Goal: Task Accomplishment & Management: Manage account settings

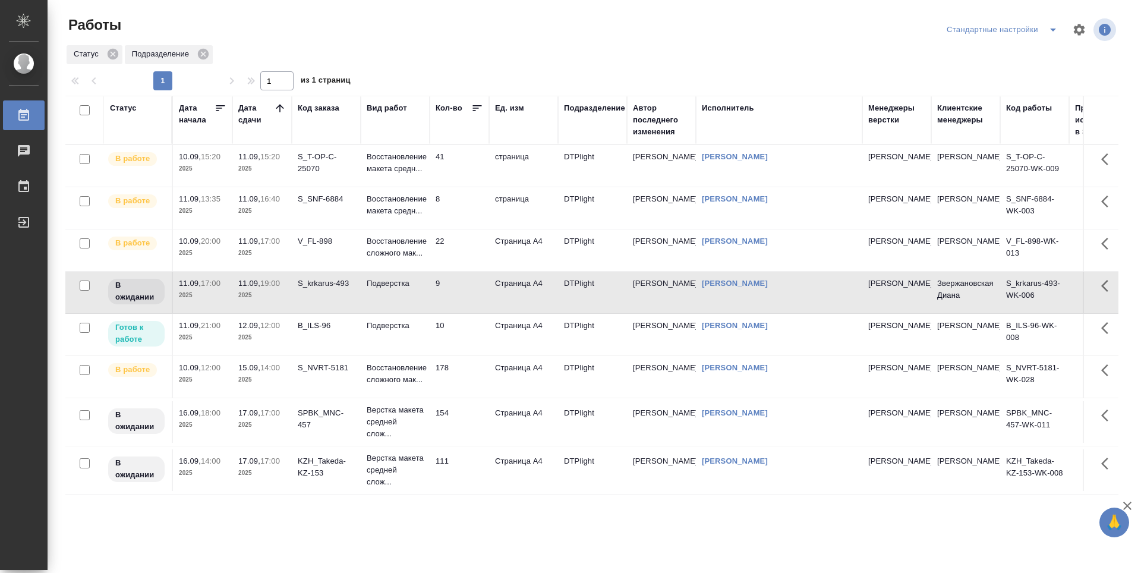
click at [256, 335] on p "2025" at bounding box center [262, 338] width 48 height 12
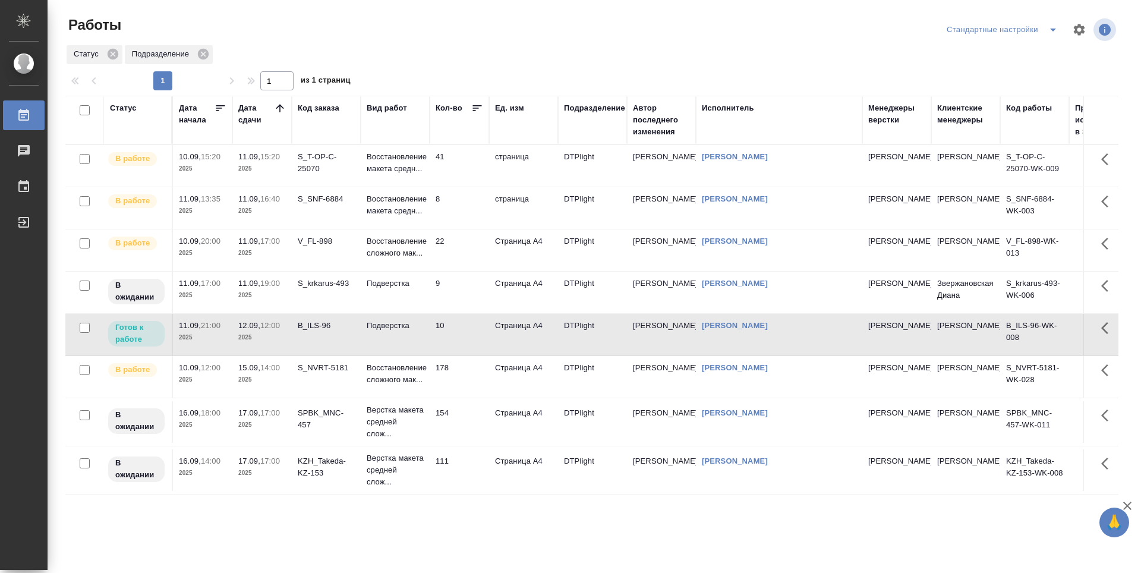
click at [265, 394] on td "15.09, 14:00 2025" at bounding box center [261, 377] width 59 height 42
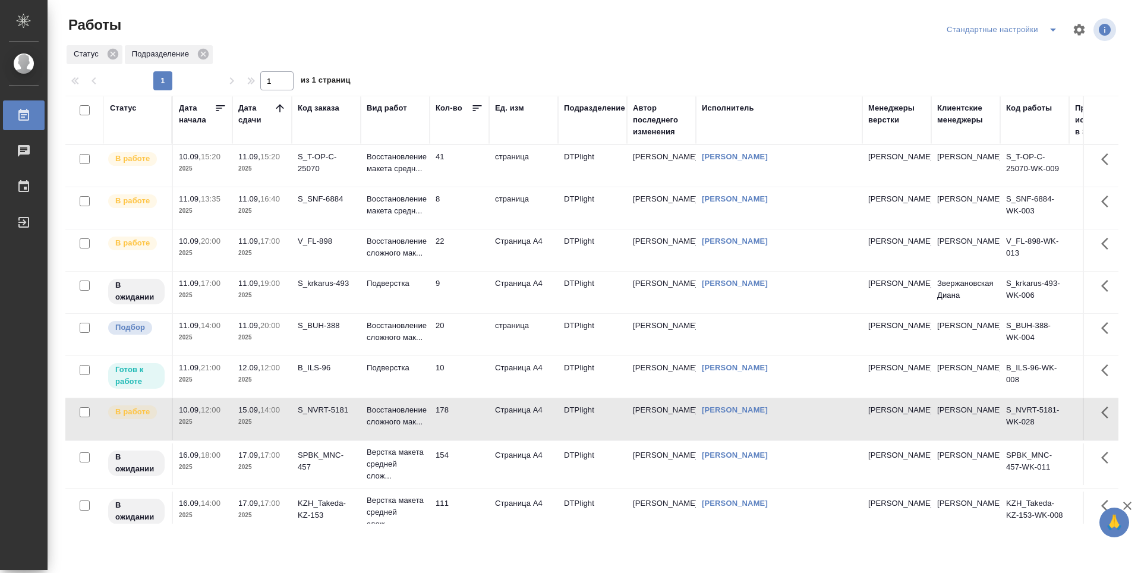
click at [457, 167] on td "41" at bounding box center [459, 166] width 59 height 42
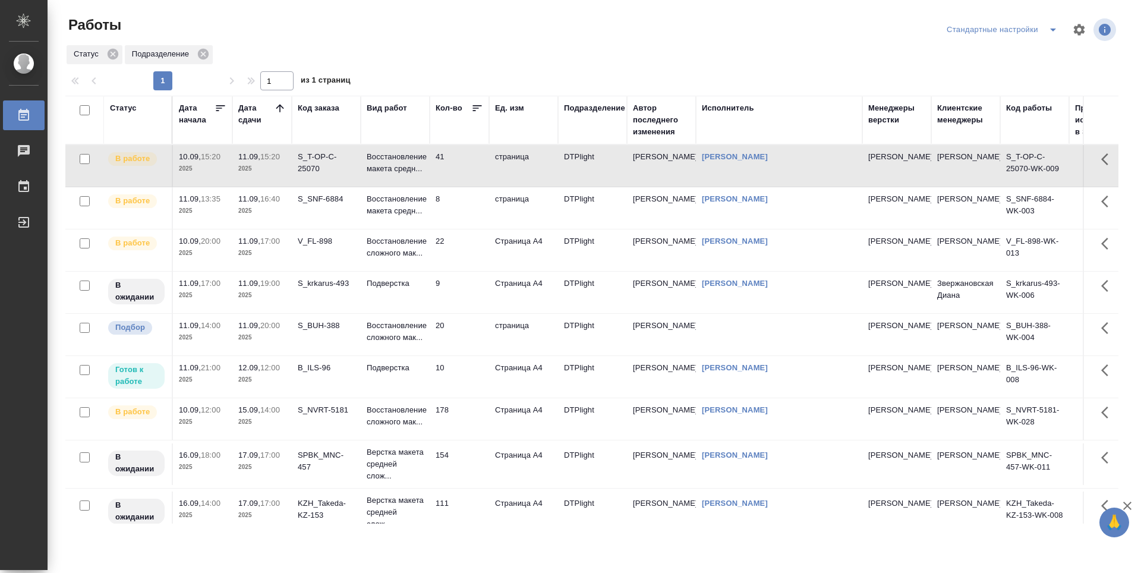
click at [450, 197] on td "8" at bounding box center [459, 208] width 59 height 42
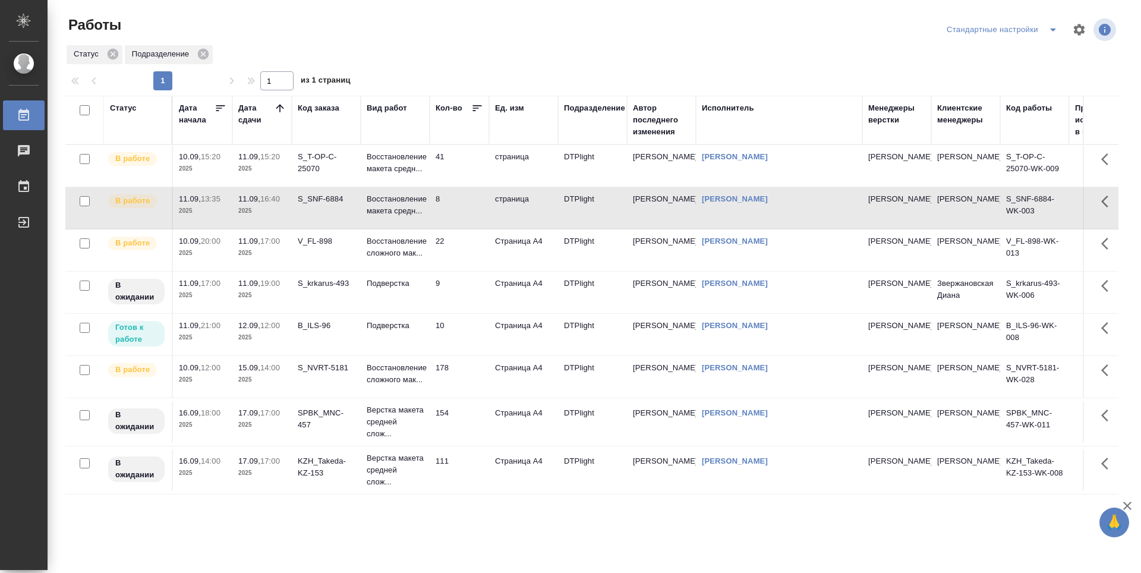
click at [459, 347] on td "10" at bounding box center [459, 335] width 59 height 42
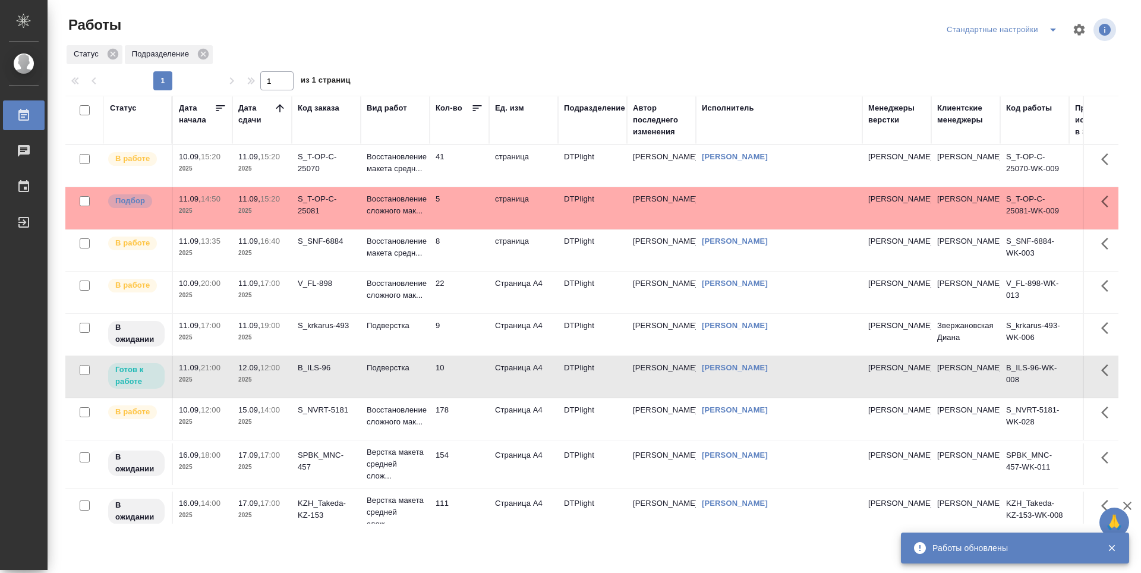
click at [455, 256] on td "8" at bounding box center [459, 250] width 59 height 42
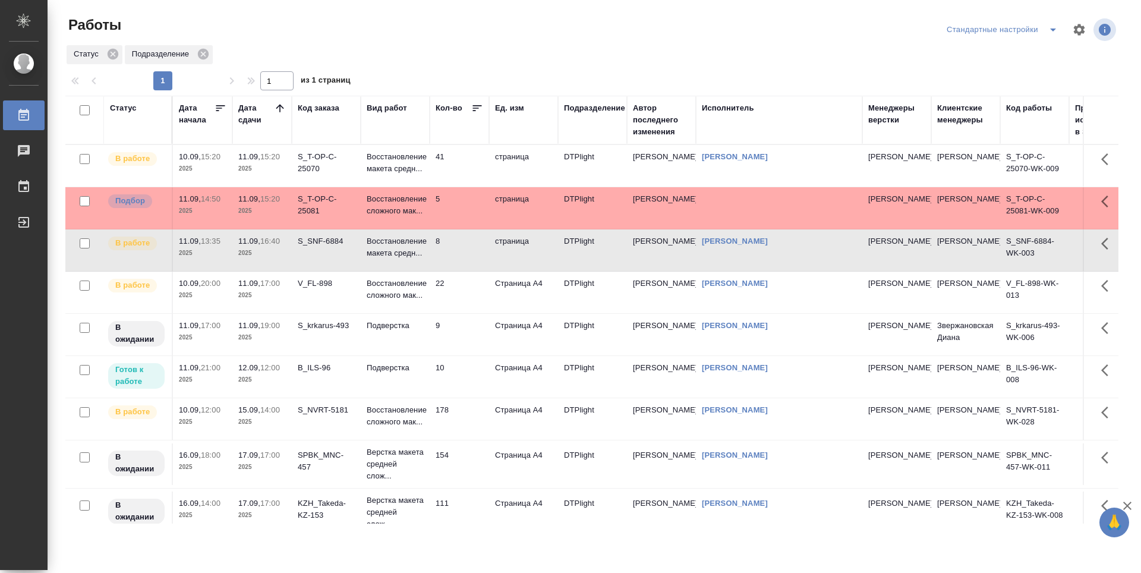
click at [443, 247] on td "8" at bounding box center [459, 250] width 59 height 42
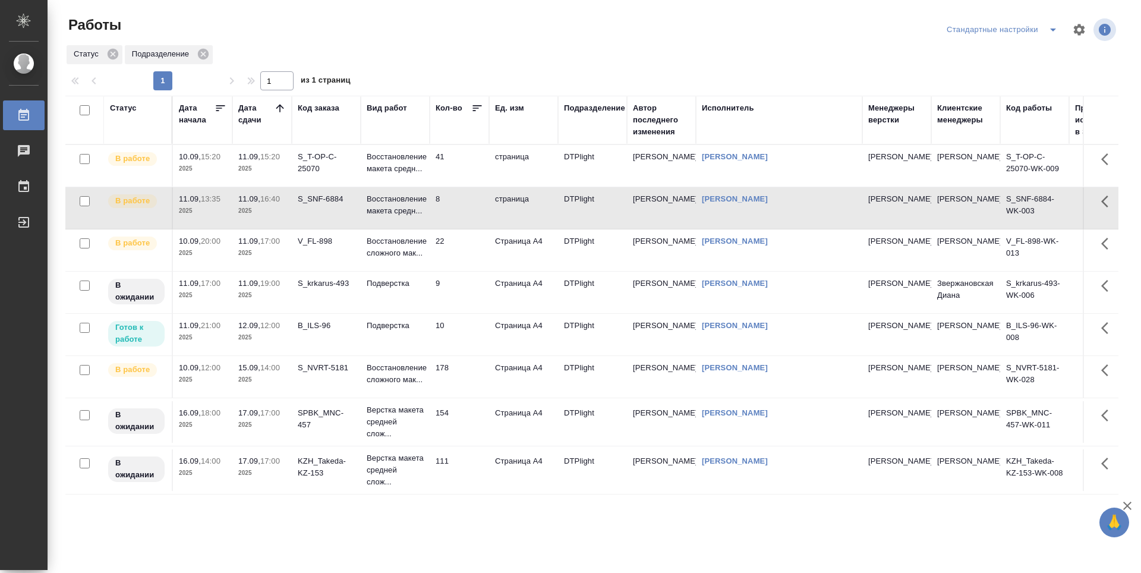
click at [463, 179] on td "41" at bounding box center [459, 166] width 59 height 42
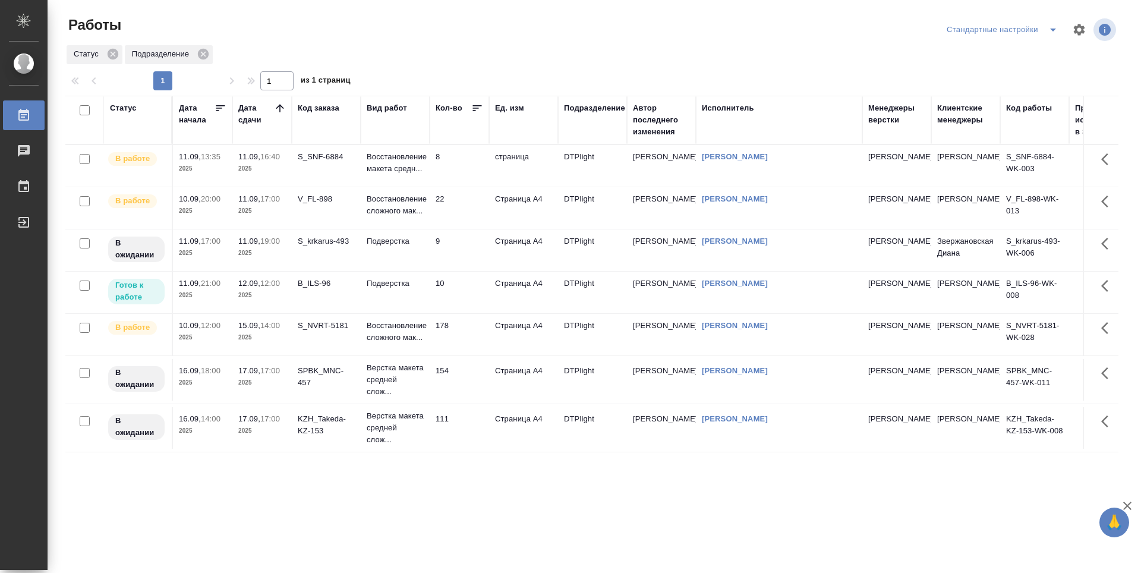
click at [417, 481] on div "Статус Дата начала Дата сдачи Код заказа Вид работ Кол-во Ед. изм Подразделение…" at bounding box center [591, 310] width 1053 height 428
click at [459, 288] on td "10" at bounding box center [459, 293] width 59 height 42
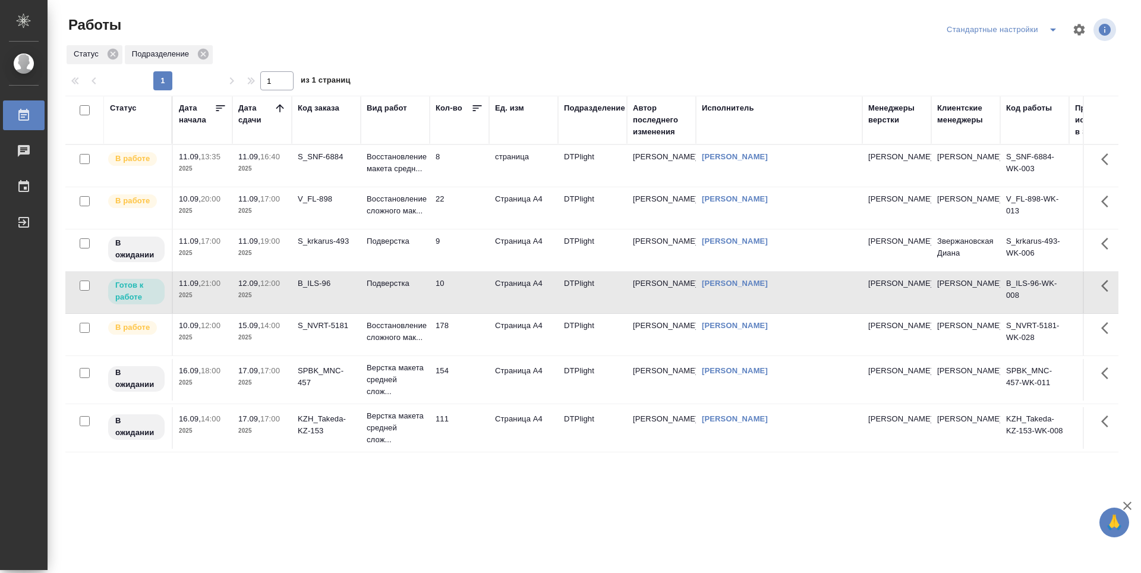
click at [412, 476] on div "Статус Дата начала Дата сдачи Код заказа Вид работ Кол-во Ед. изм Подразделение…" at bounding box center [591, 310] width 1053 height 428
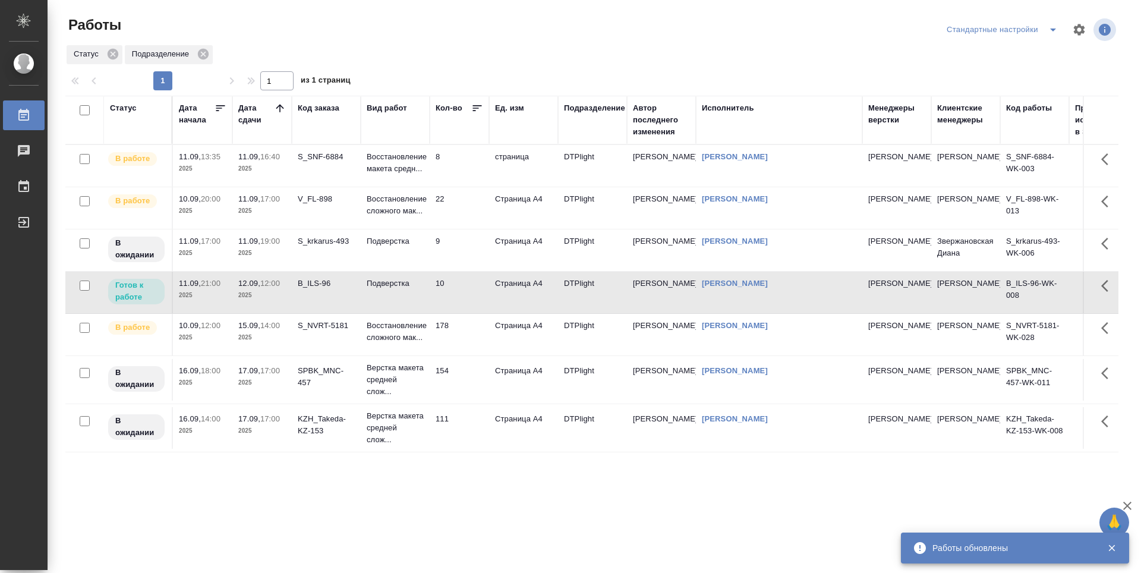
click at [460, 162] on td "8" at bounding box center [459, 166] width 59 height 42
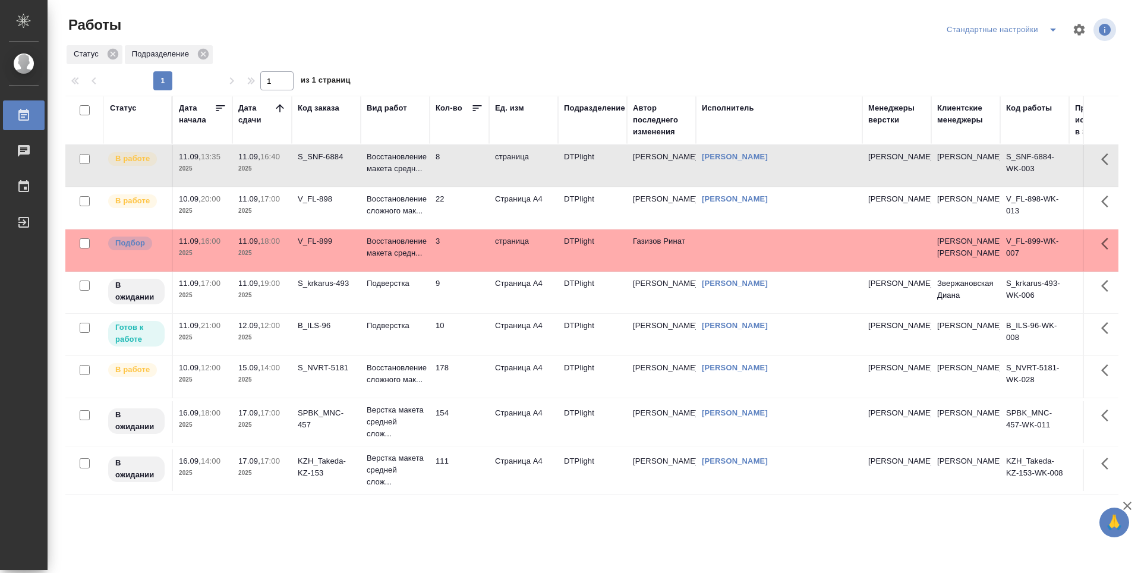
click at [466, 313] on td "9" at bounding box center [459, 293] width 59 height 42
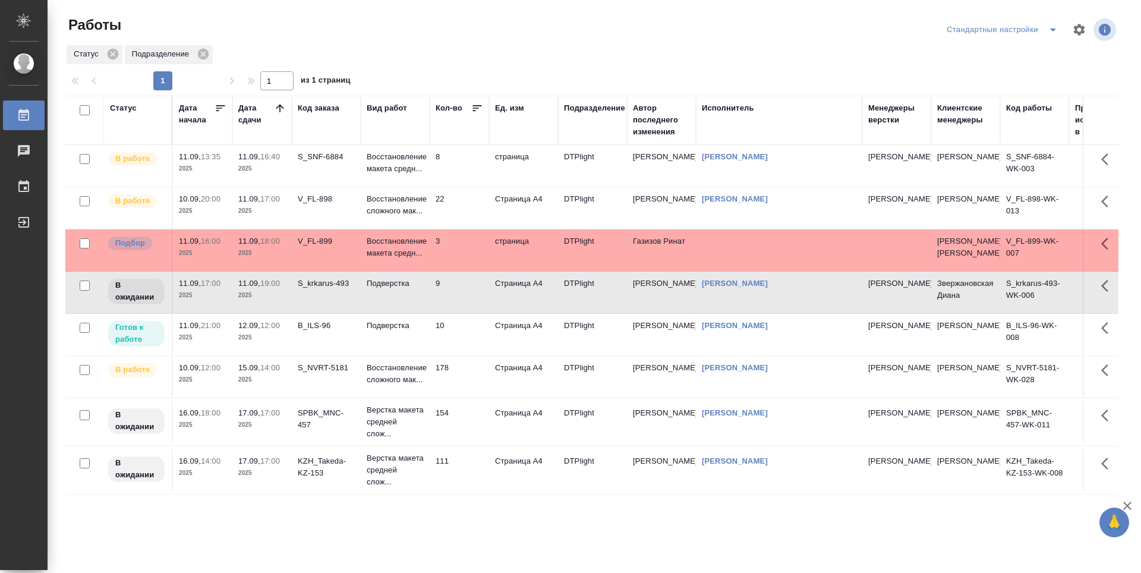
click at [471, 345] on td "10" at bounding box center [459, 335] width 59 height 42
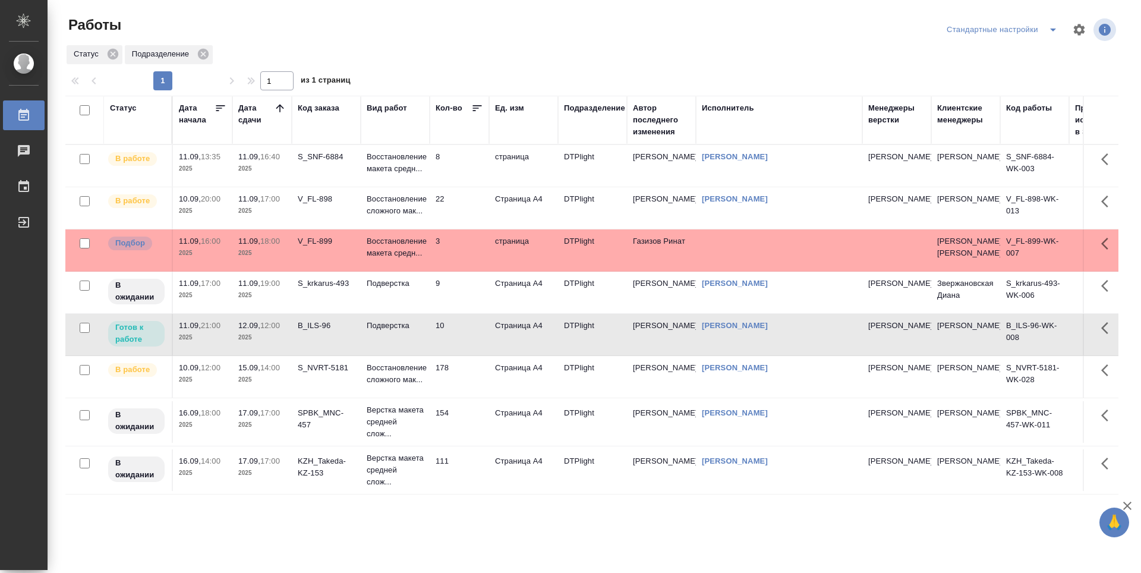
click at [475, 391] on td "178" at bounding box center [459, 377] width 59 height 42
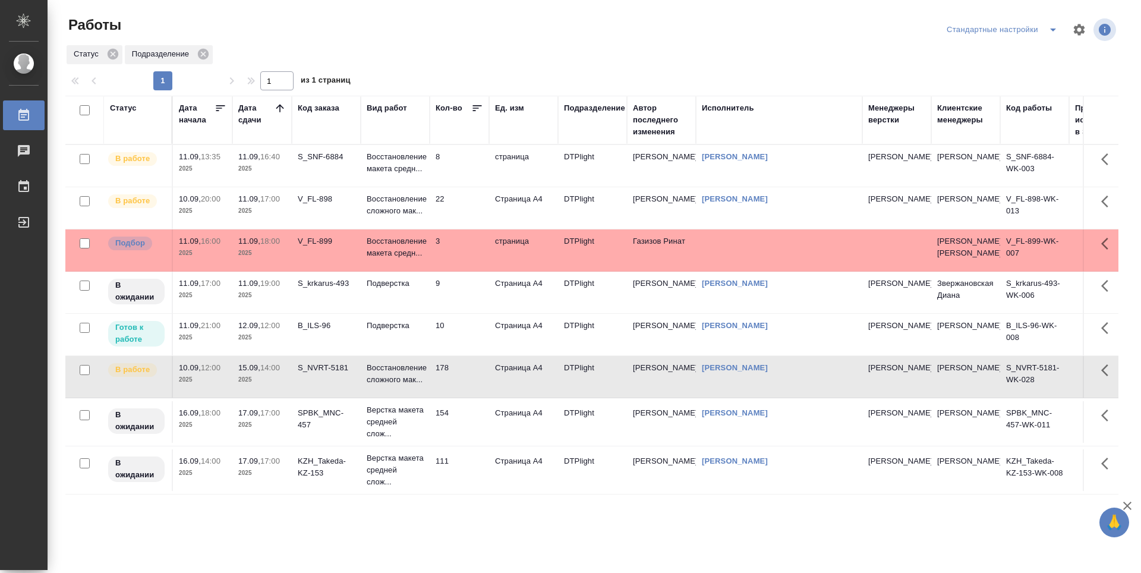
click at [469, 391] on td "178" at bounding box center [459, 377] width 59 height 42
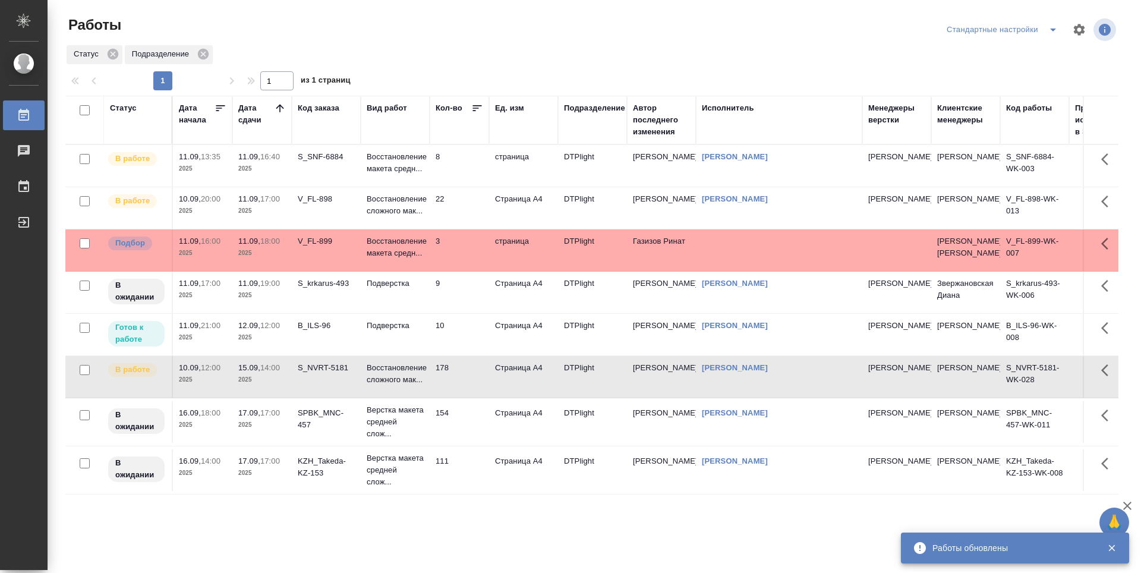
click at [472, 397] on td "178" at bounding box center [459, 377] width 59 height 42
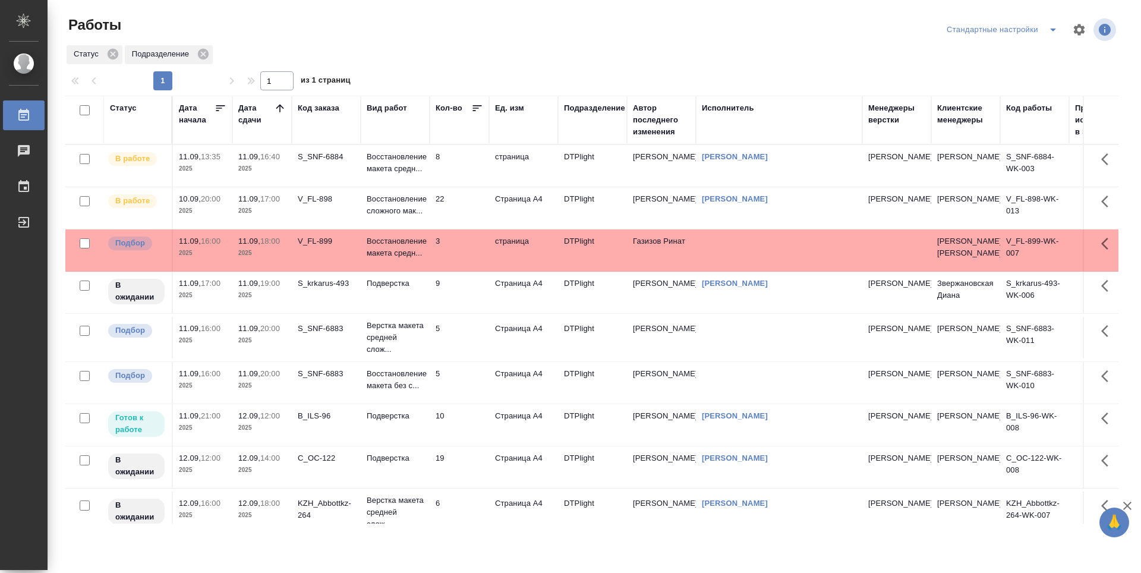
click at [470, 352] on td "5" at bounding box center [459, 338] width 59 height 42
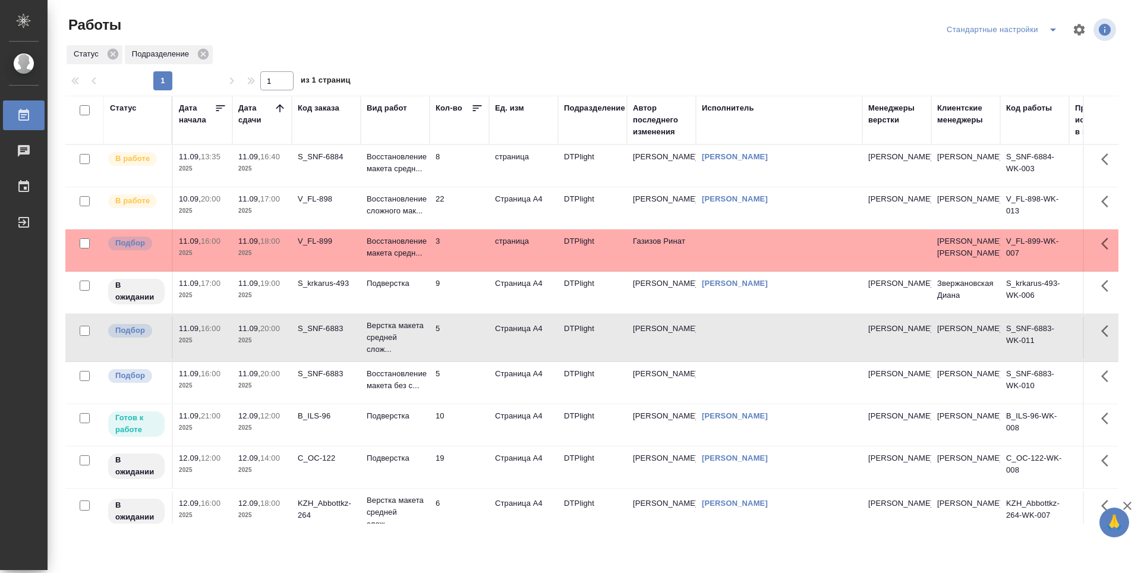
click at [472, 403] on td "5" at bounding box center [459, 383] width 59 height 42
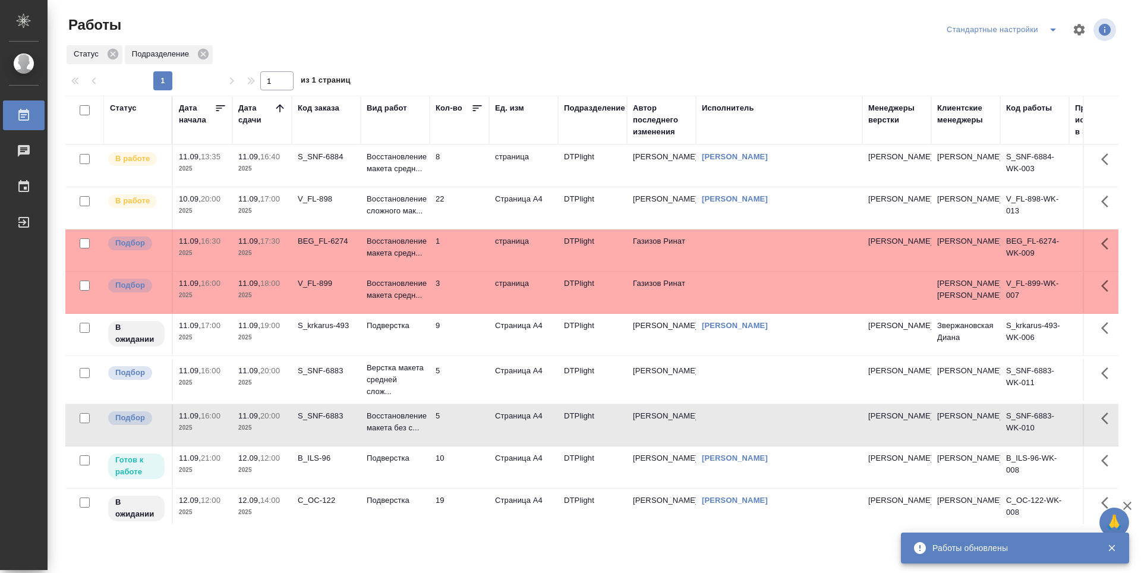
click at [453, 155] on td "8" at bounding box center [459, 166] width 59 height 42
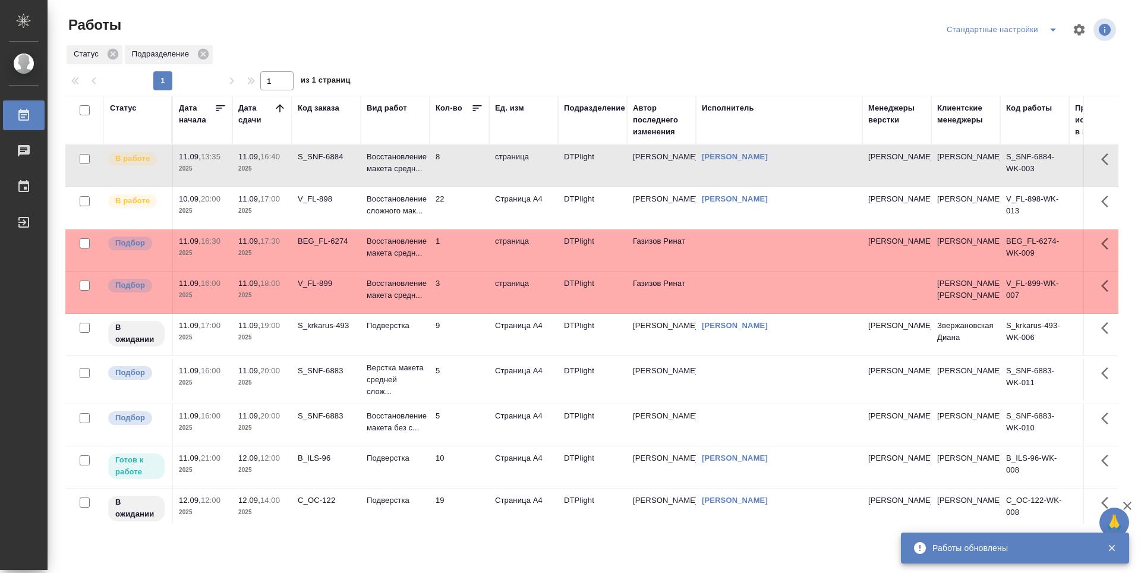
click at [453, 155] on td "8" at bounding box center [459, 166] width 59 height 42
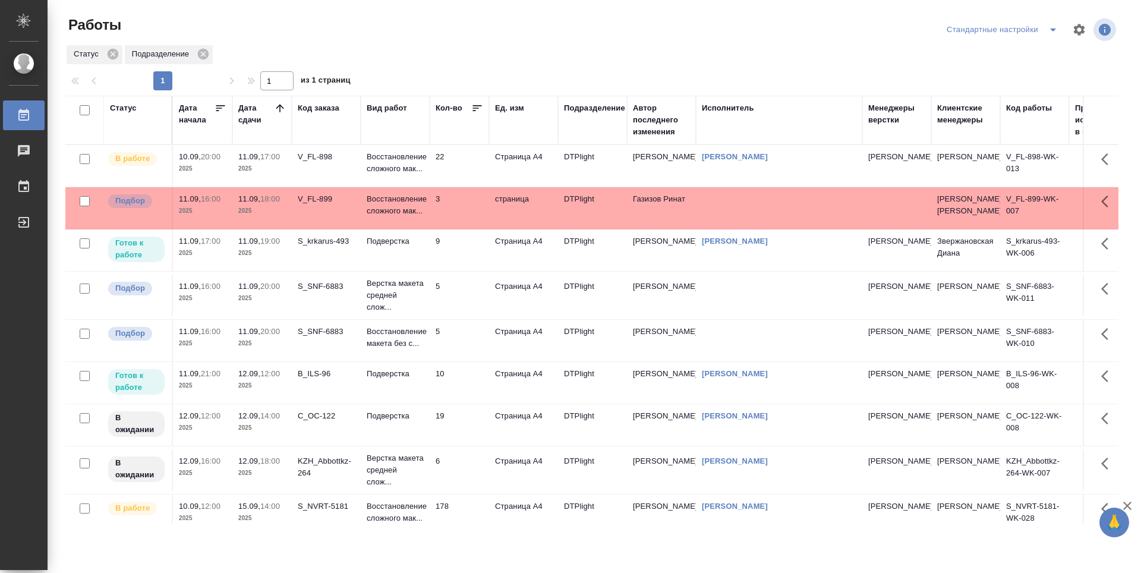
click at [460, 167] on td "22" at bounding box center [459, 166] width 59 height 42
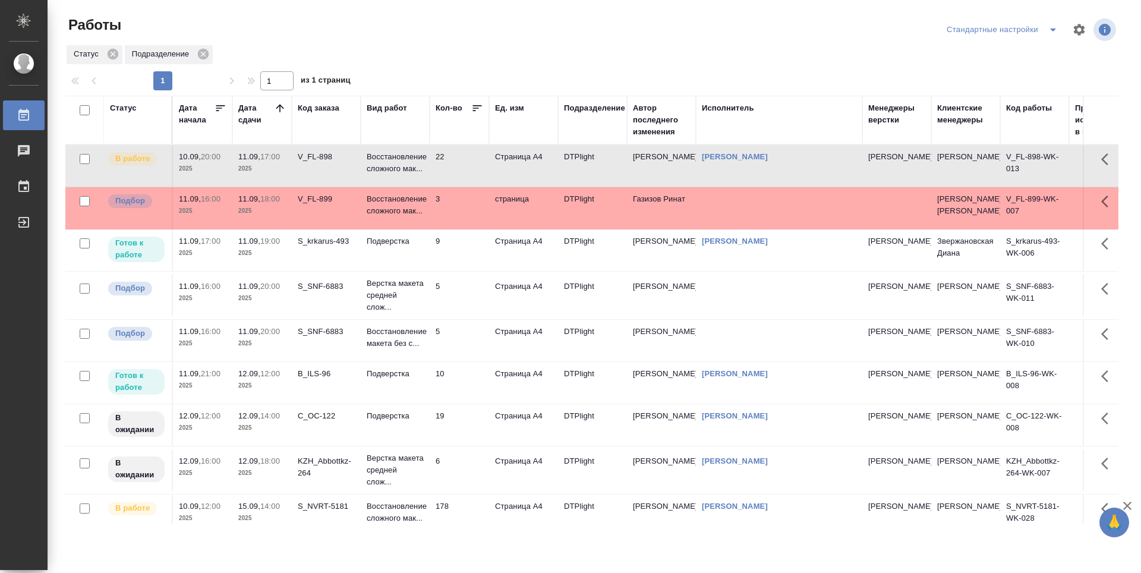
click at [456, 170] on td "22" at bounding box center [459, 166] width 59 height 42
click at [455, 158] on td "22" at bounding box center [459, 166] width 59 height 42
click at [455, 159] on td "22" at bounding box center [459, 166] width 59 height 42
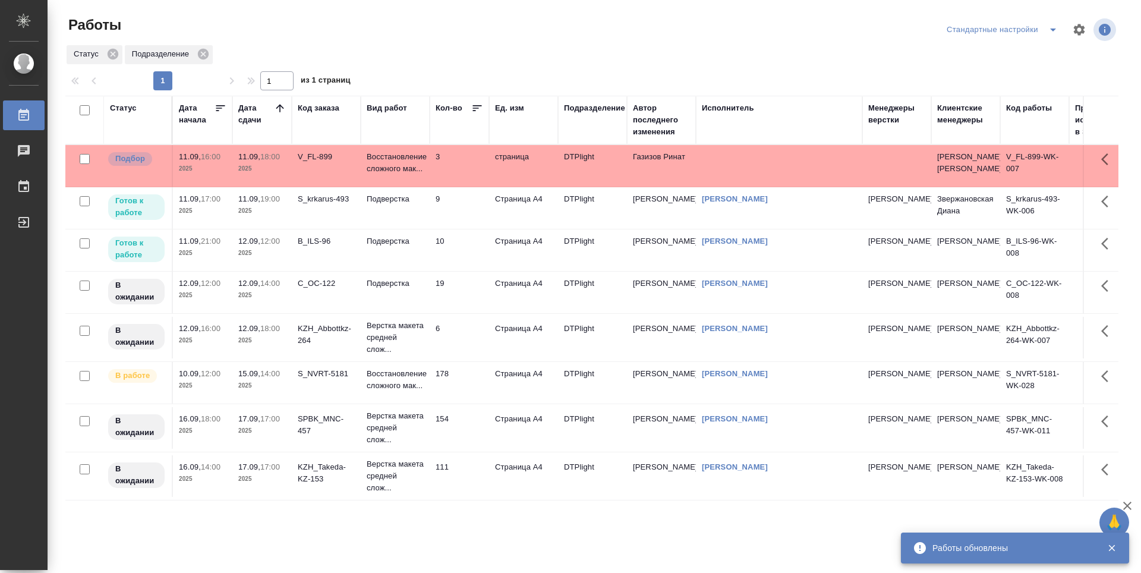
click at [472, 229] on td "9" at bounding box center [459, 208] width 59 height 42
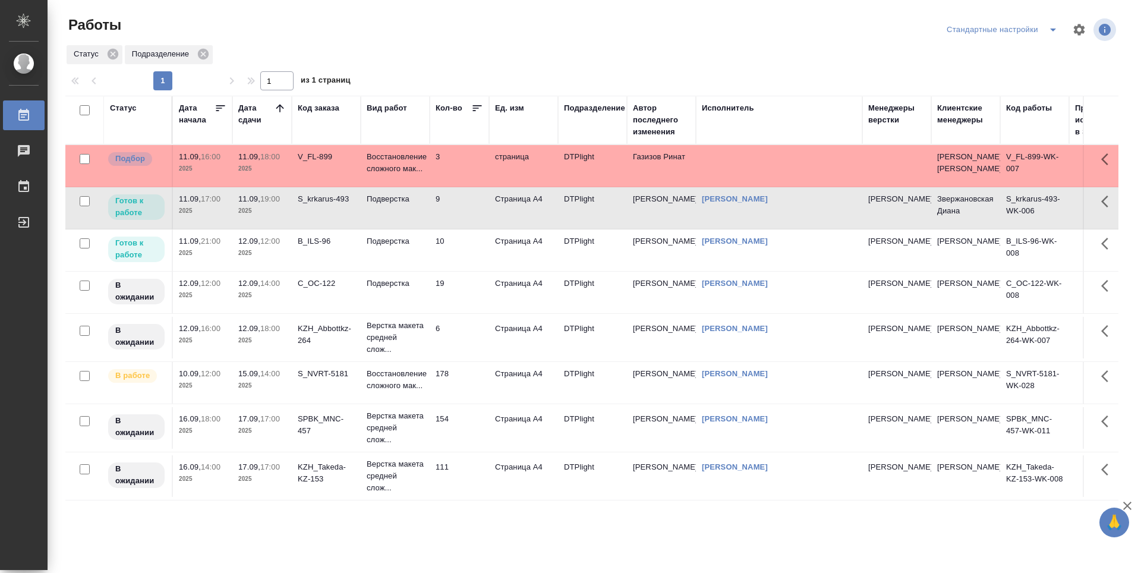
click at [465, 228] on td "9" at bounding box center [459, 208] width 59 height 42
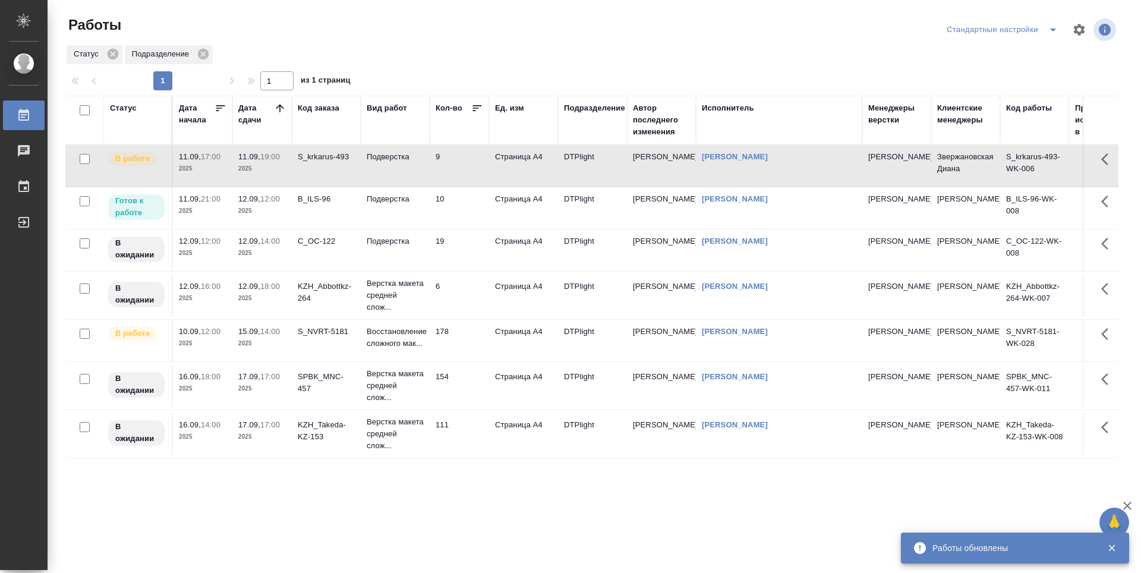
drag, startPoint x: 474, startPoint y: 213, endPoint x: 471, endPoint y: 226, distance: 13.4
click at [474, 213] on td "10" at bounding box center [459, 208] width 59 height 42
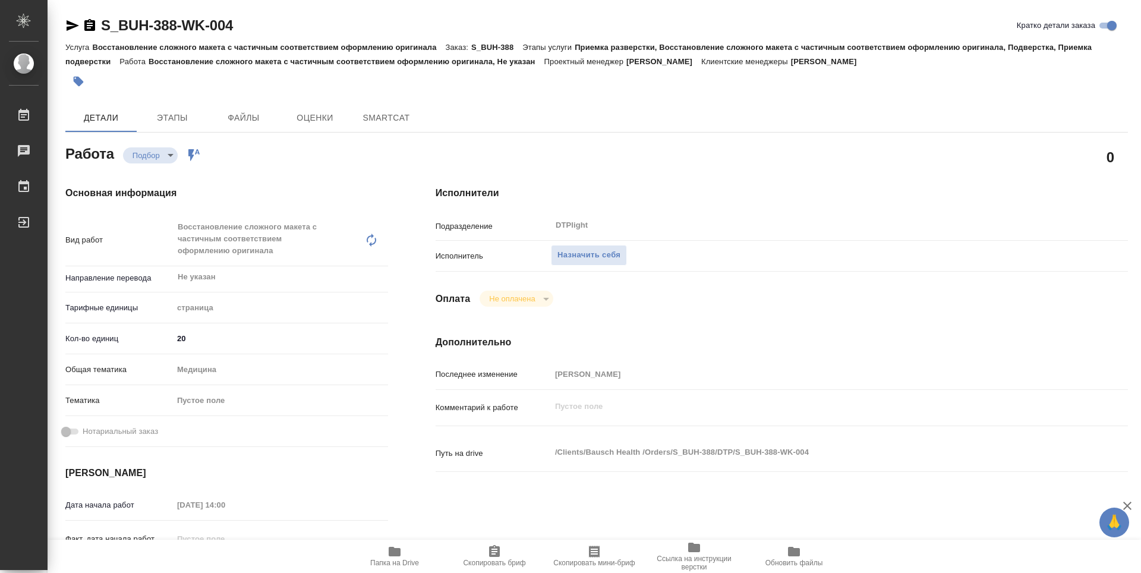
type textarea "x"
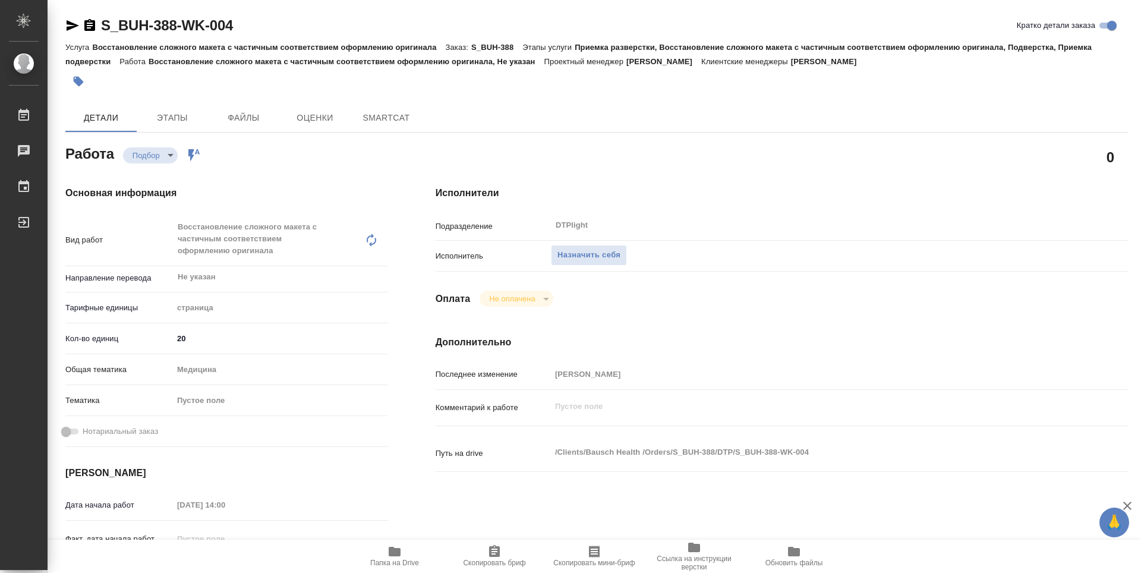
type textarea "x"
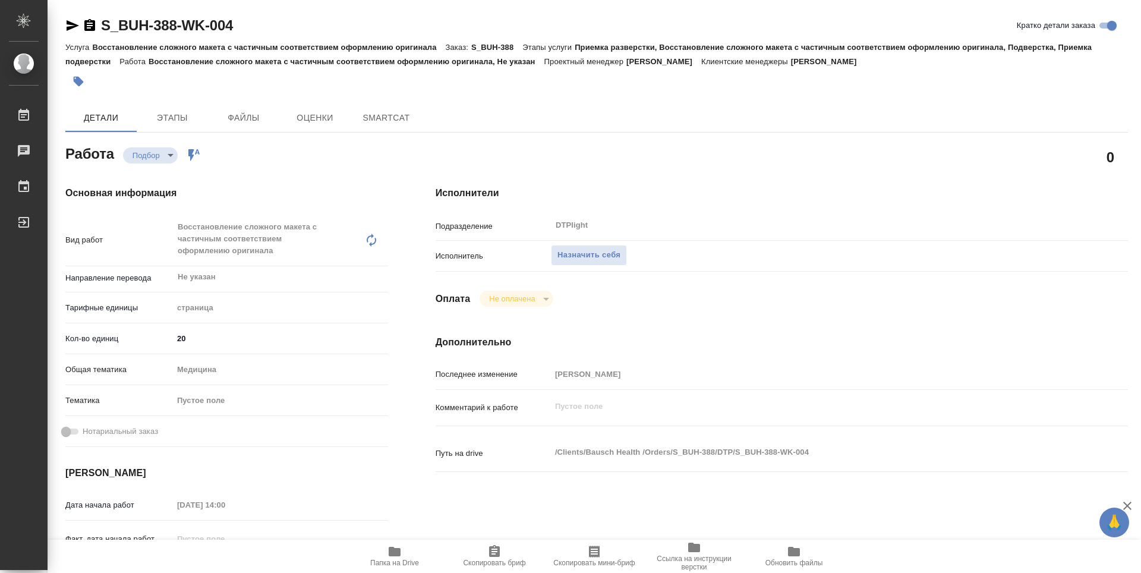
type textarea "x"
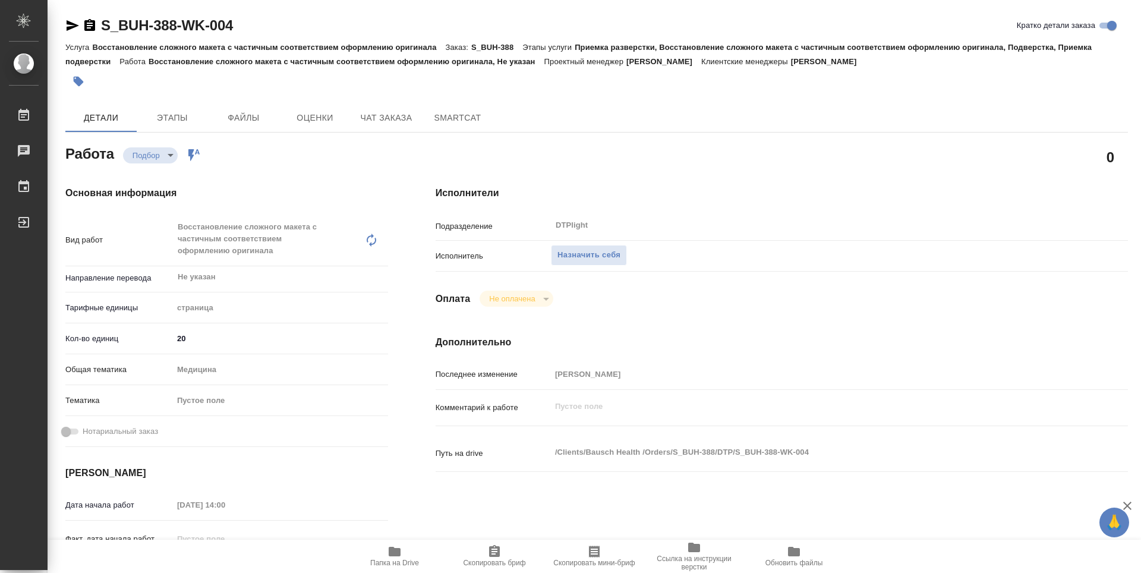
click at [399, 556] on icon "button" at bounding box center [395, 552] width 12 height 10
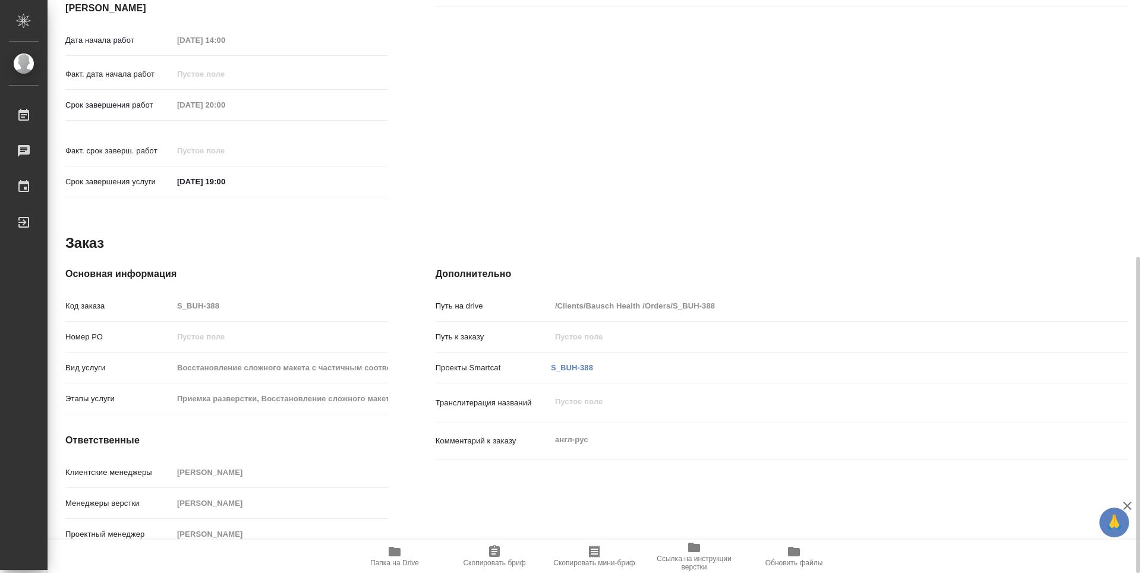
type textarea "x"
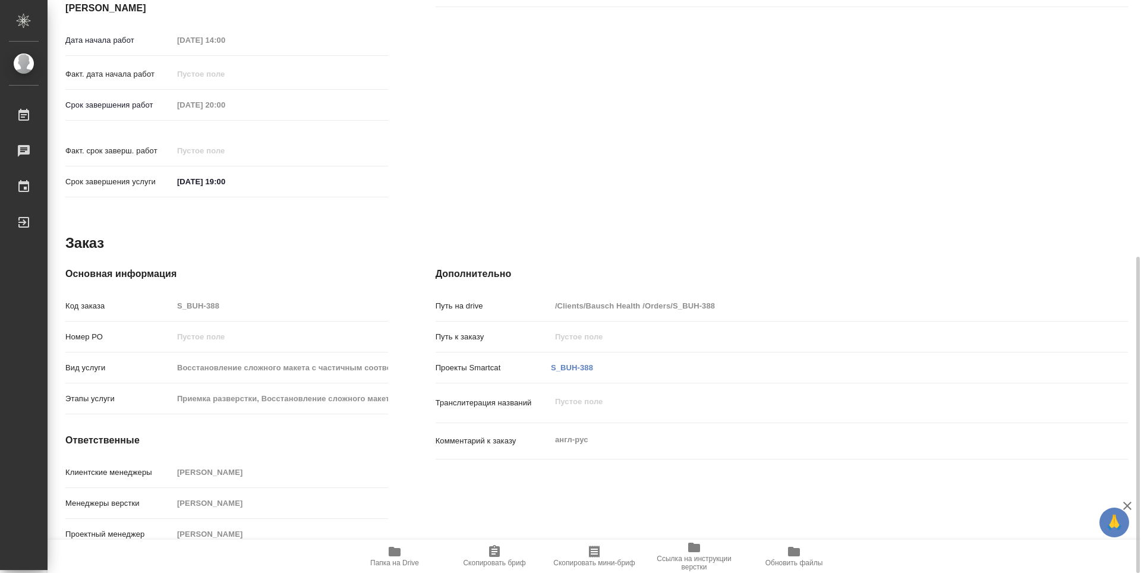
type textarea "x"
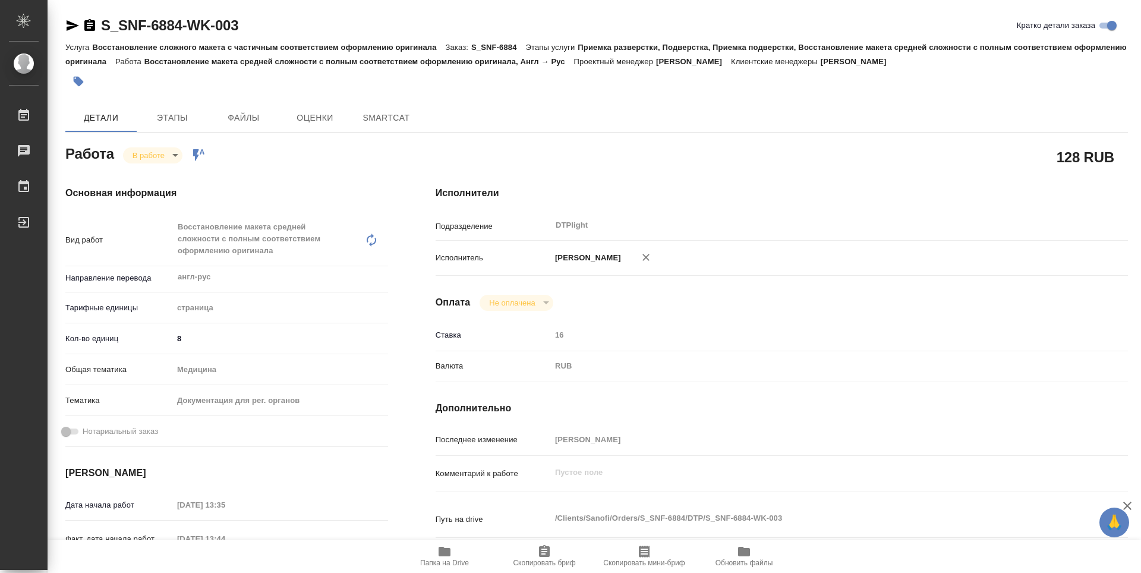
type textarea "x"
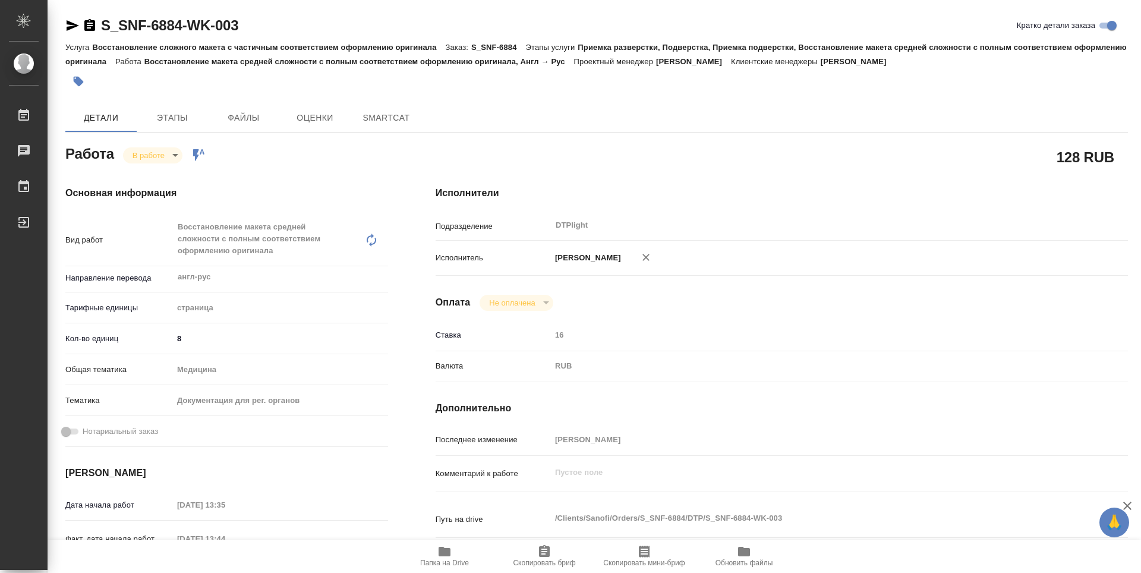
type textarea "x"
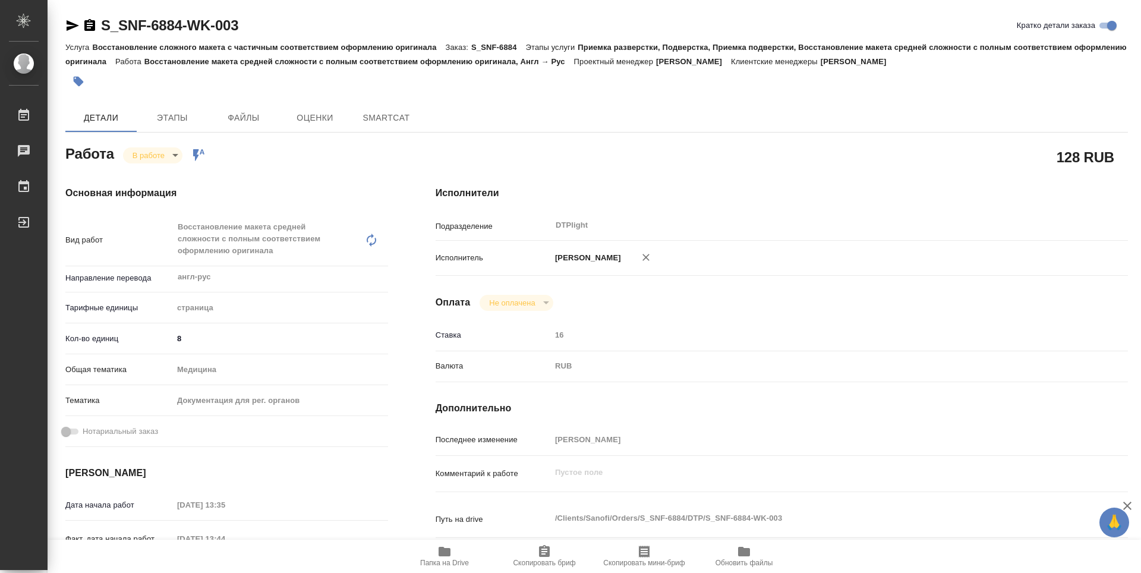
type textarea "x"
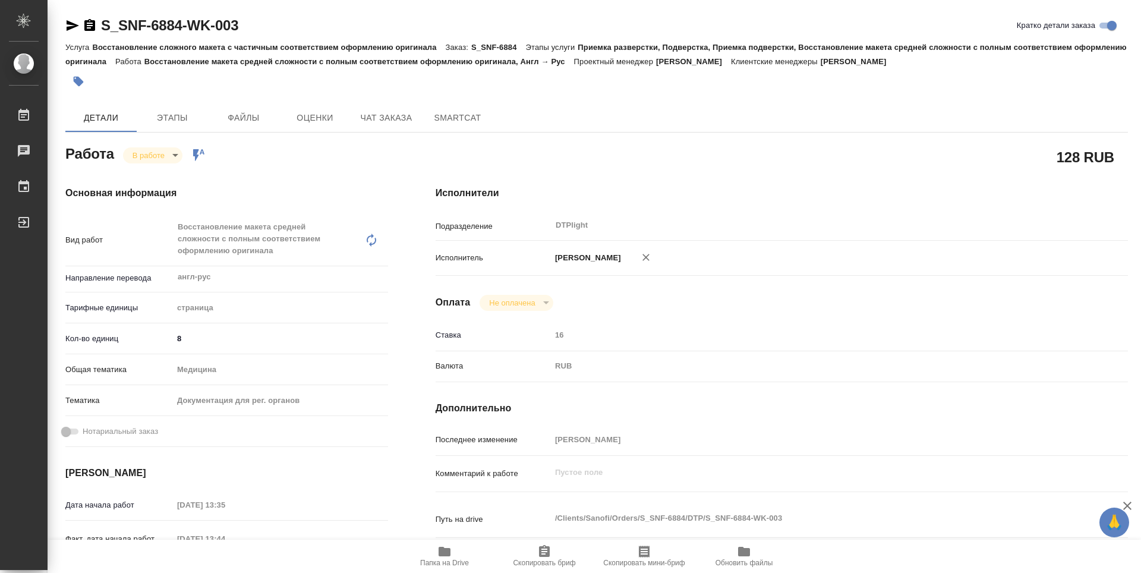
click at [436, 558] on span "Папка на Drive" at bounding box center [445, 555] width 86 height 23
type textarea "x"
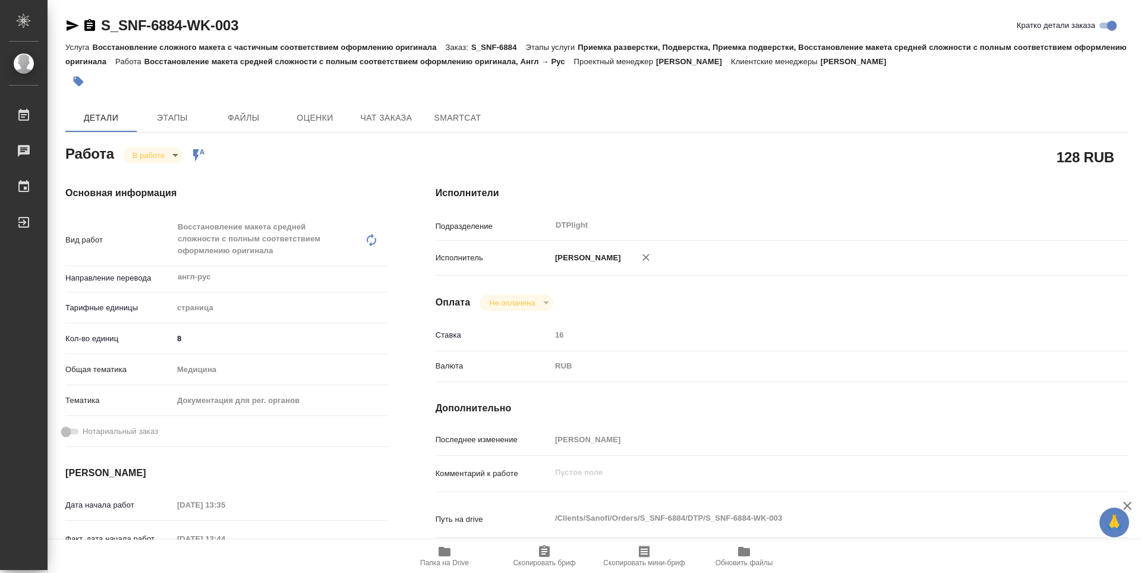
type textarea "x"
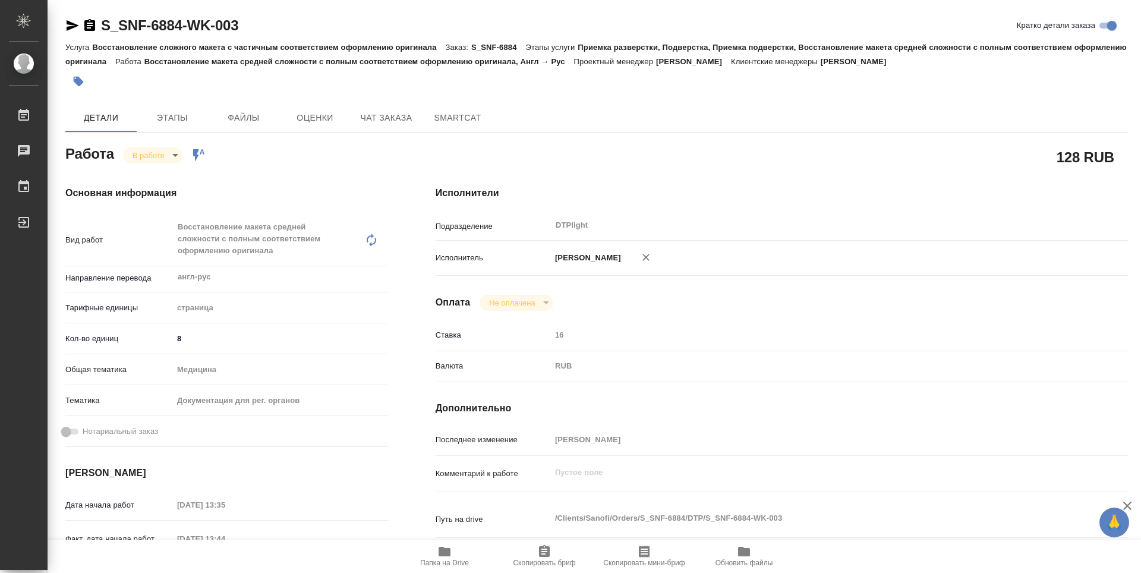
type textarea "x"
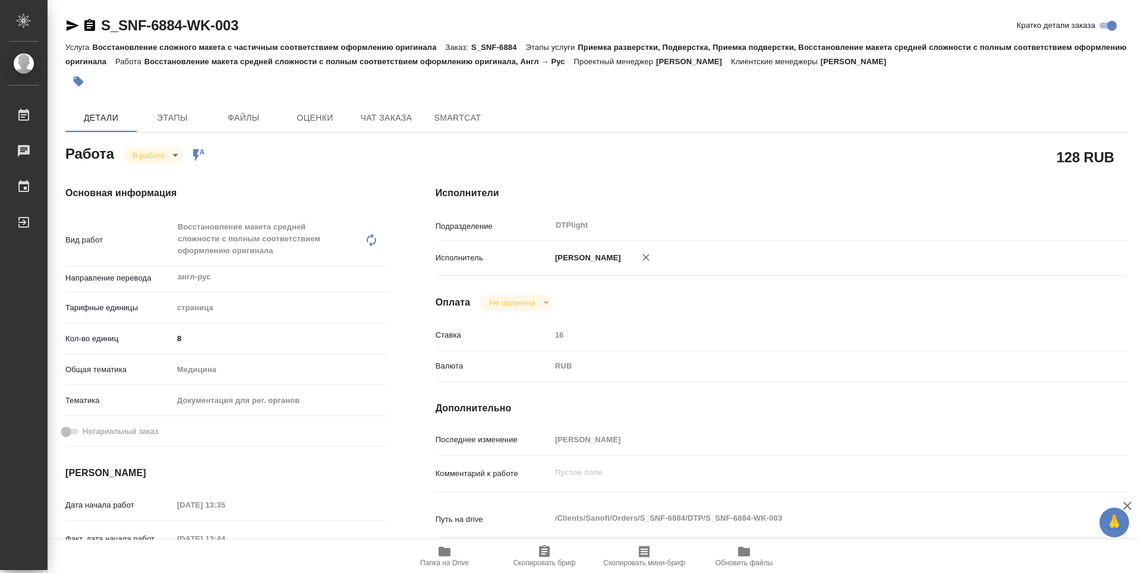
type textarea "x"
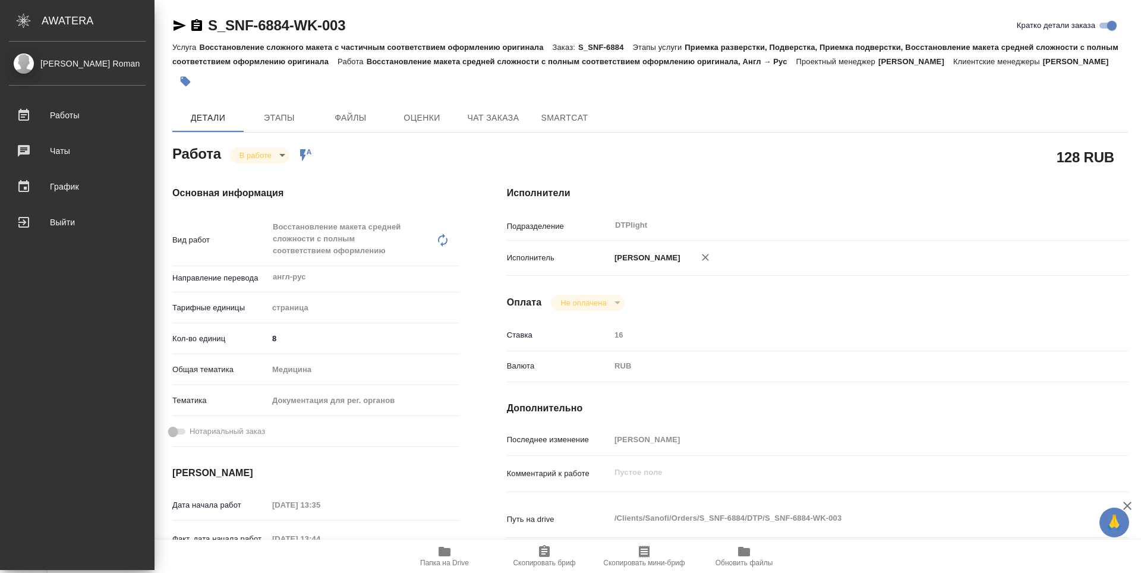
type textarea "x"
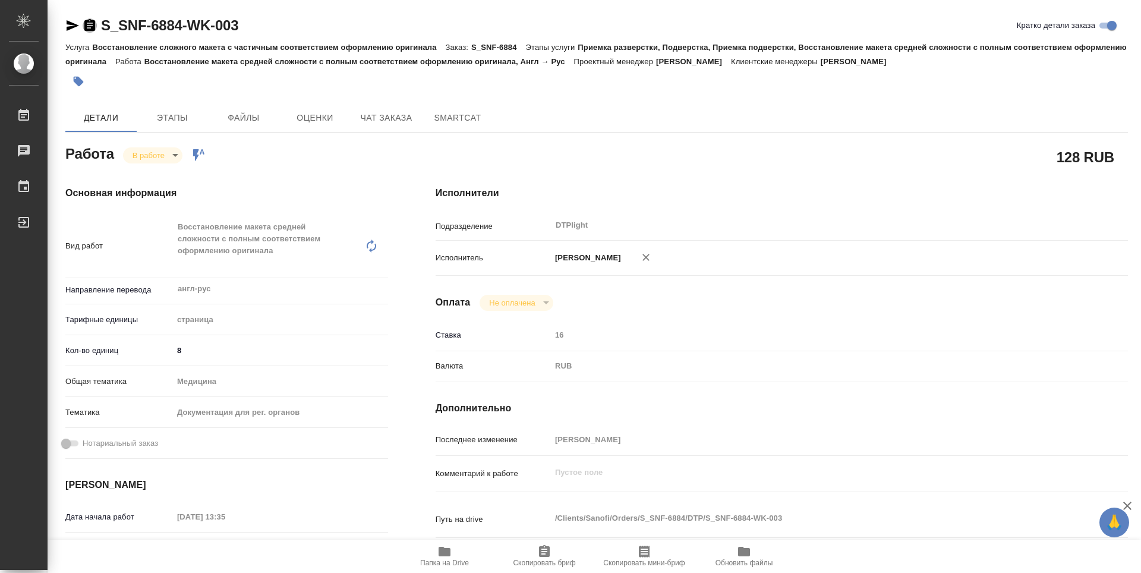
click at [87, 25] on icon "button" at bounding box center [89, 25] width 11 height 12
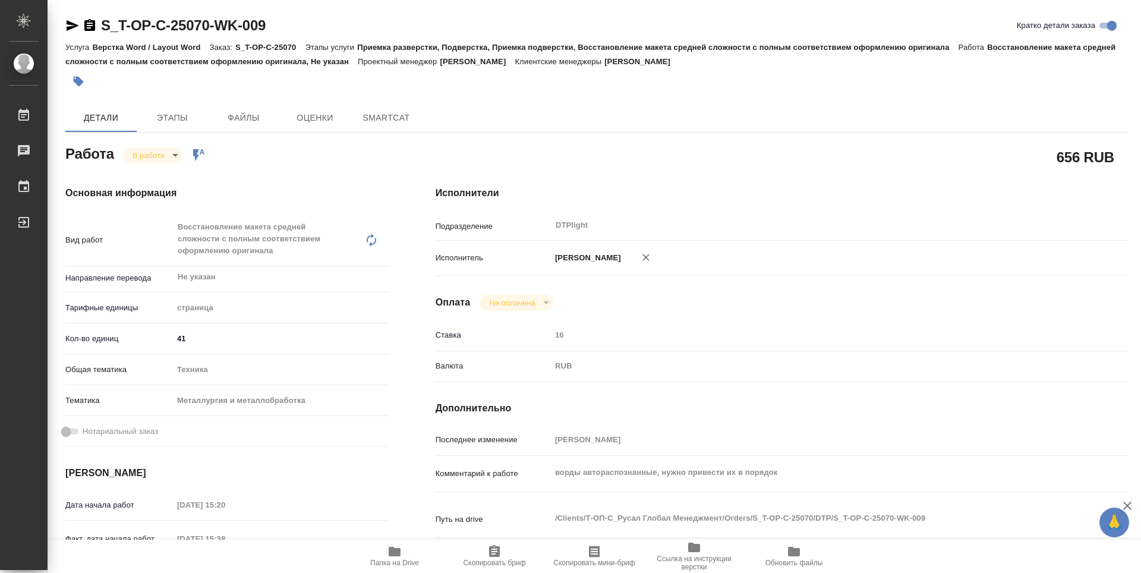
type textarea "x"
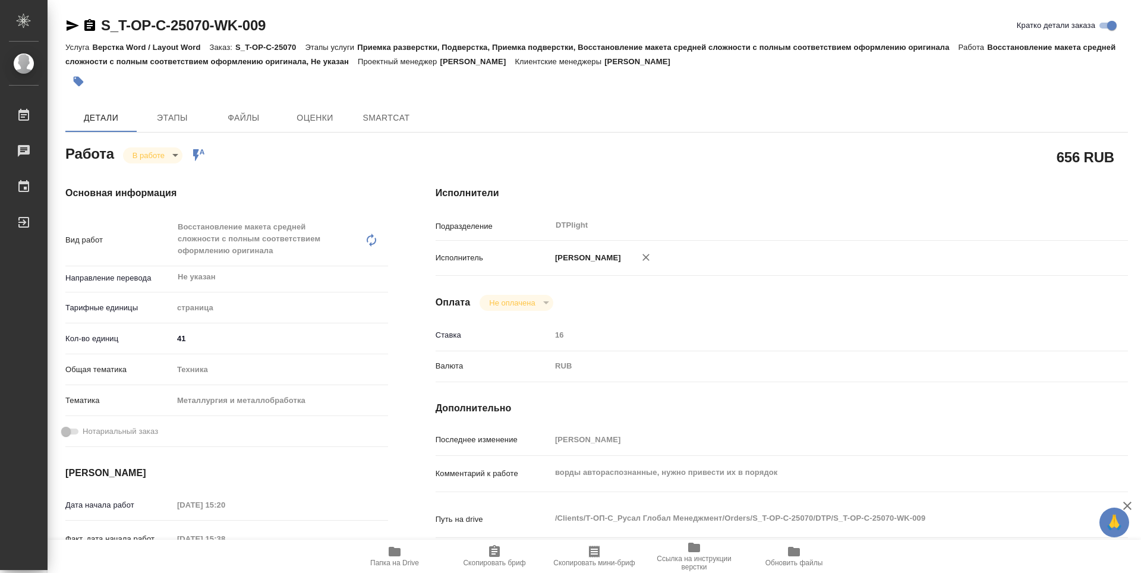
type textarea "x"
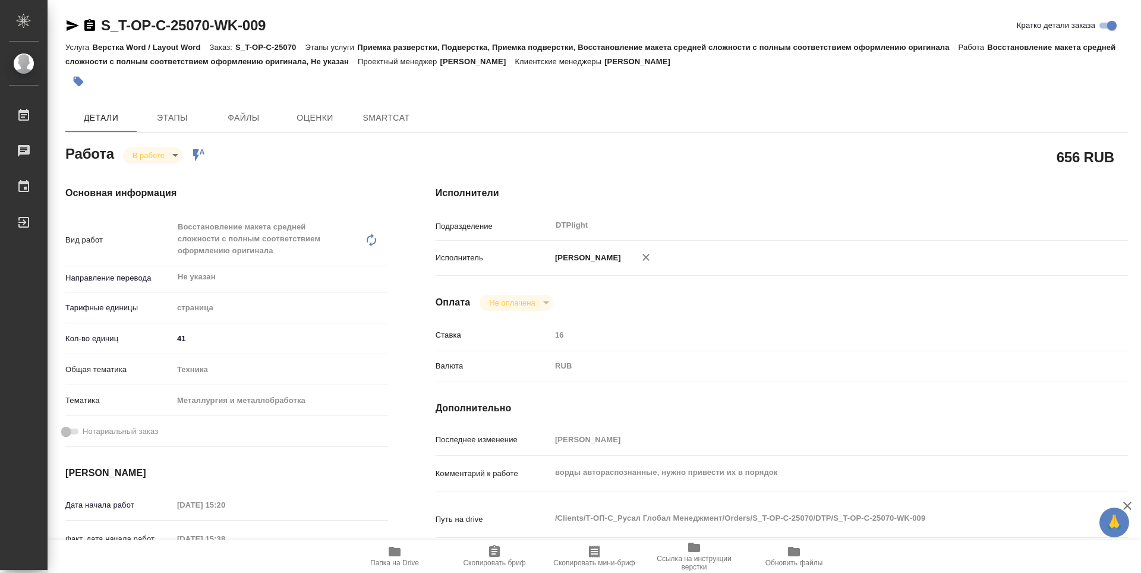
type textarea "x"
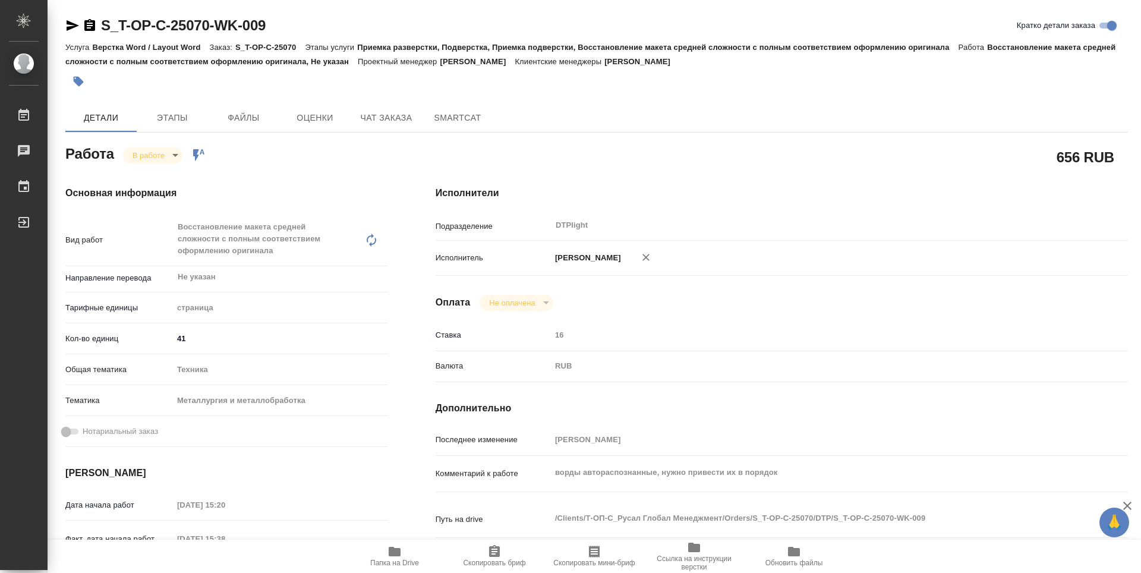
click at [400, 559] on span "Папка на Drive" at bounding box center [394, 562] width 49 height 8
type textarea "x"
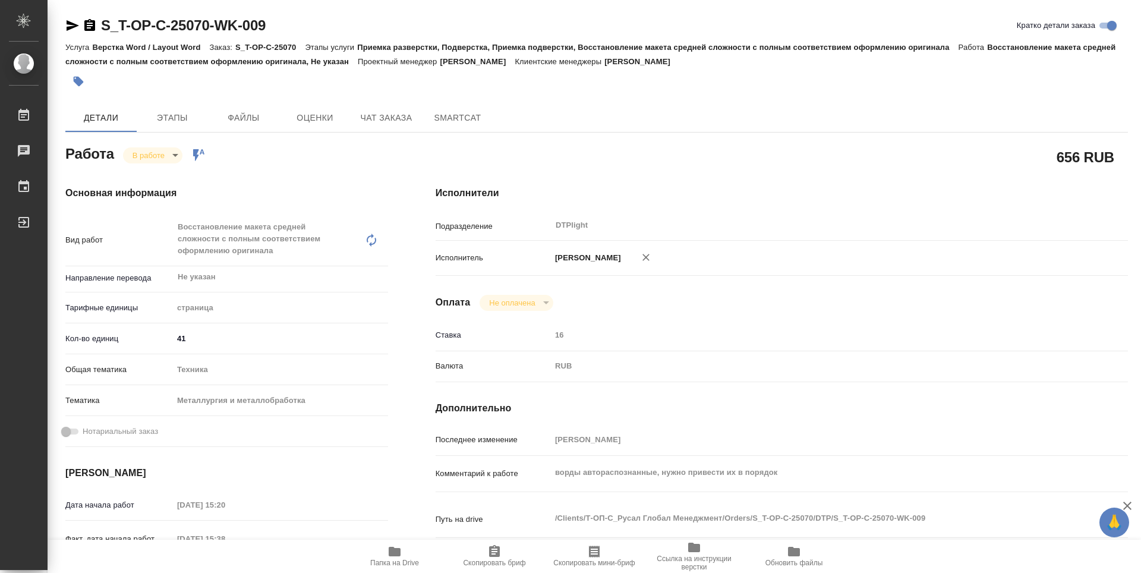
type textarea "x"
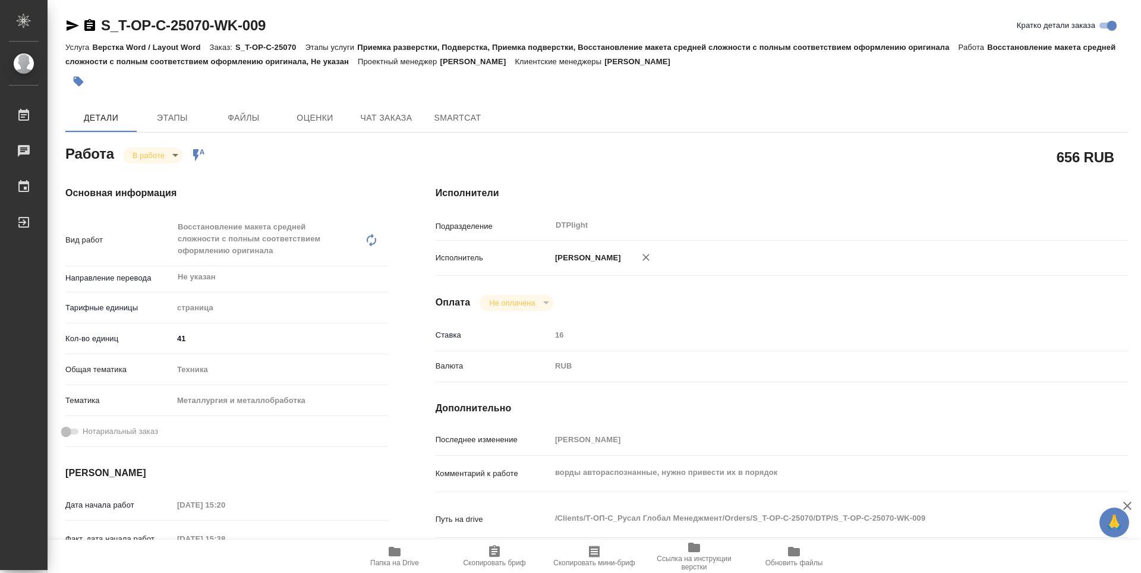
type textarea "x"
click at [172, 160] on body "🙏 .cls-1 fill:#fff; AWATERA Guselnikov Roman Работы 0 Чаты График Выйти S_T-OP-…" at bounding box center [570, 286] width 1141 height 573
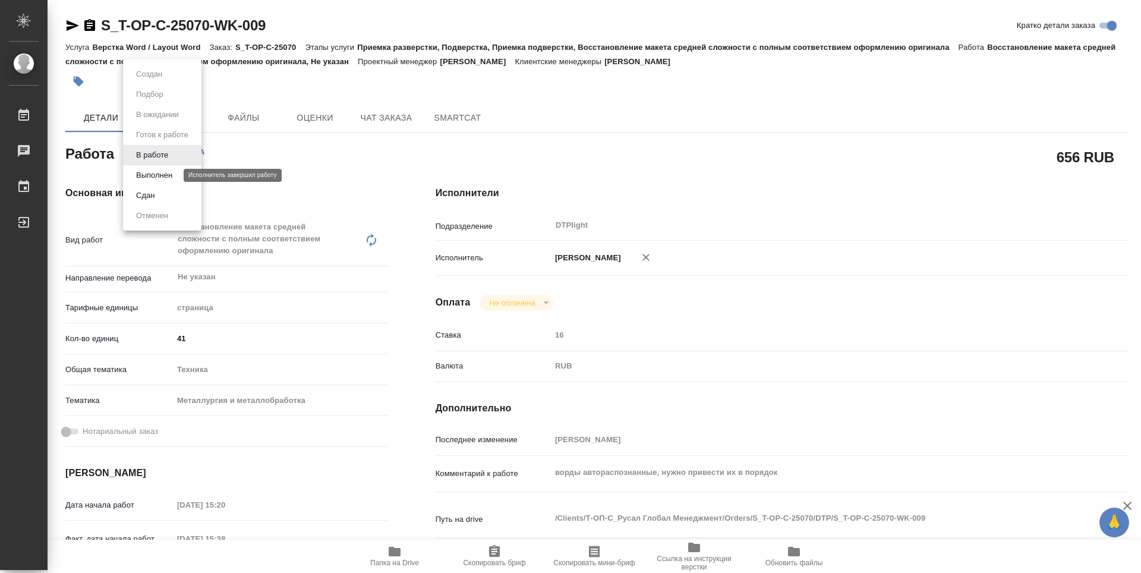
click at [156, 173] on button "Выполнен" at bounding box center [153, 175] width 43 height 13
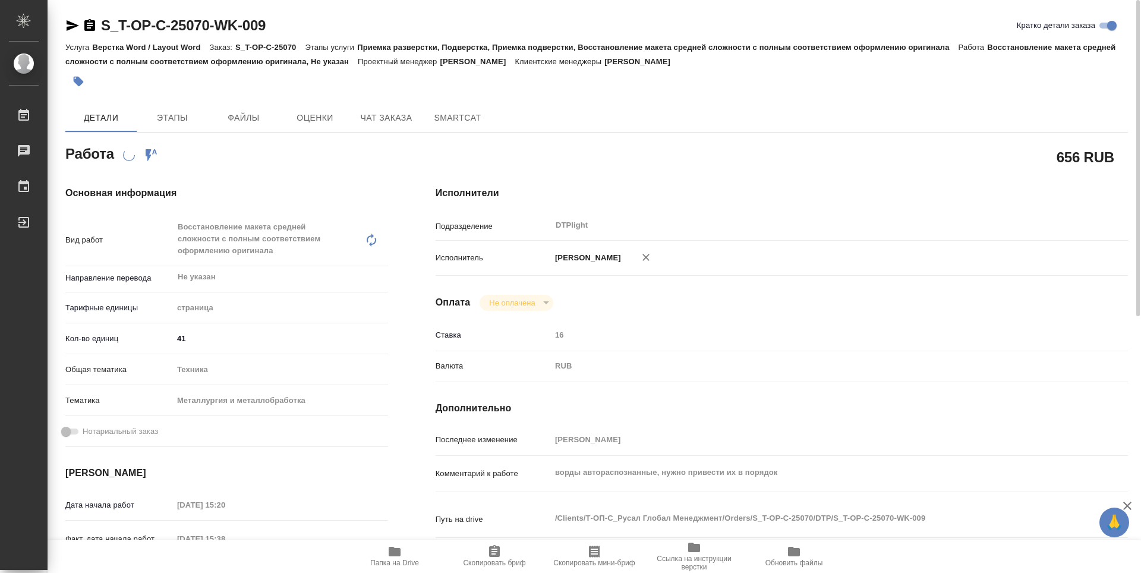
click at [89, 26] on icon "button" at bounding box center [89, 25] width 11 height 12
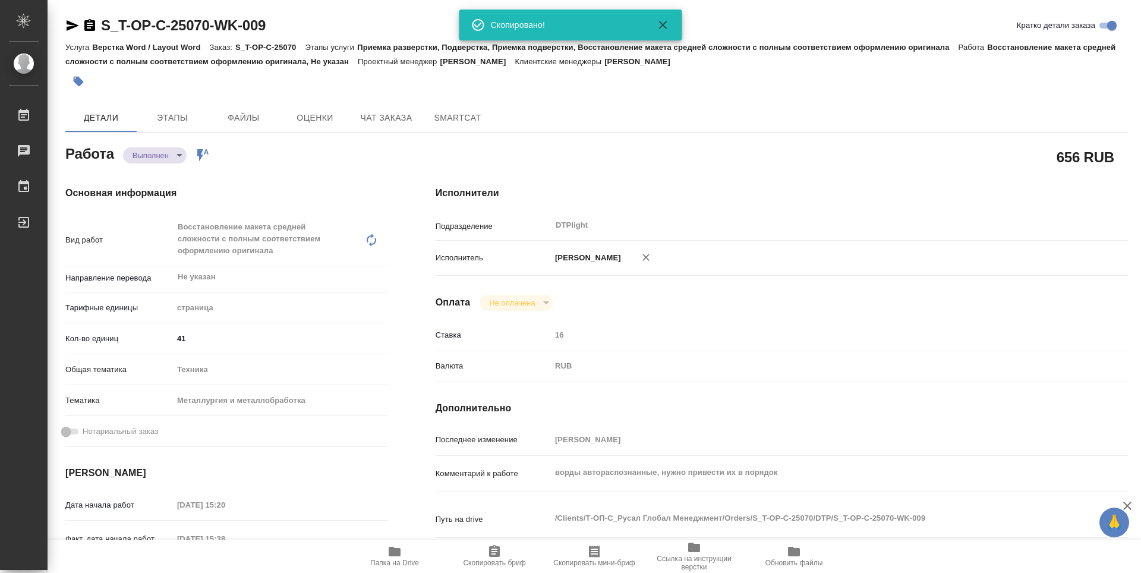
type textarea "x"
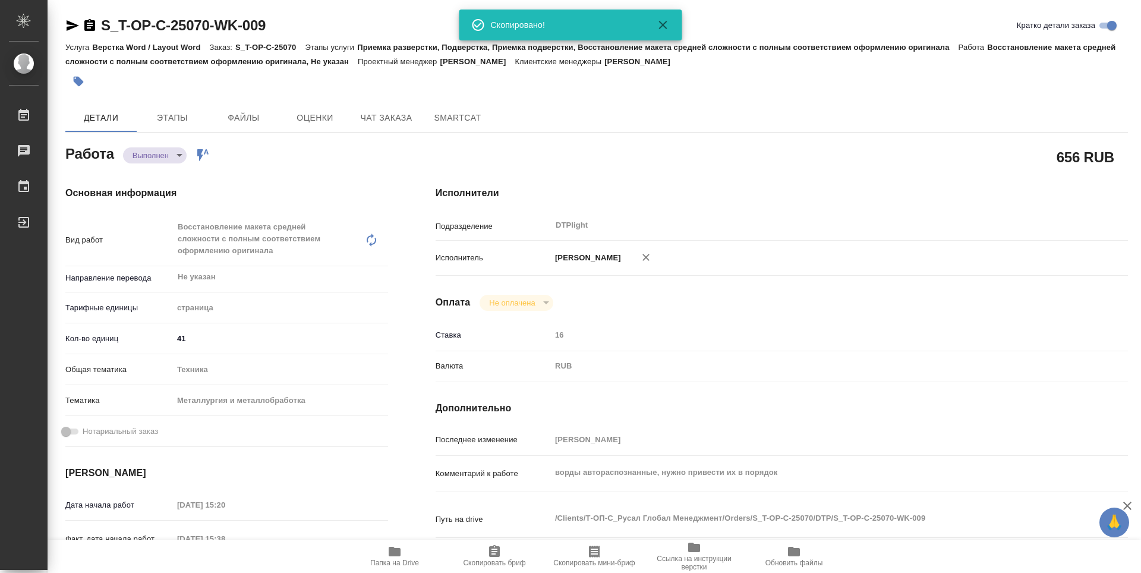
type textarea "x"
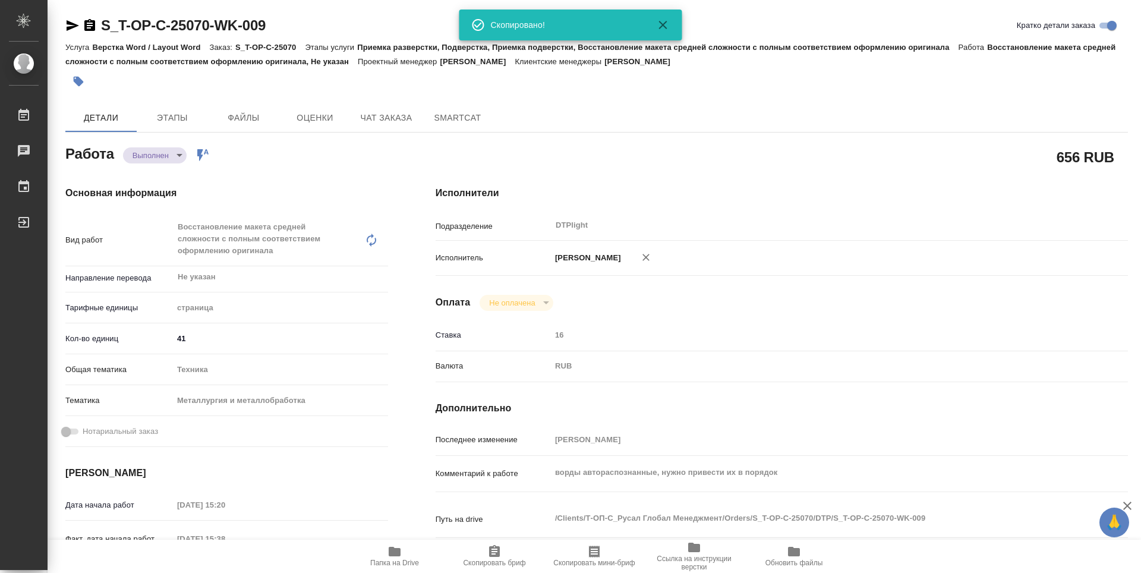
type textarea "x"
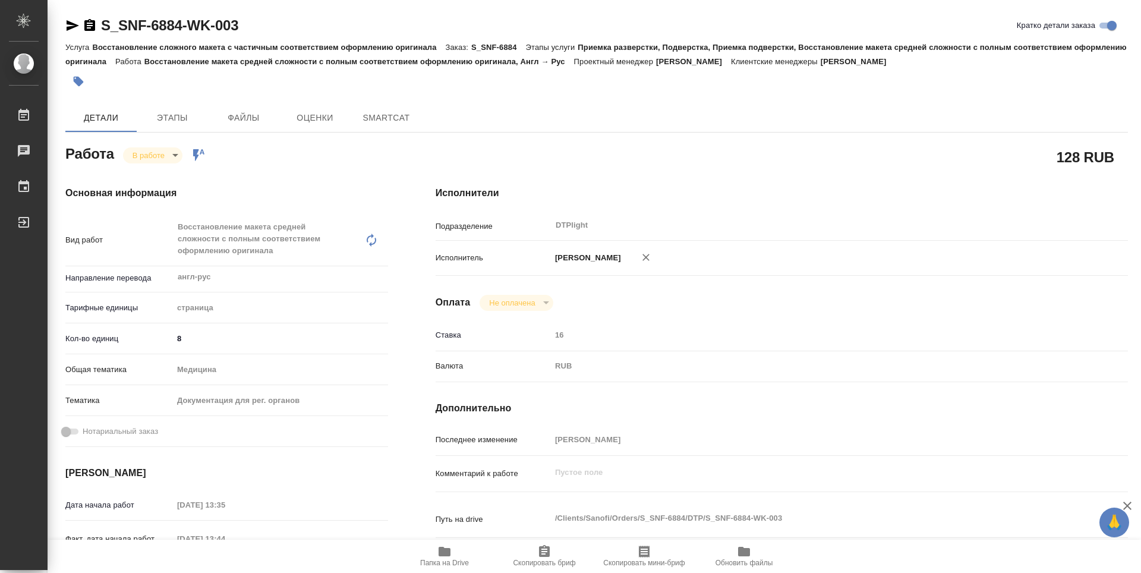
type textarea "x"
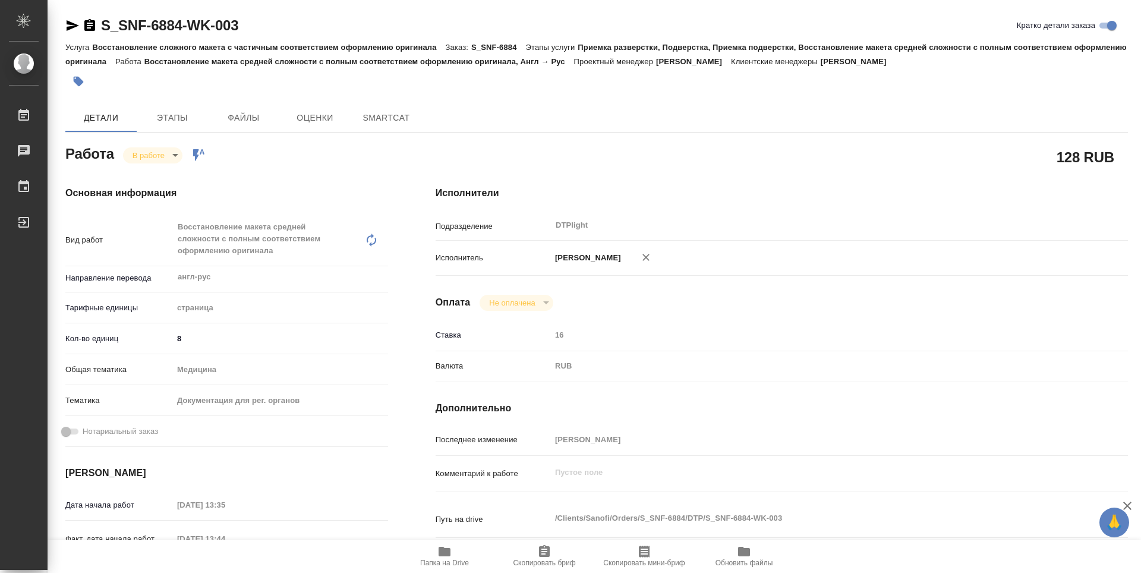
type textarea "x"
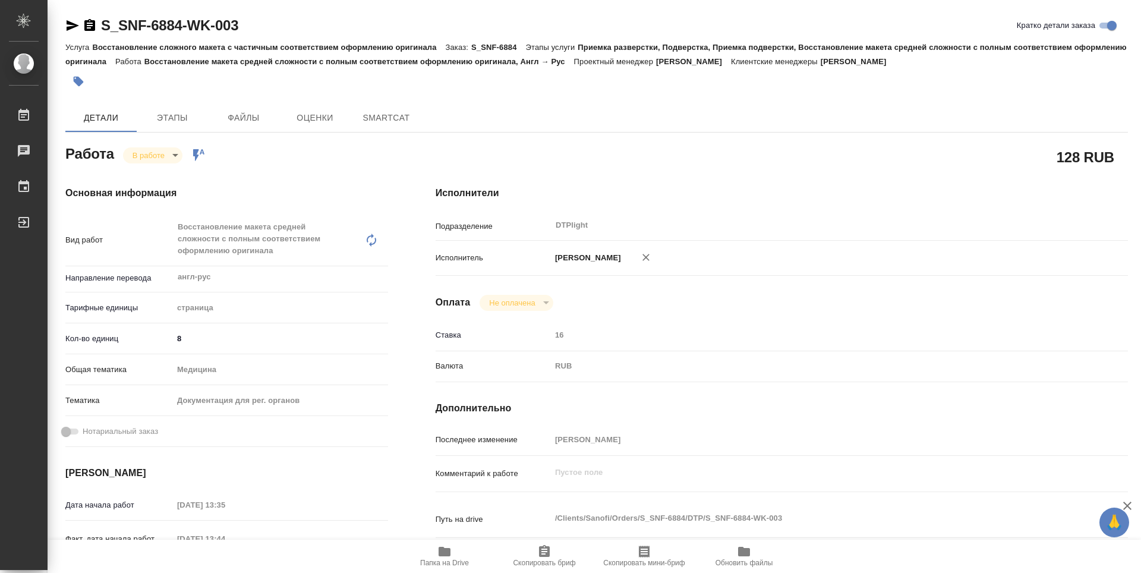
type textarea "x"
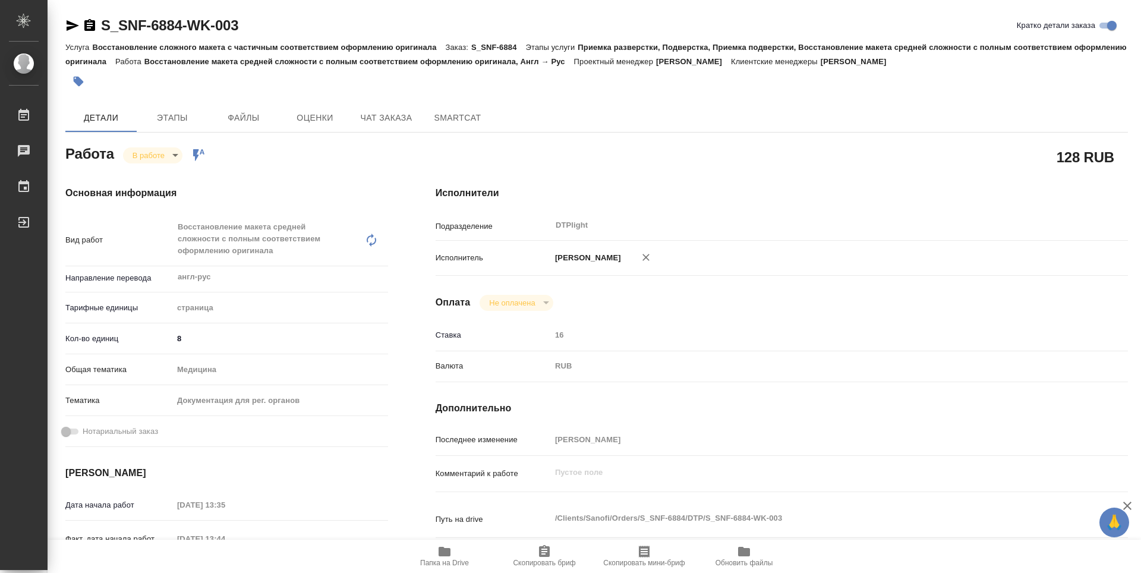
type textarea "x"
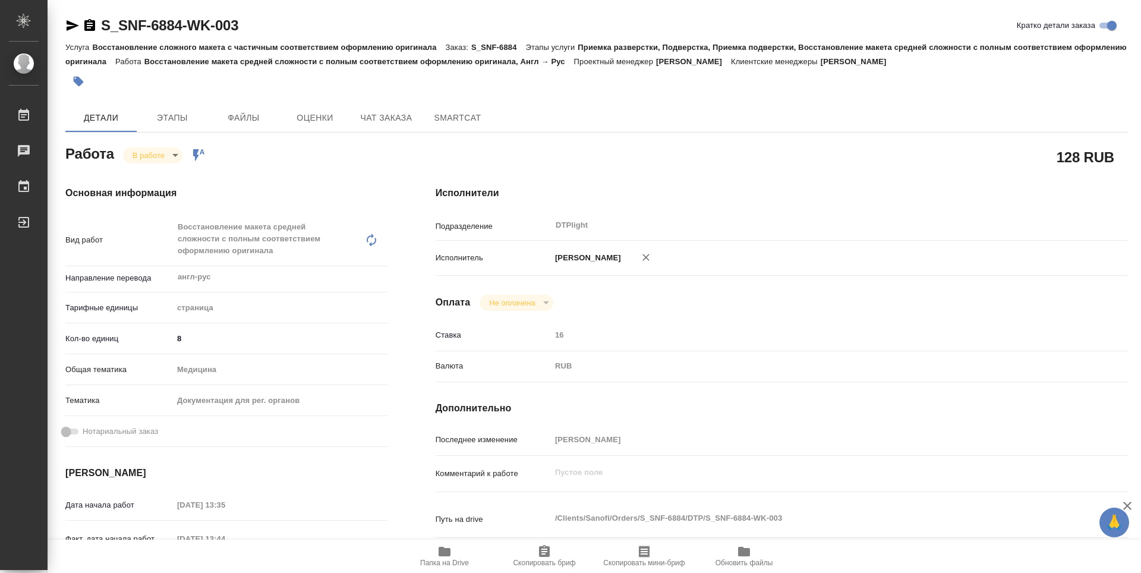
type textarea "x"
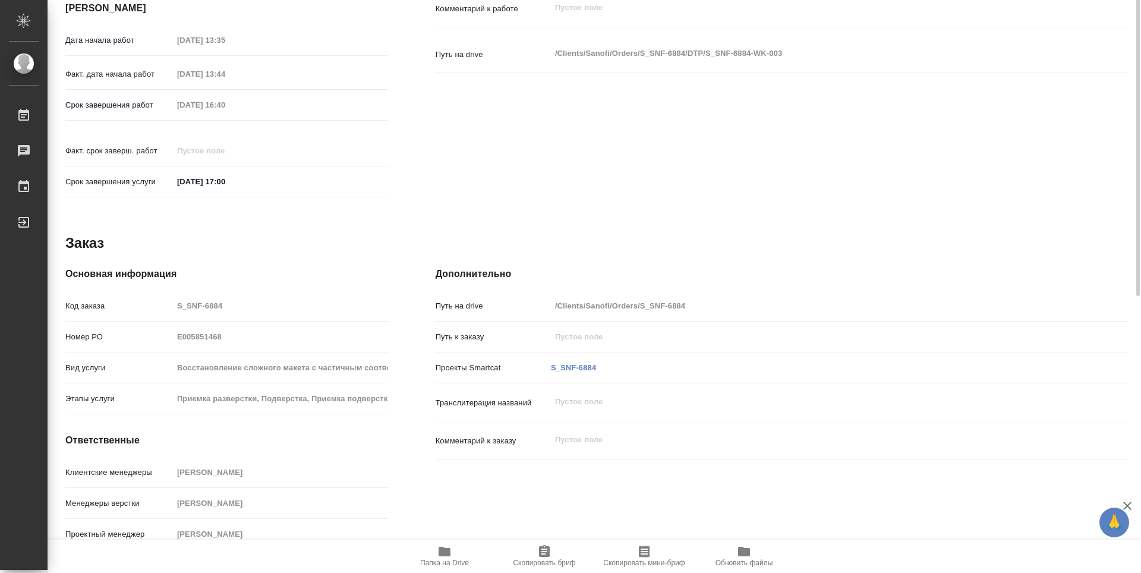
scroll to position [168, 0]
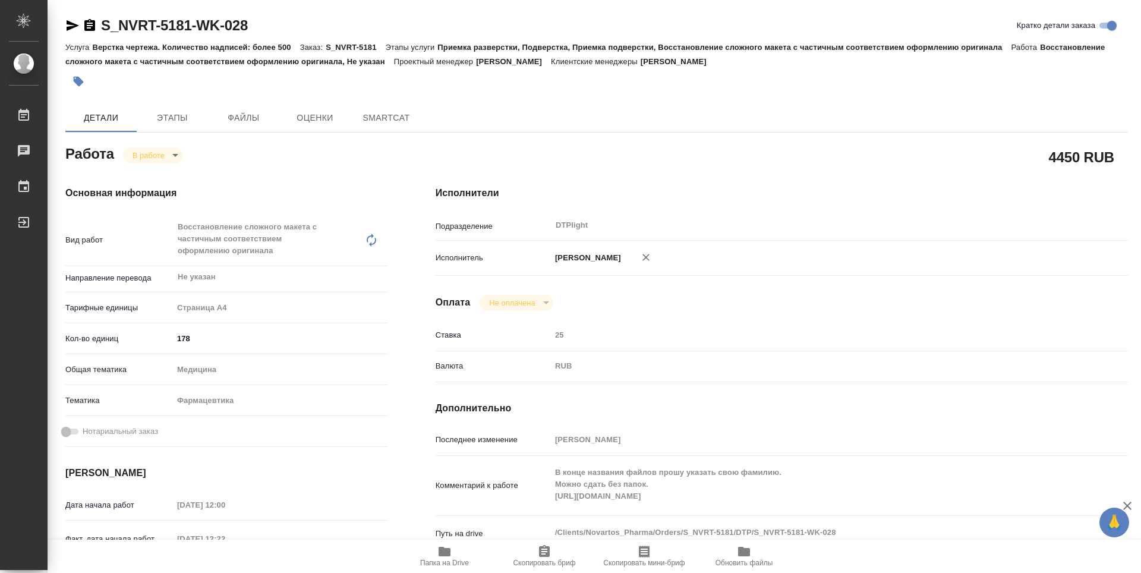
type textarea "x"
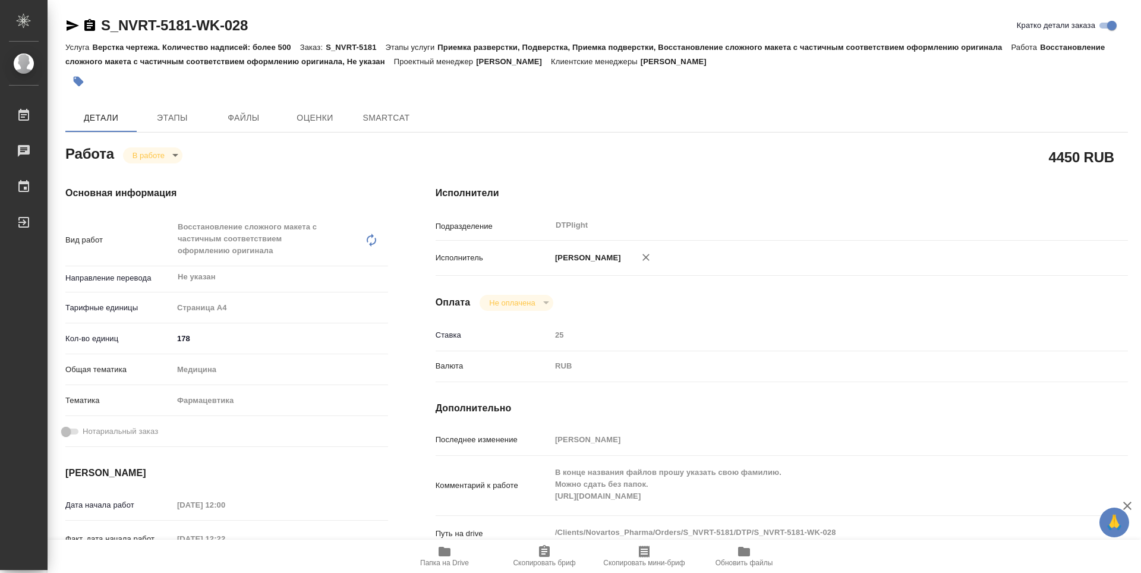
type textarea "x"
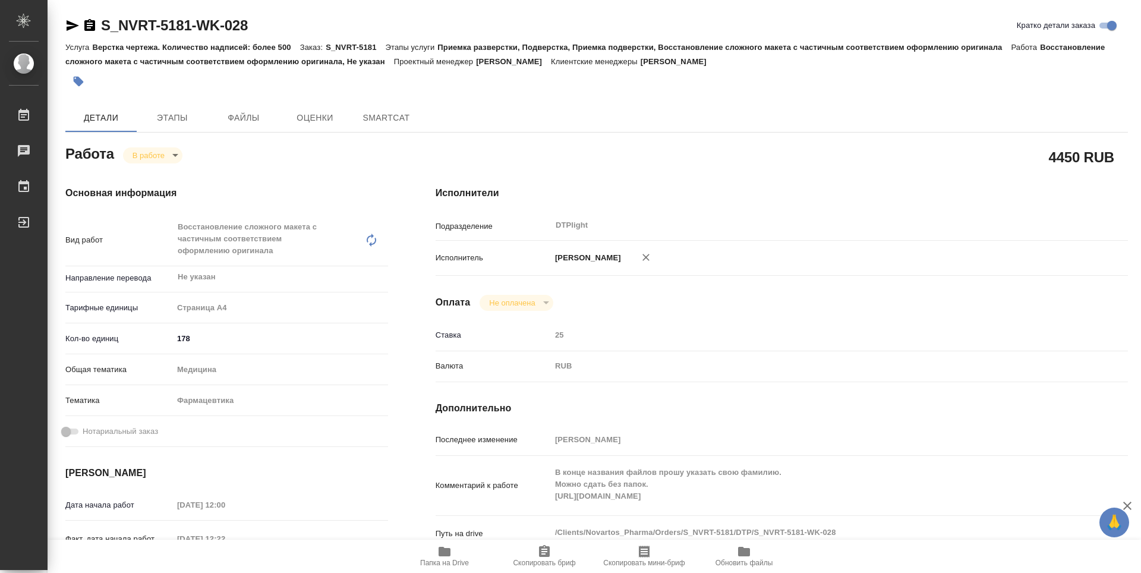
type textarea "x"
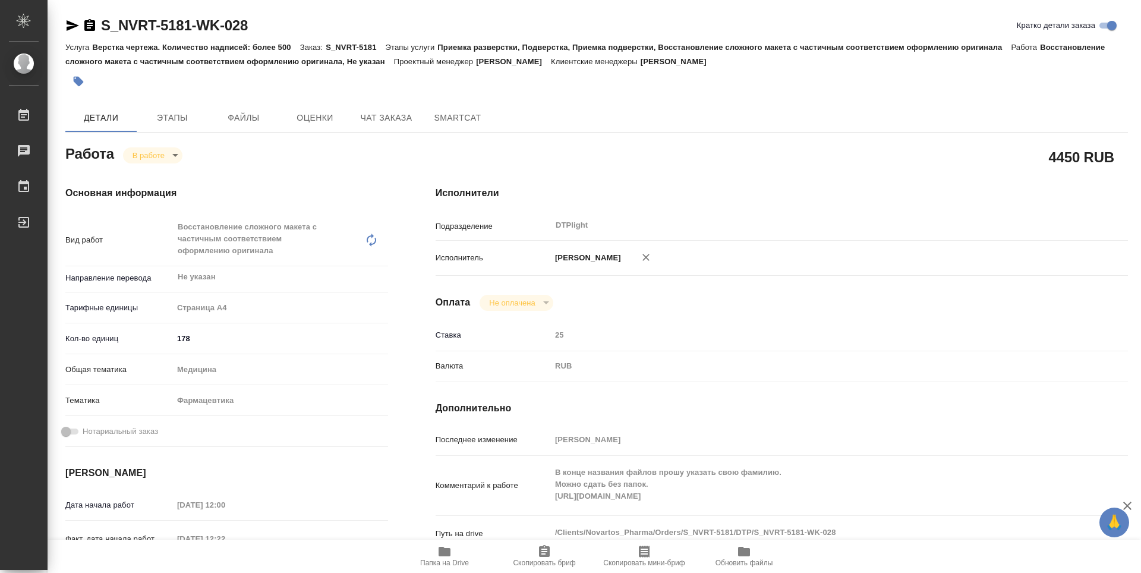
type textarea "x"
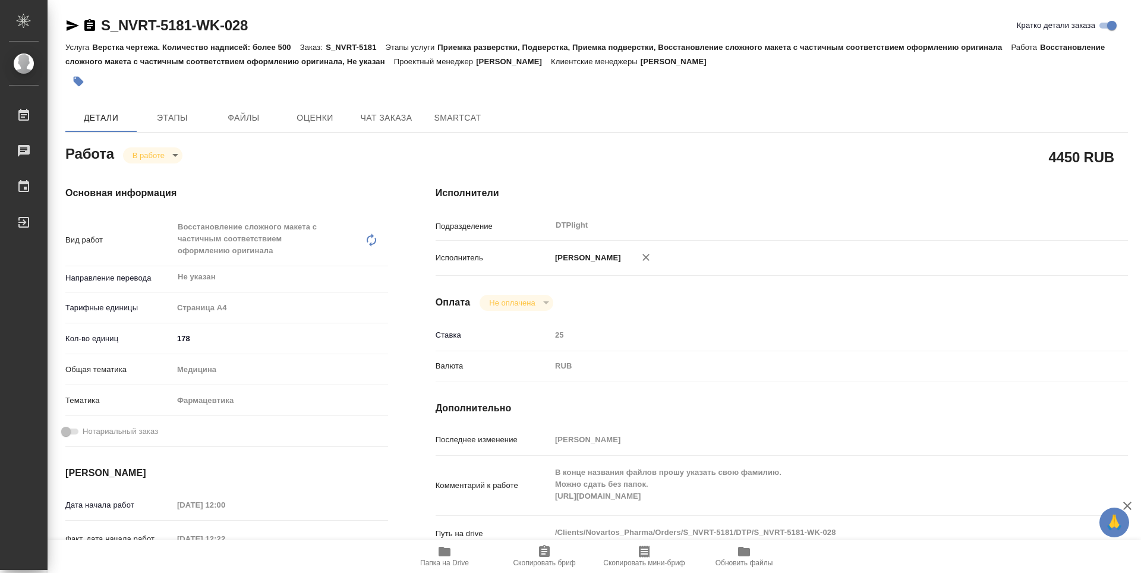
scroll to position [119, 0]
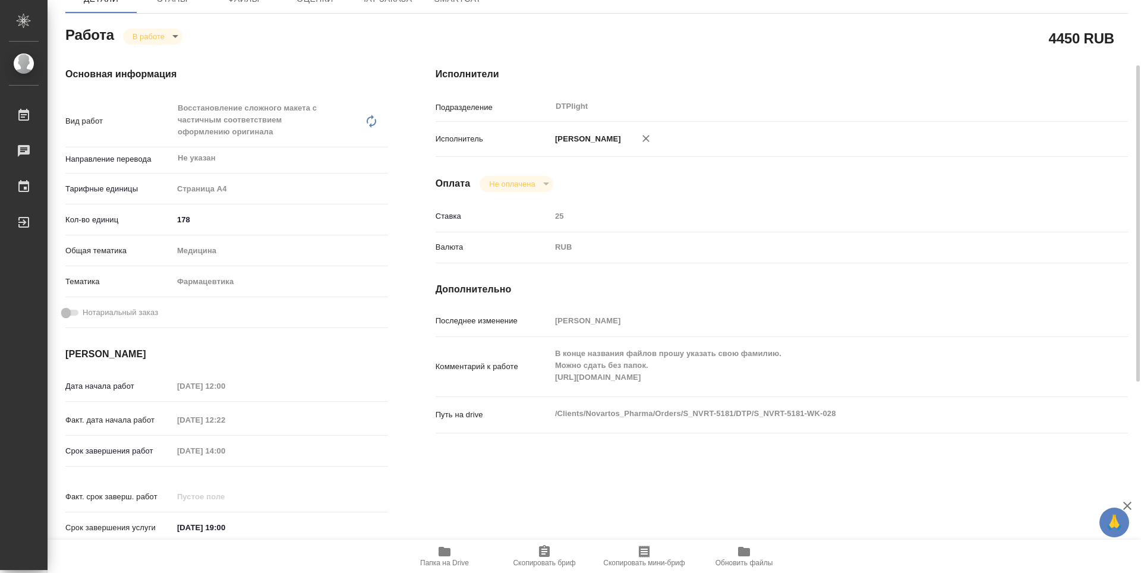
type textarea "x"
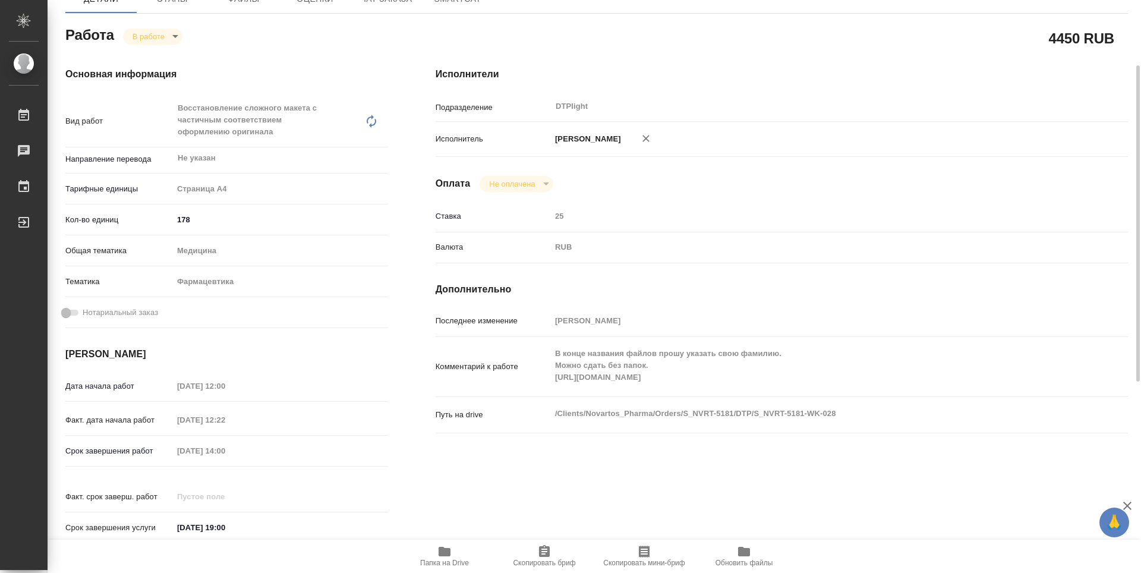
scroll to position [178, 0]
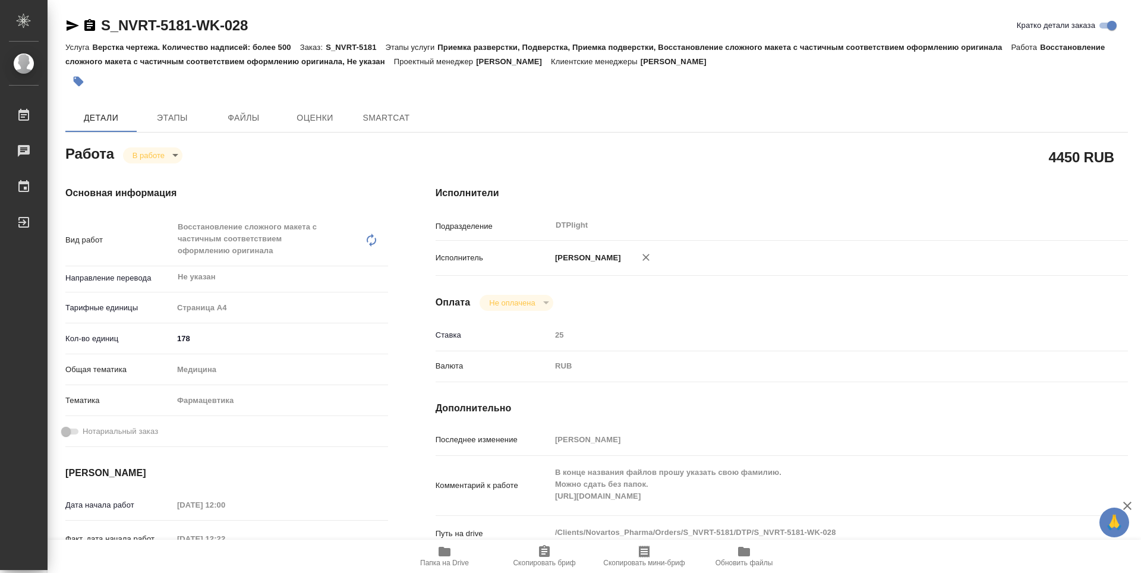
type textarea "x"
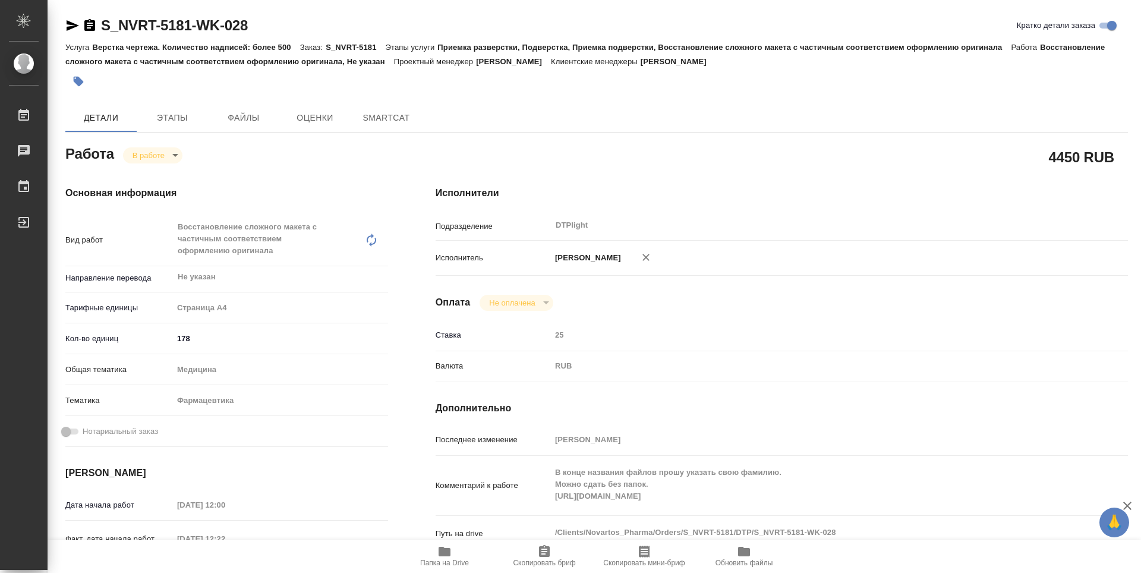
type textarea "x"
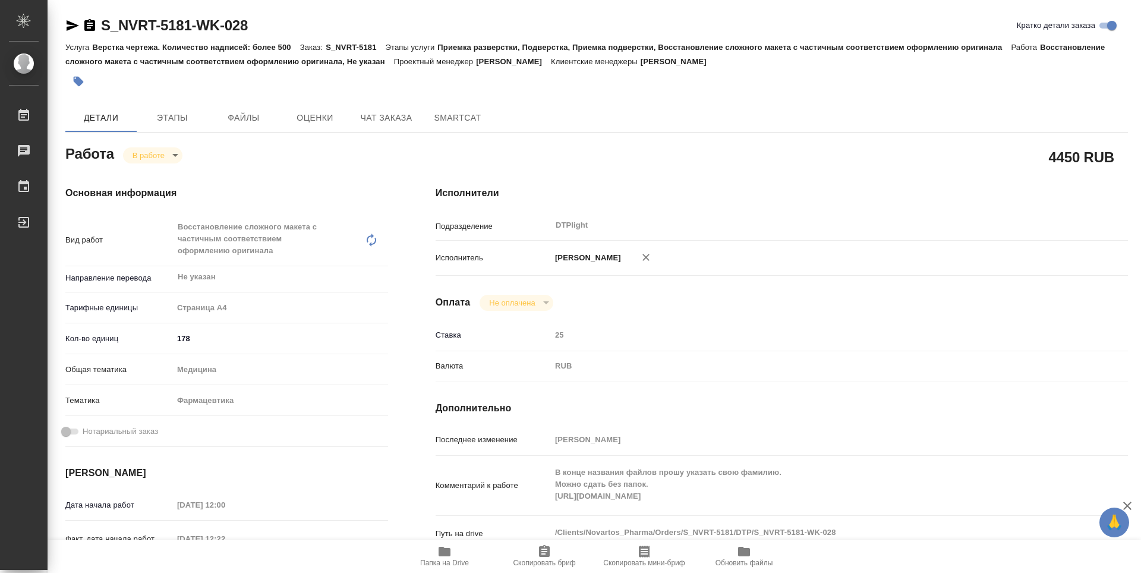
type textarea "x"
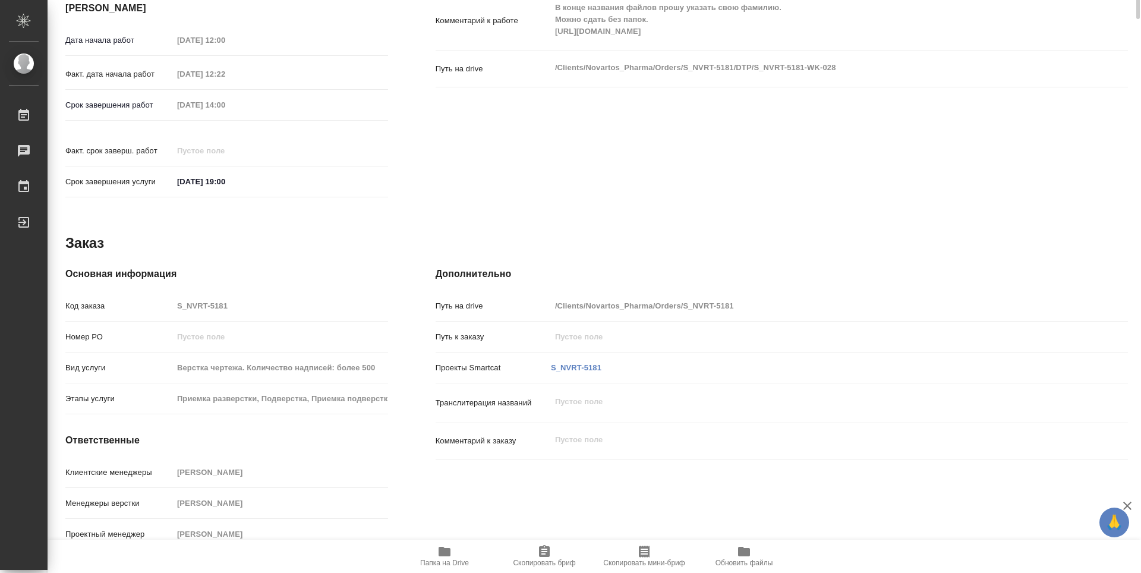
scroll to position [108, 0]
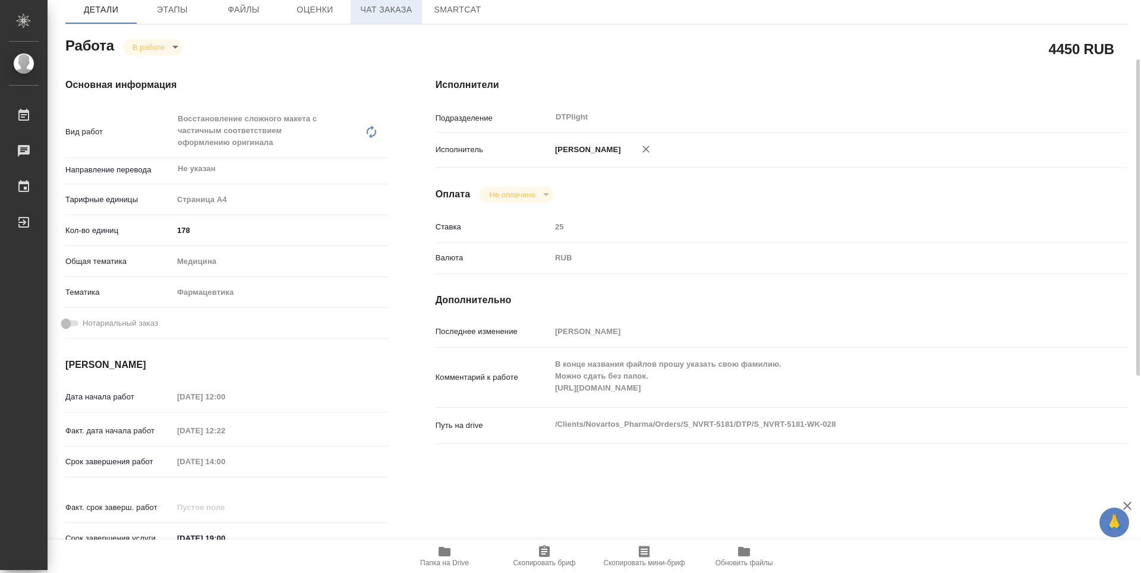
type textarea "x"
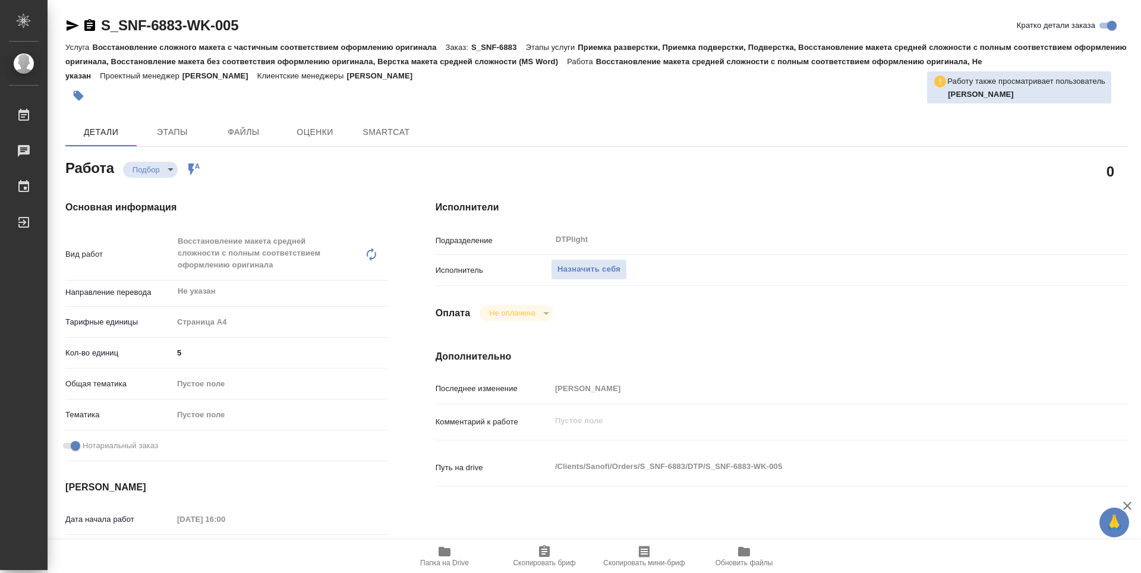
type textarea "x"
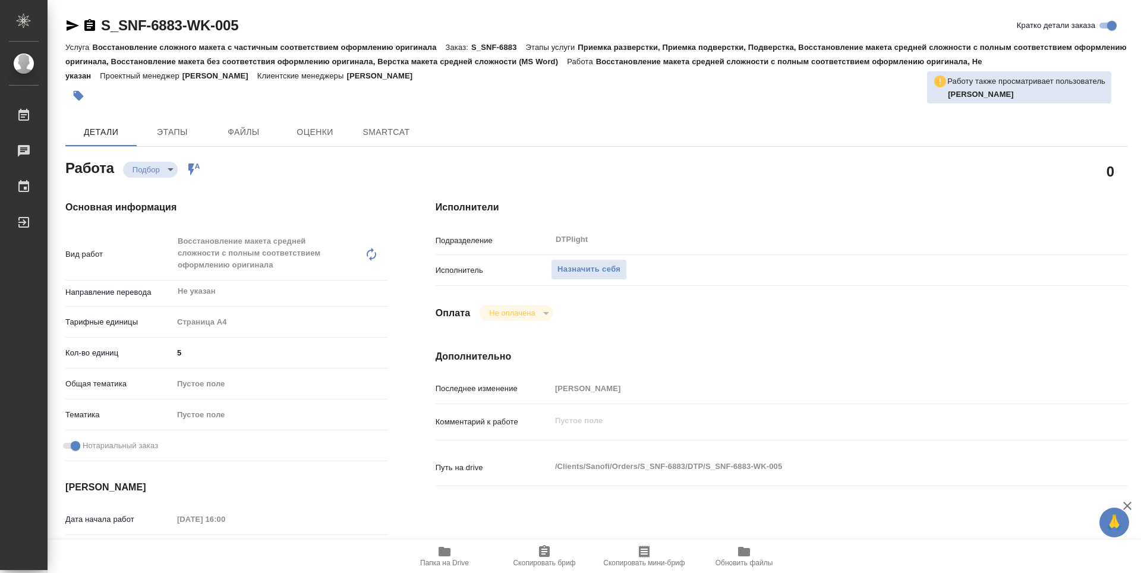
type textarea "x"
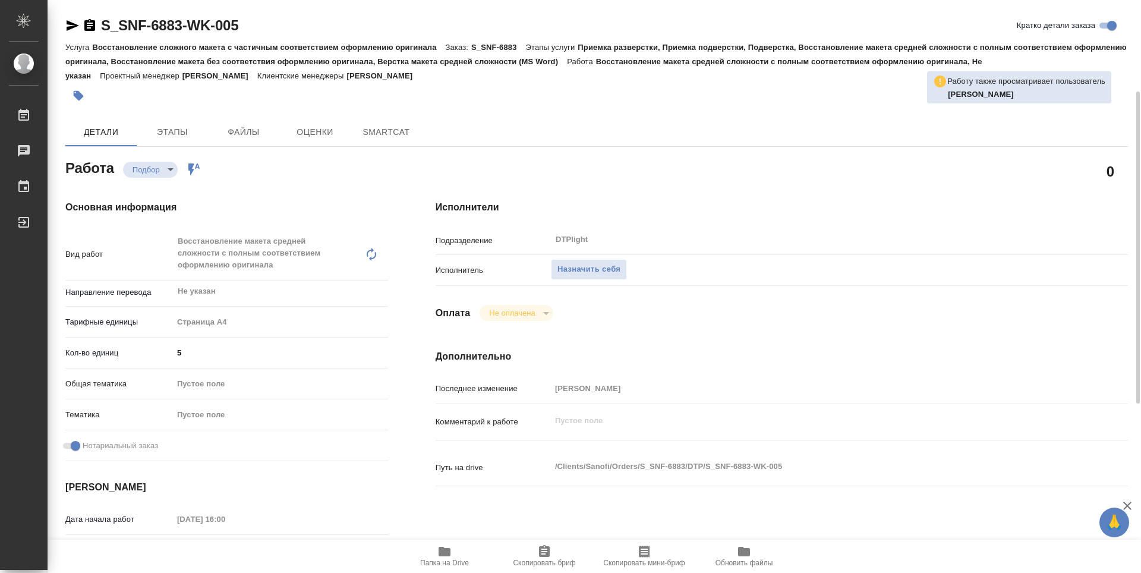
scroll to position [59, 0]
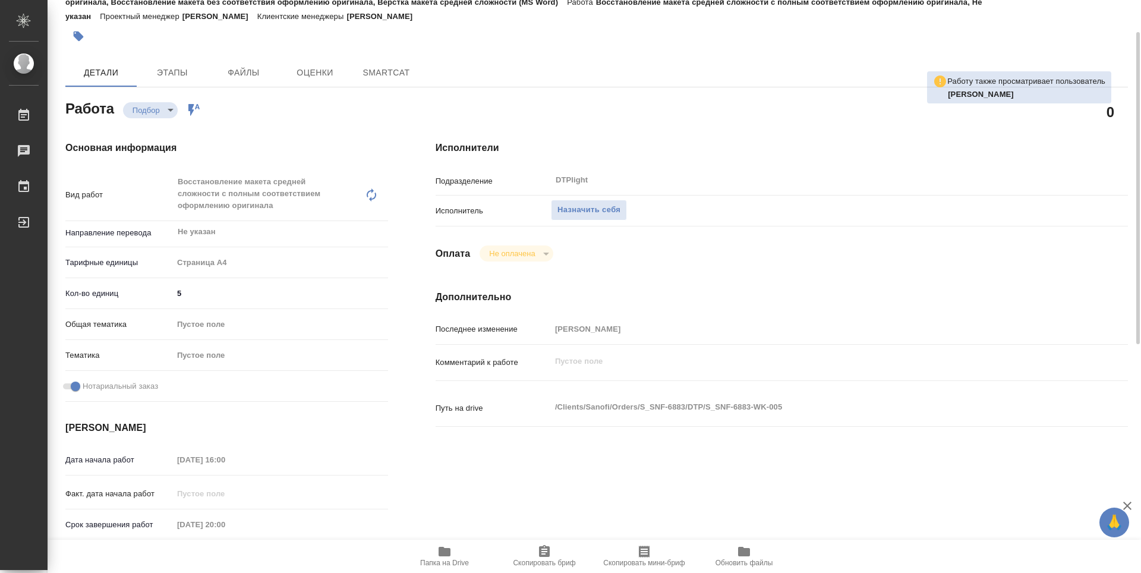
type textarea "x"
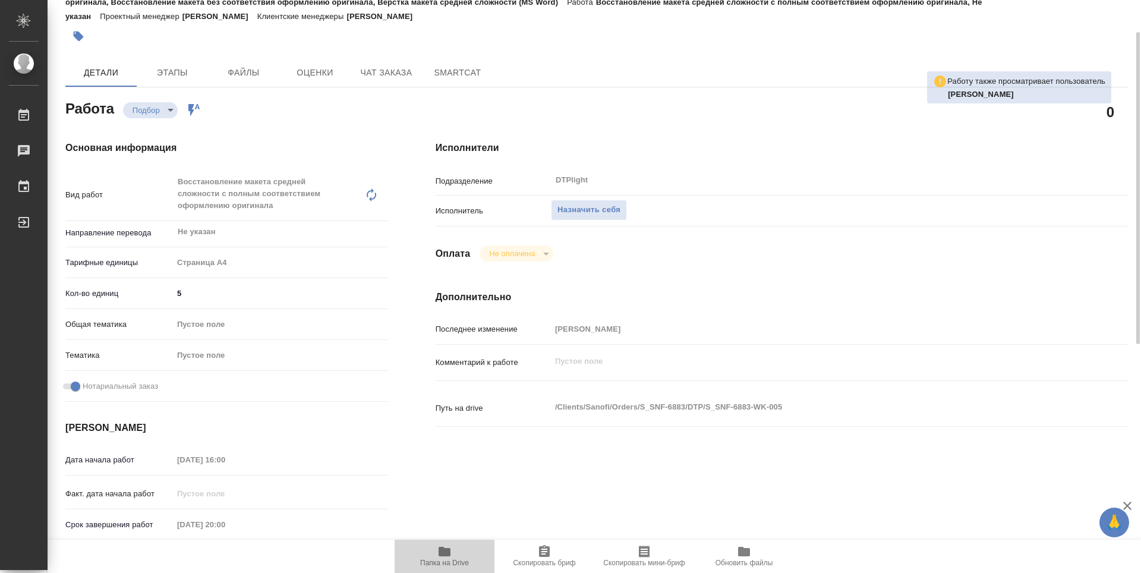
click at [453, 550] on span "Папка на Drive" at bounding box center [445, 555] width 86 height 23
type textarea "x"
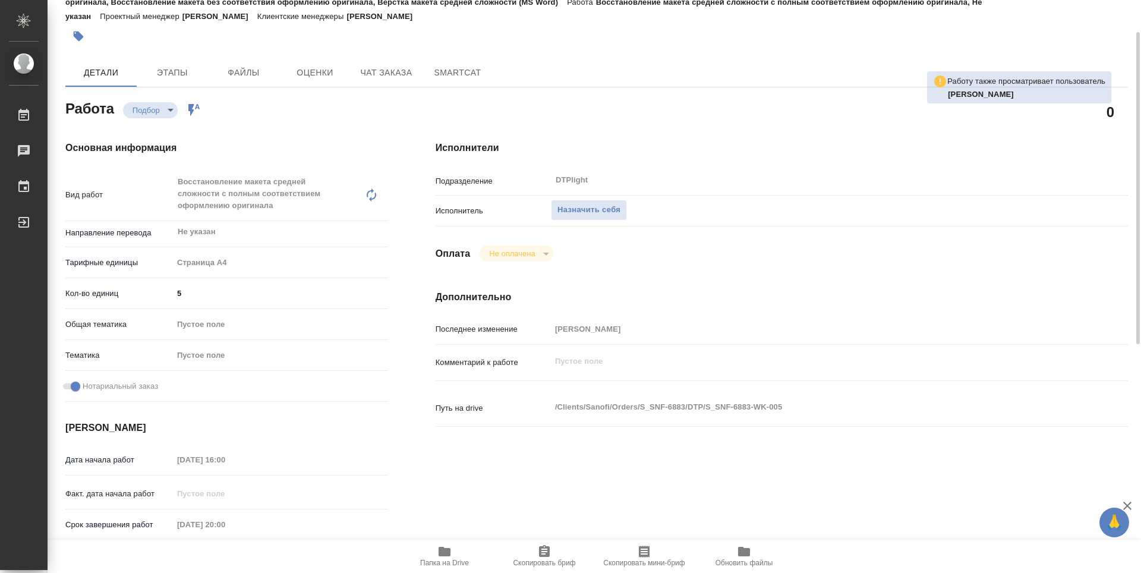
type textarea "x"
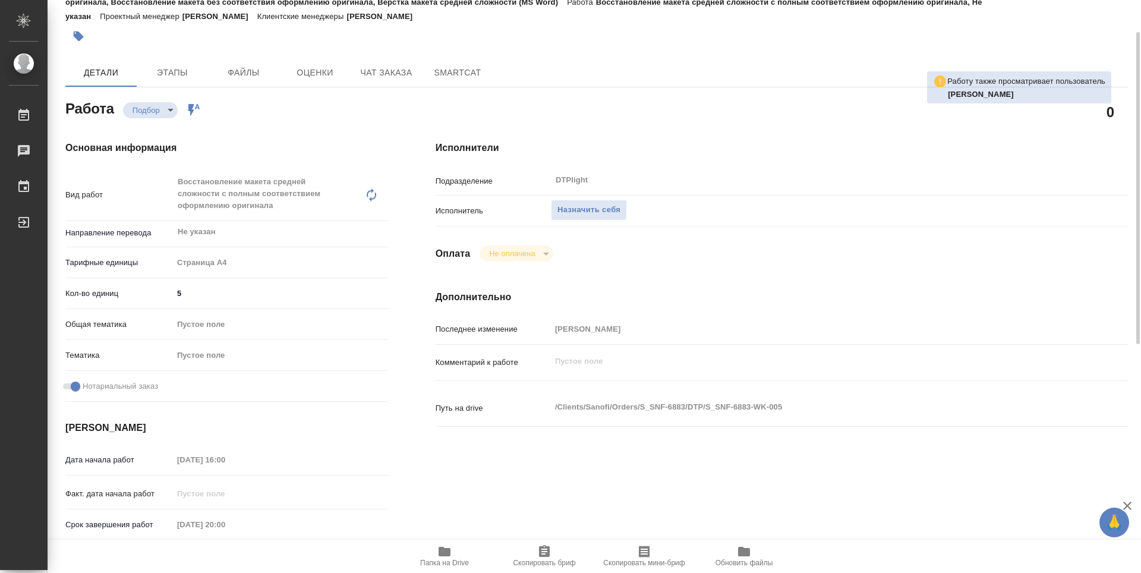
type textarea "x"
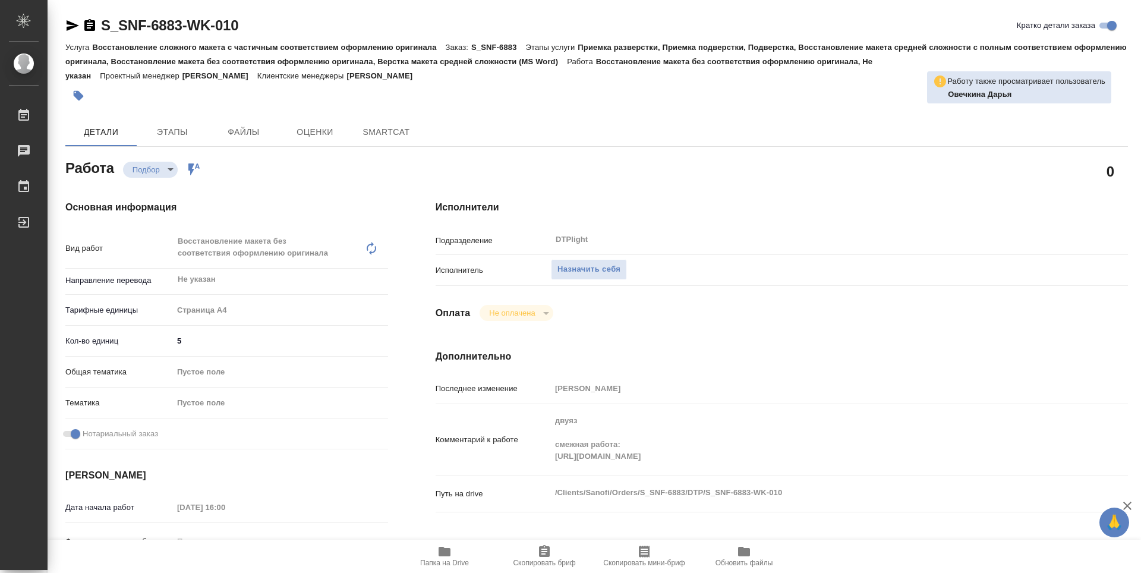
type textarea "x"
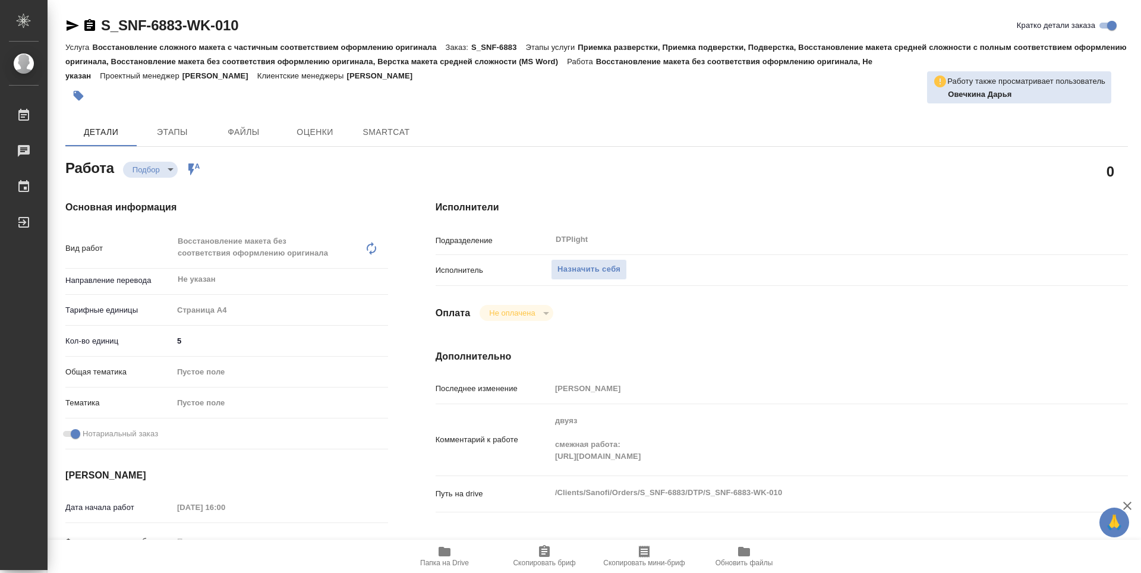
type textarea "x"
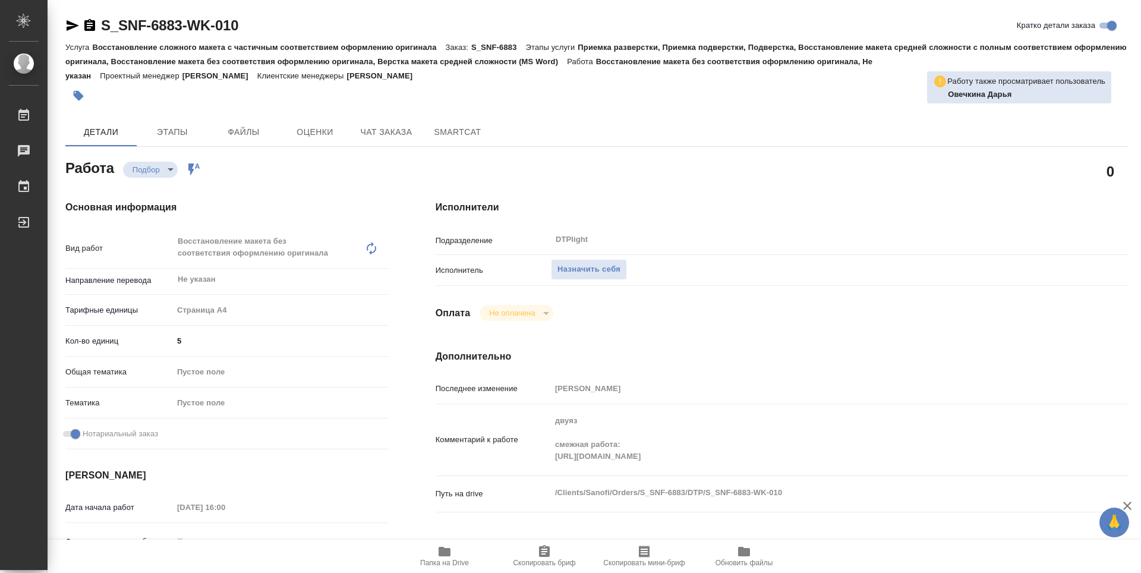
type textarea "x"
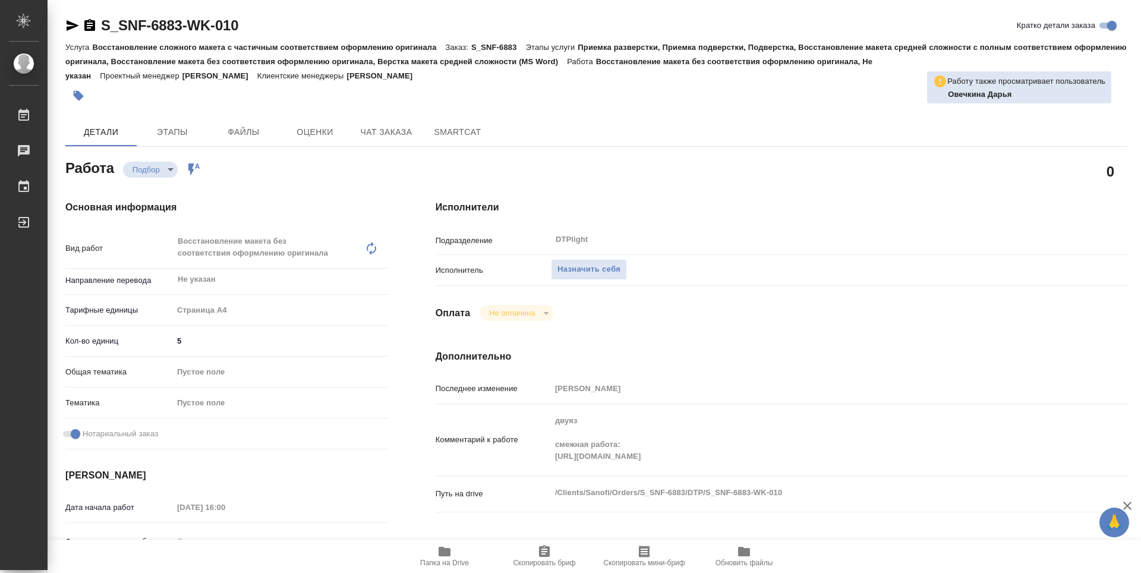
type textarea "x"
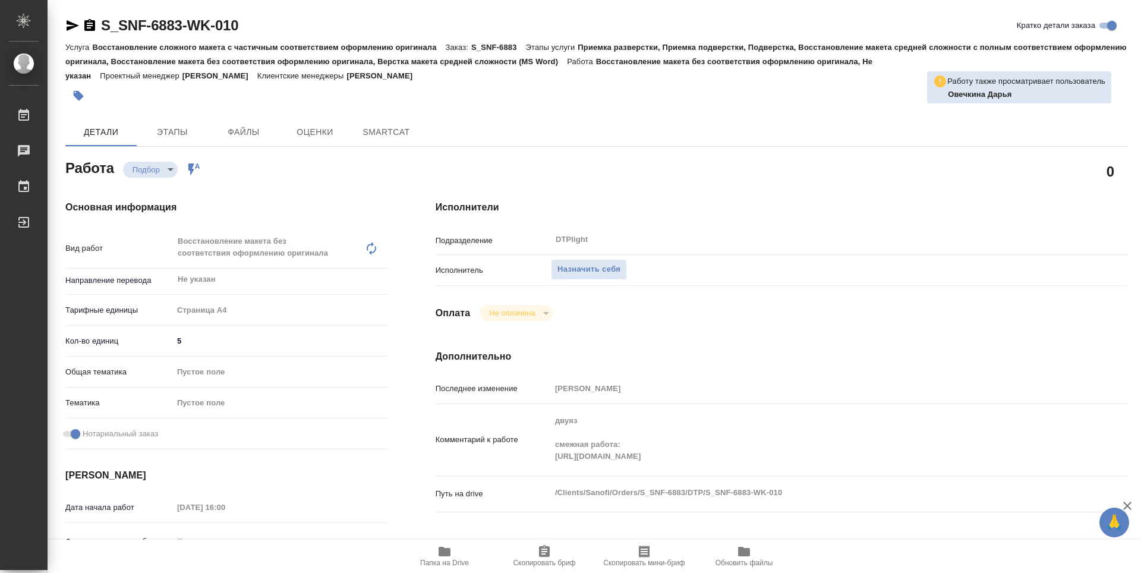
type textarea "x"
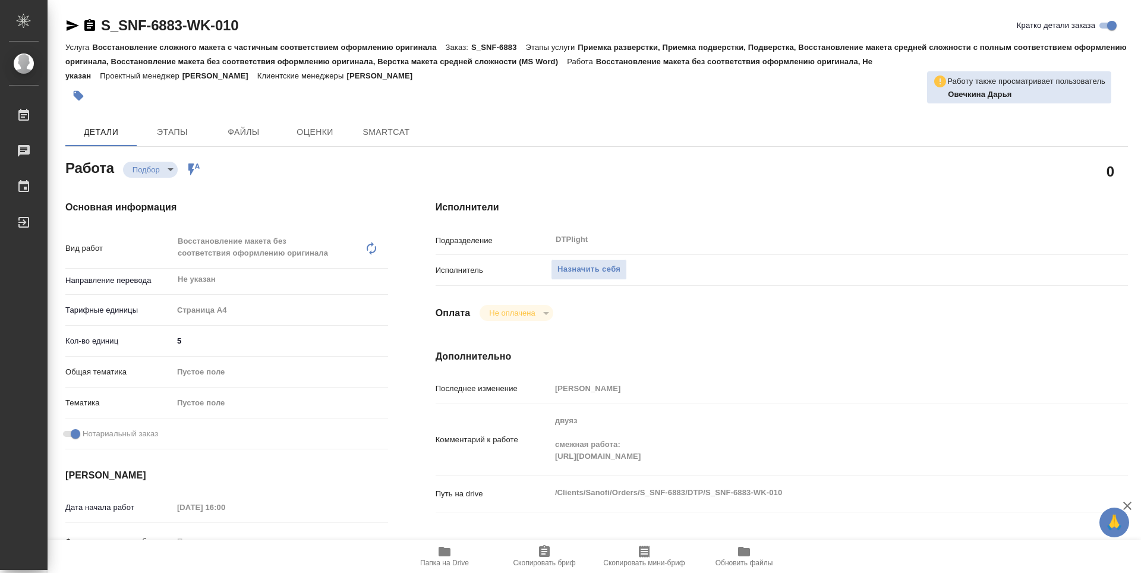
type textarea "x"
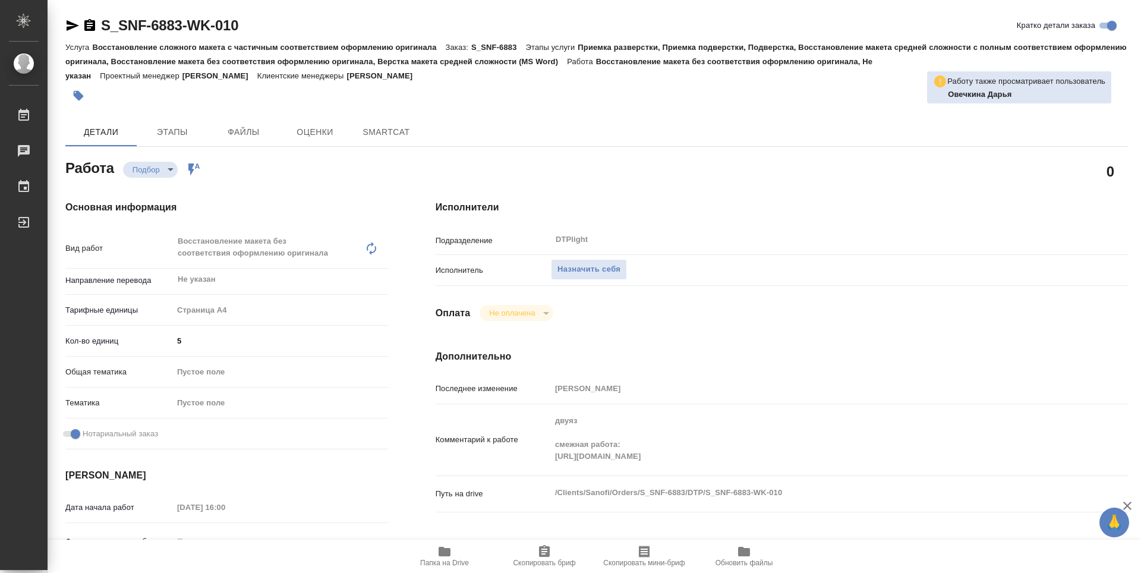
type textarea "x"
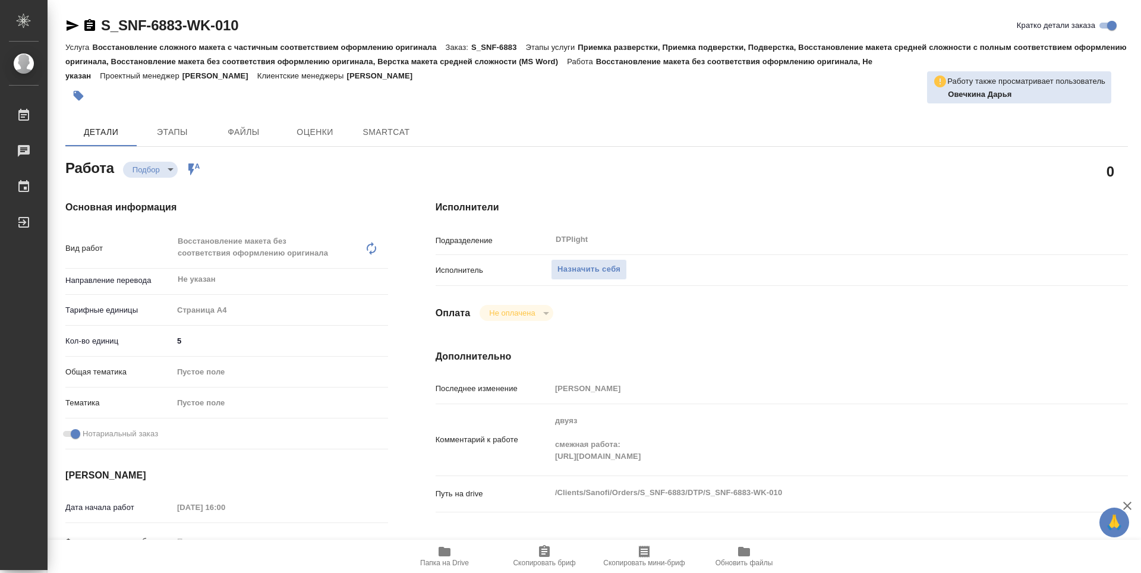
type textarea "x"
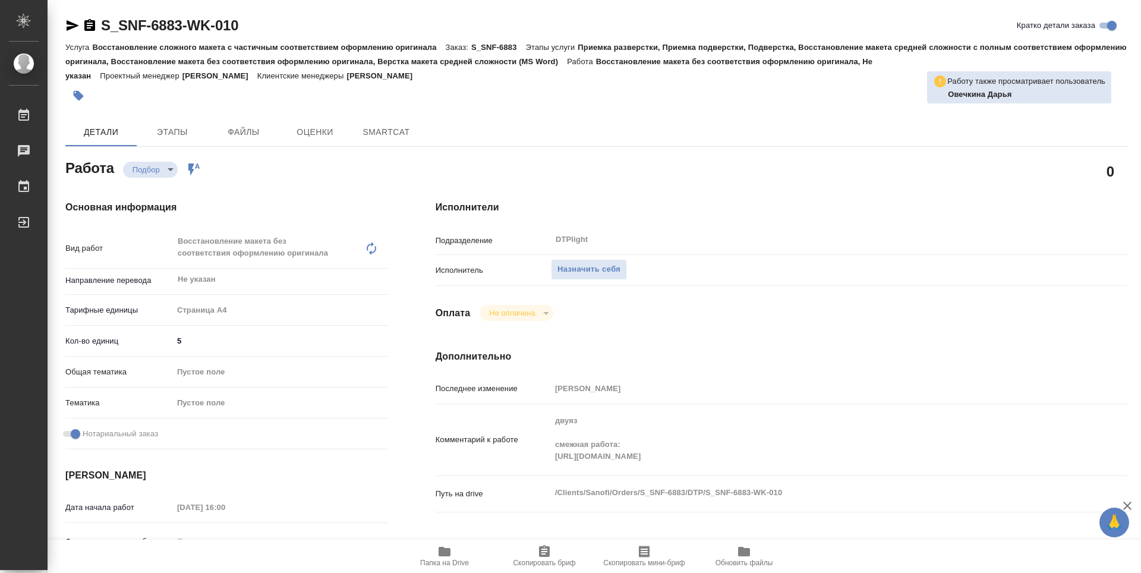
type textarea "x"
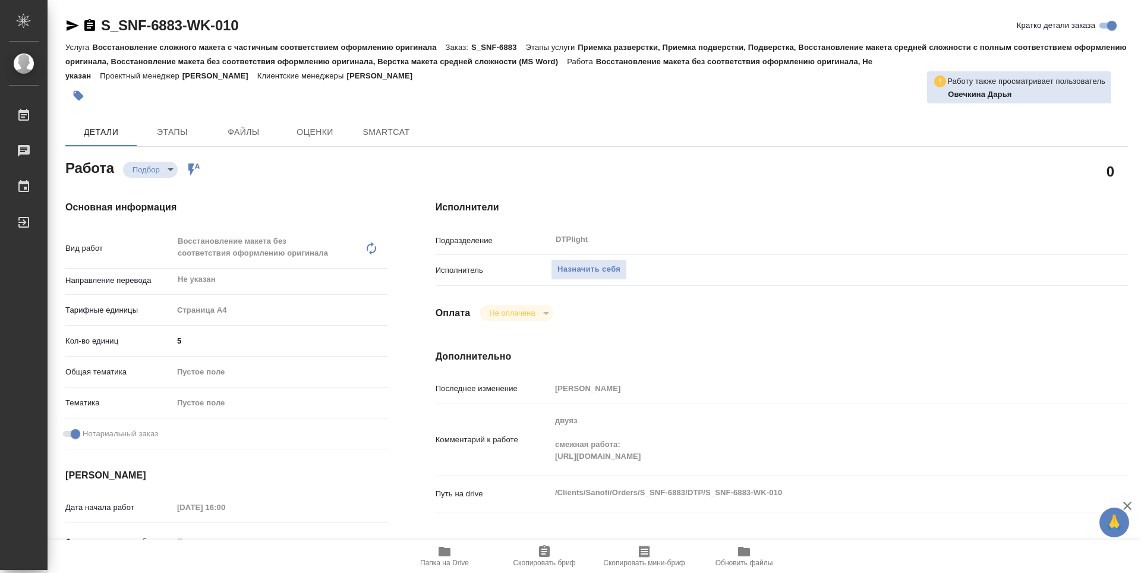
type textarea "x"
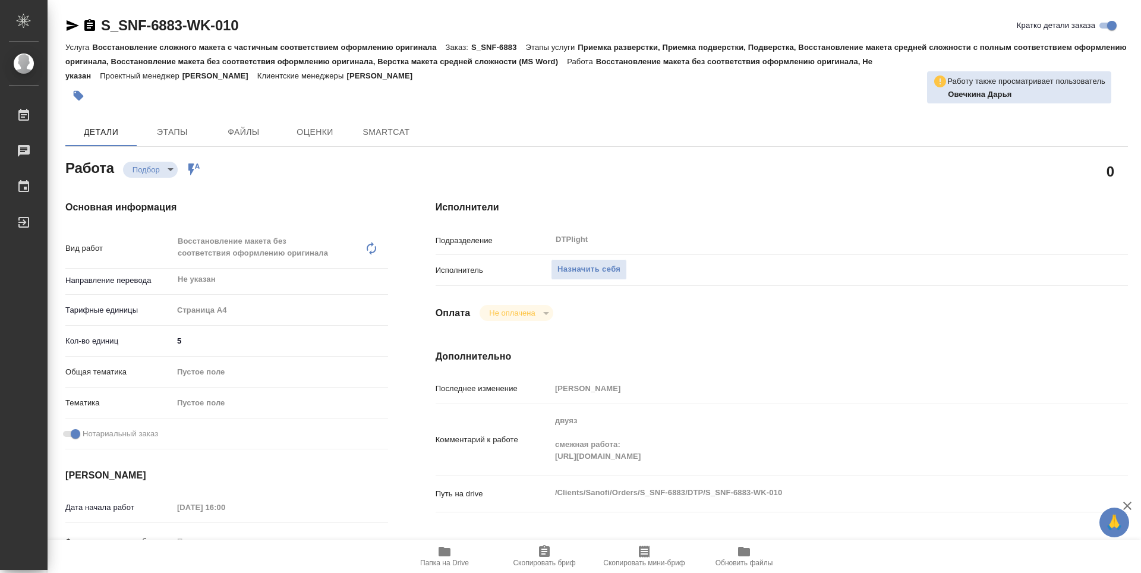
type textarea "x"
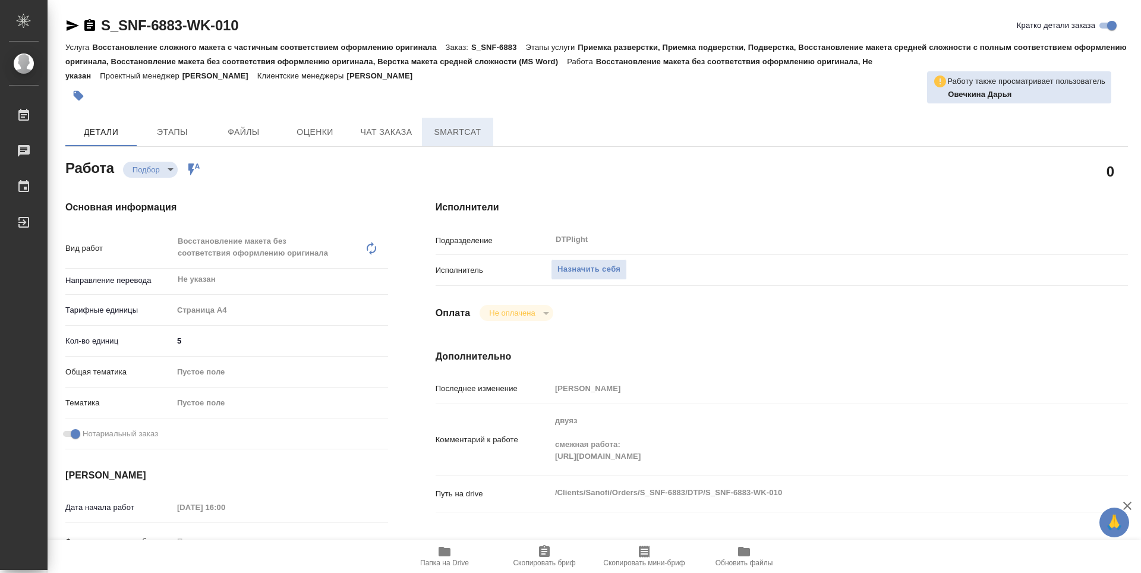
type textarea "x"
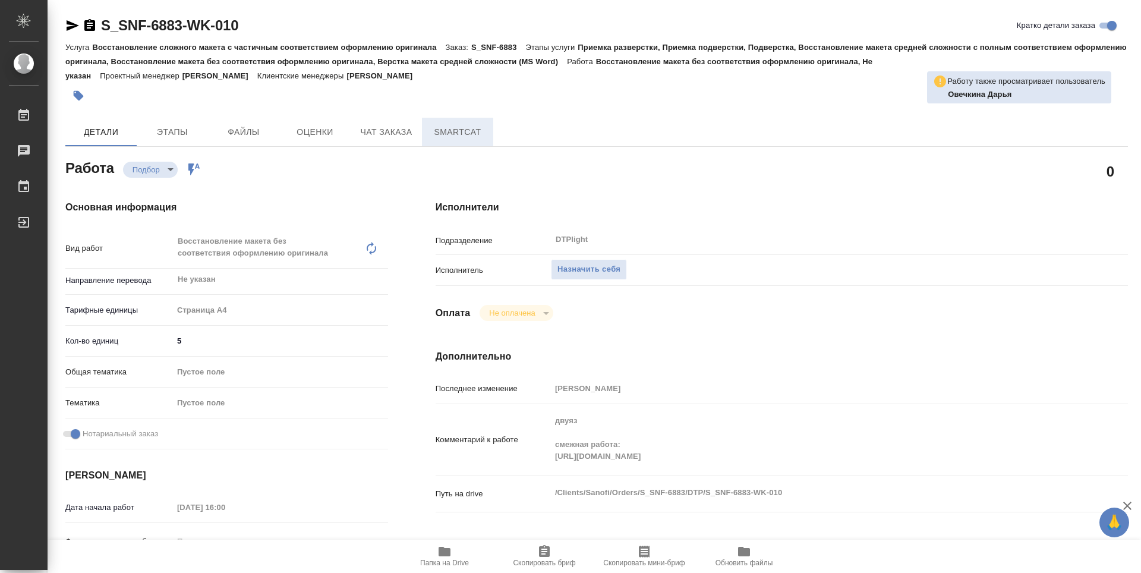
type textarea "x"
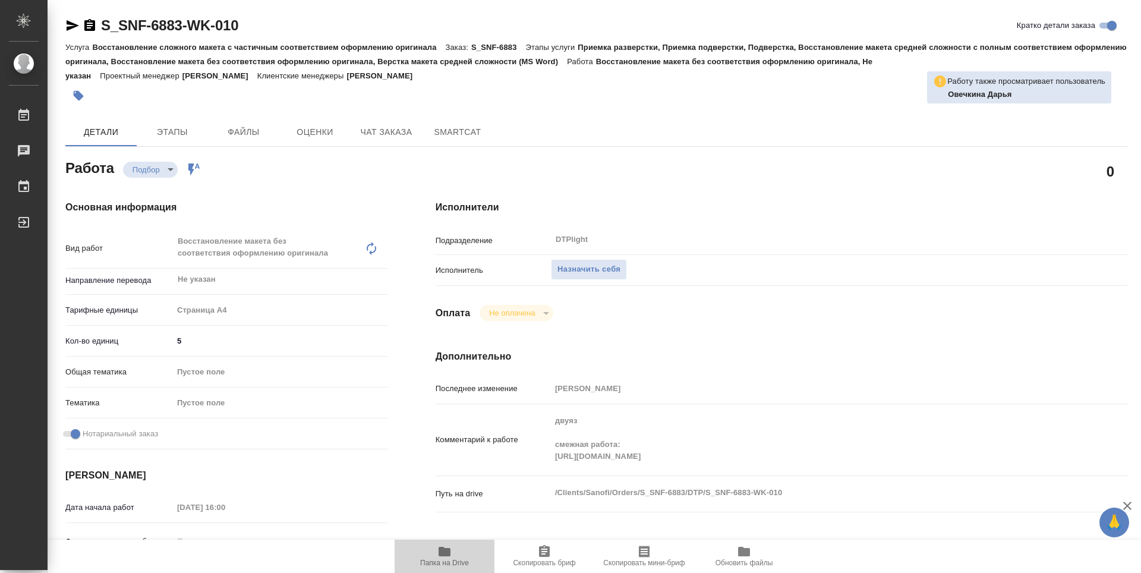
click at [450, 552] on icon "button" at bounding box center [444, 552] width 12 height 10
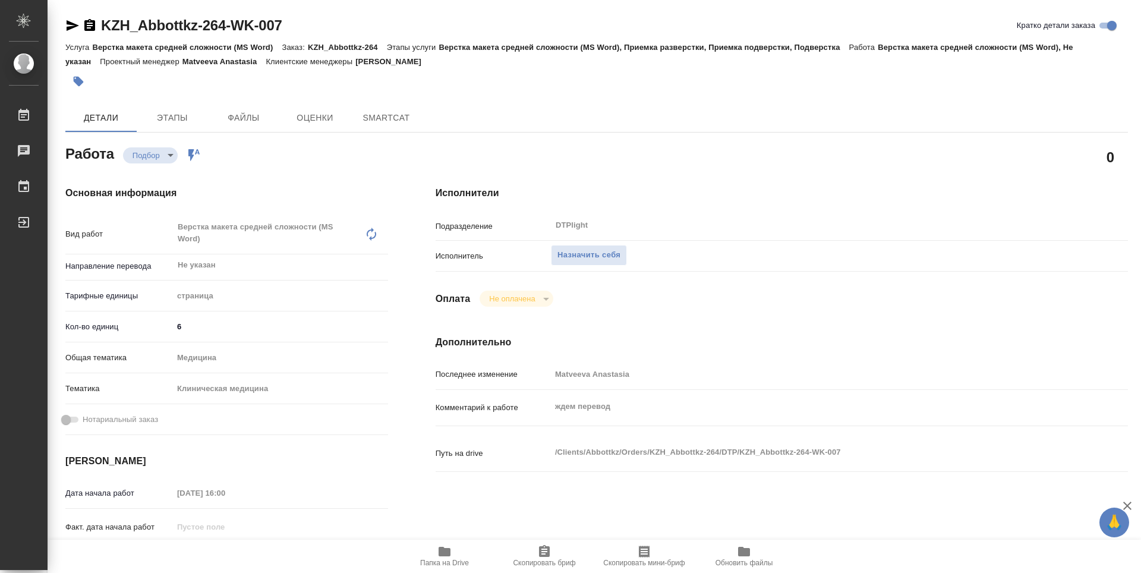
type textarea "x"
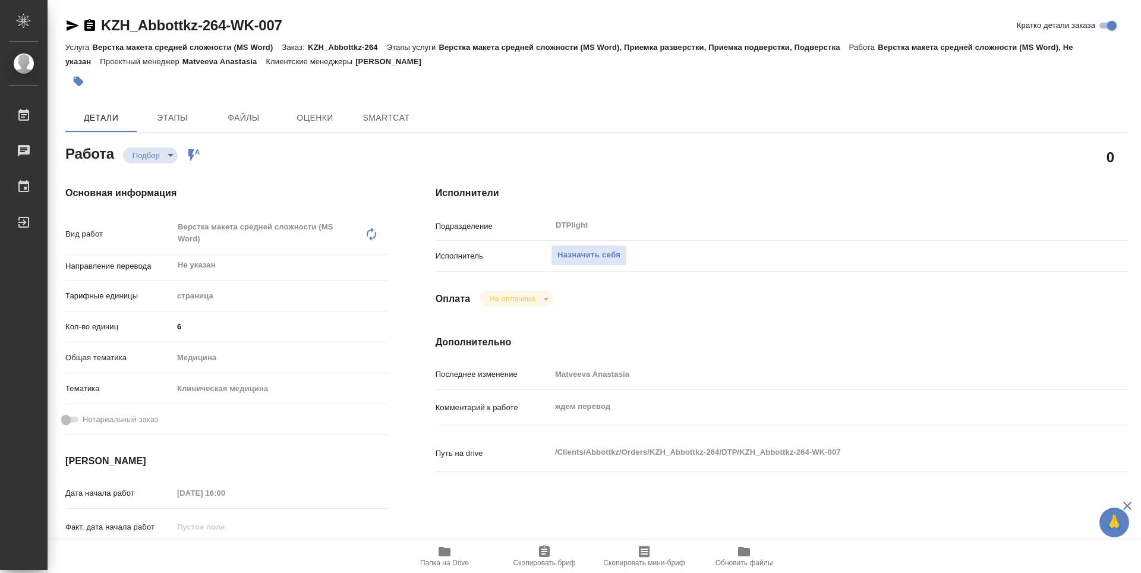
type textarea "x"
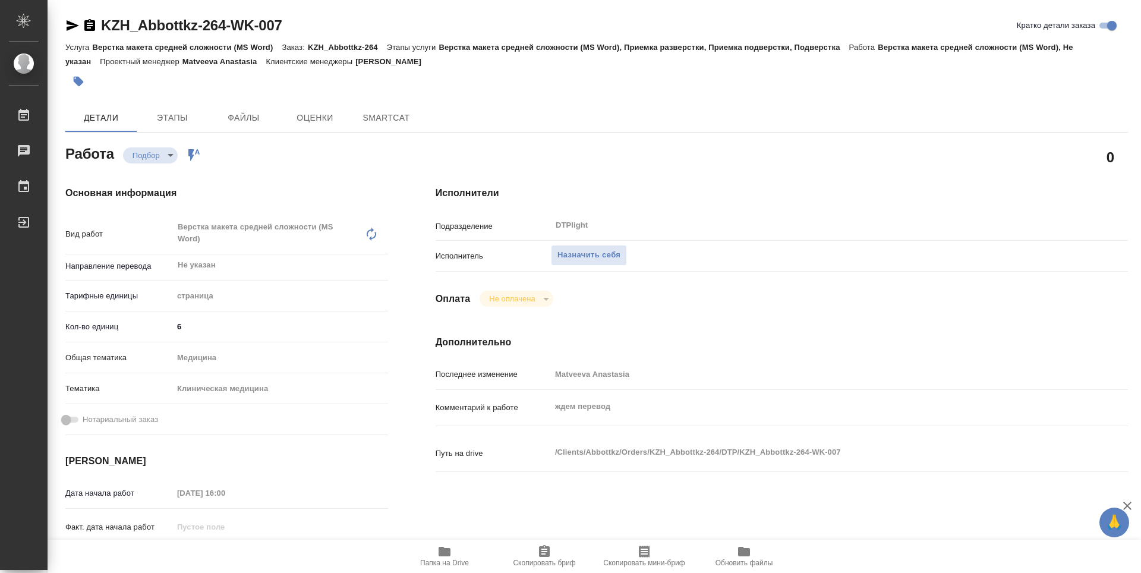
type textarea "x"
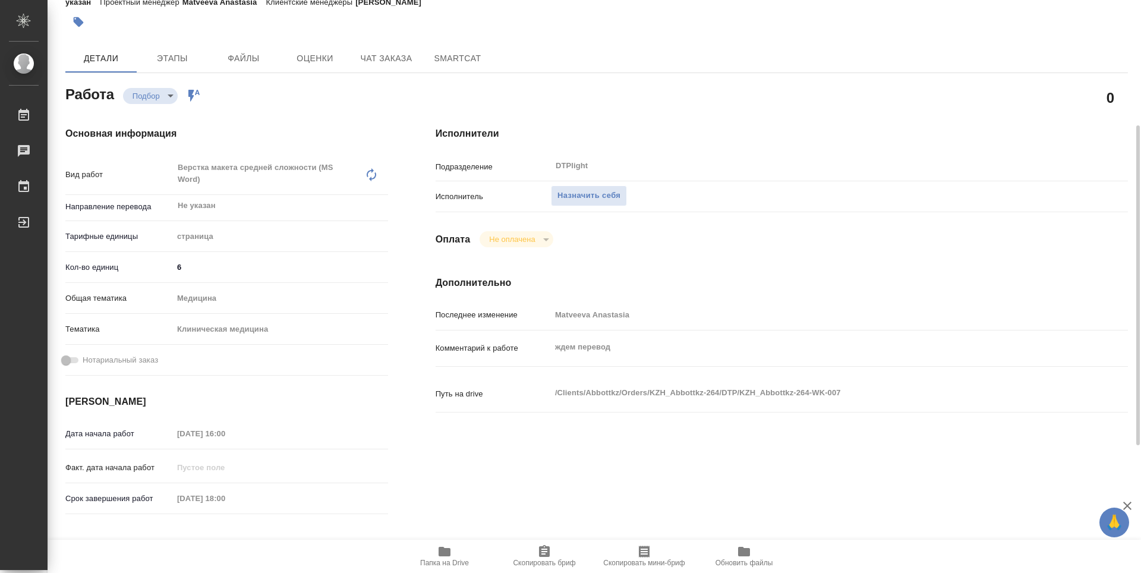
scroll to position [119, 0]
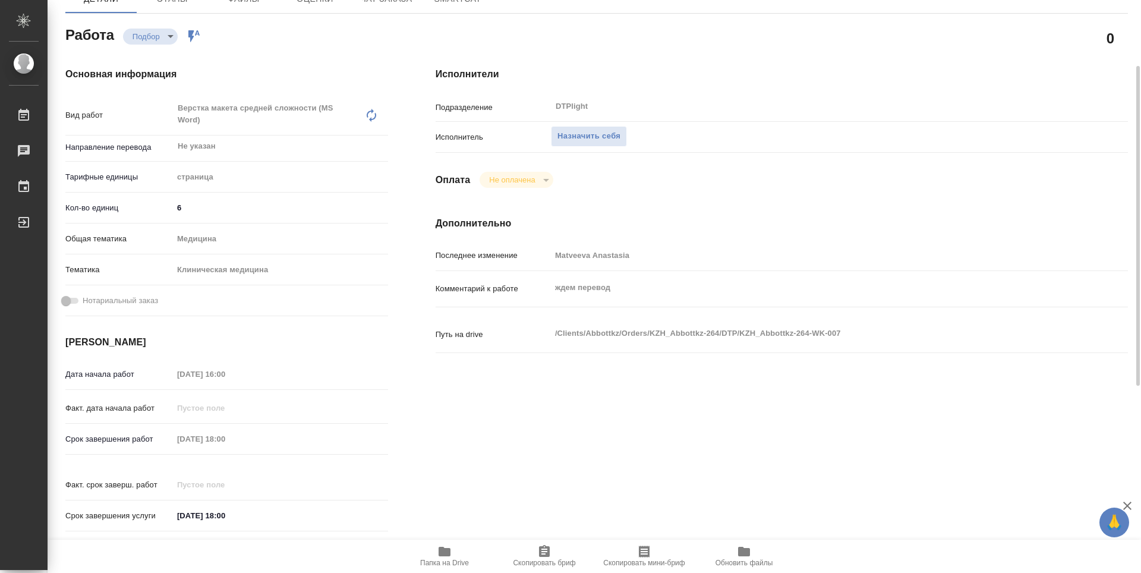
type textarea "x"
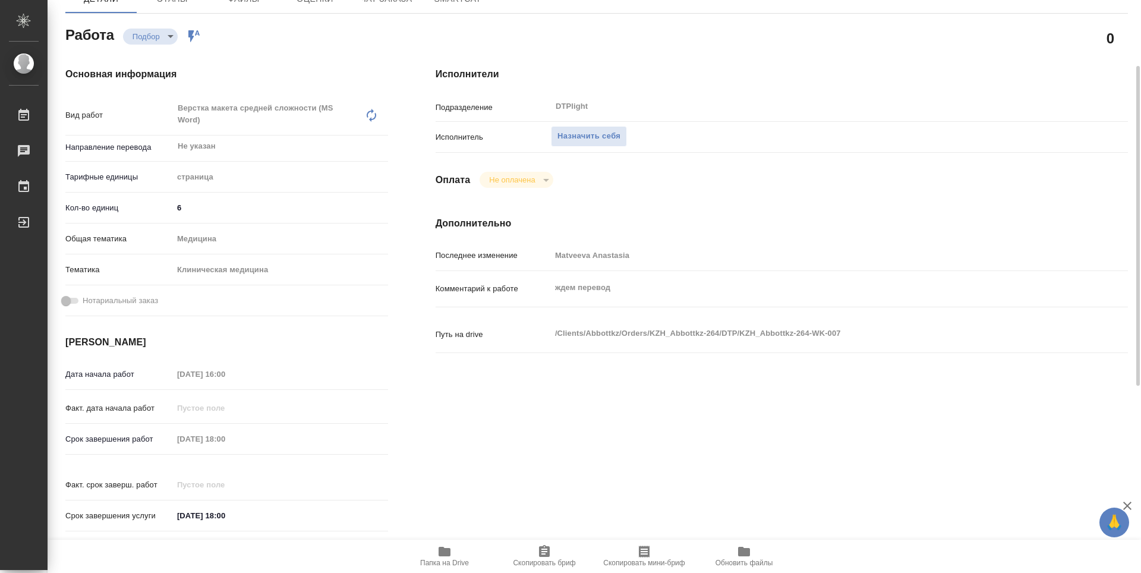
type textarea "x"
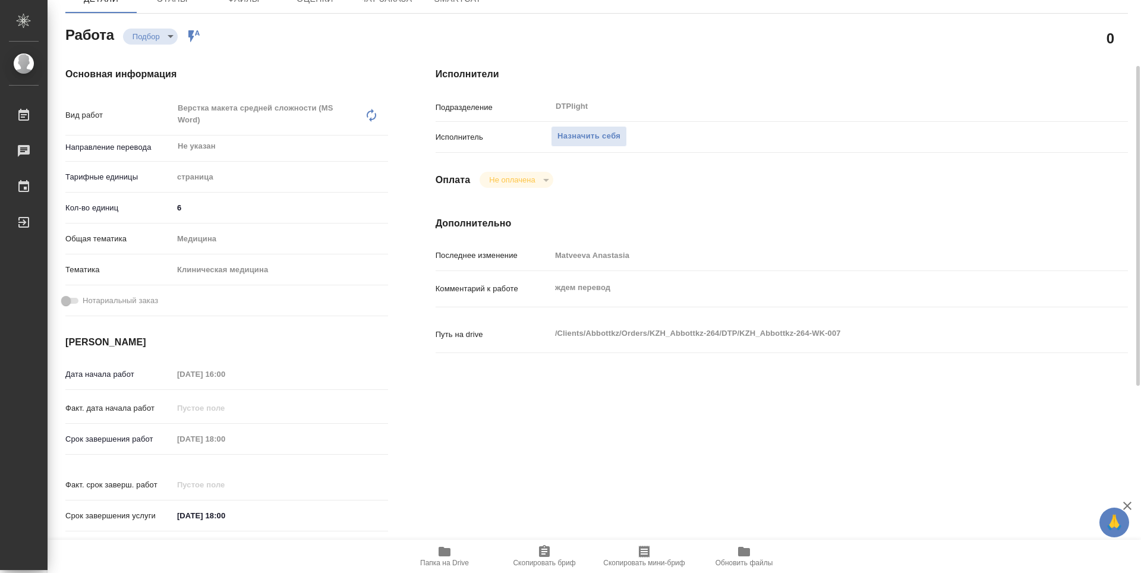
click at [437, 553] on icon "button" at bounding box center [444, 551] width 14 height 14
click at [613, 137] on span "Назначить себя" at bounding box center [588, 137] width 63 height 14
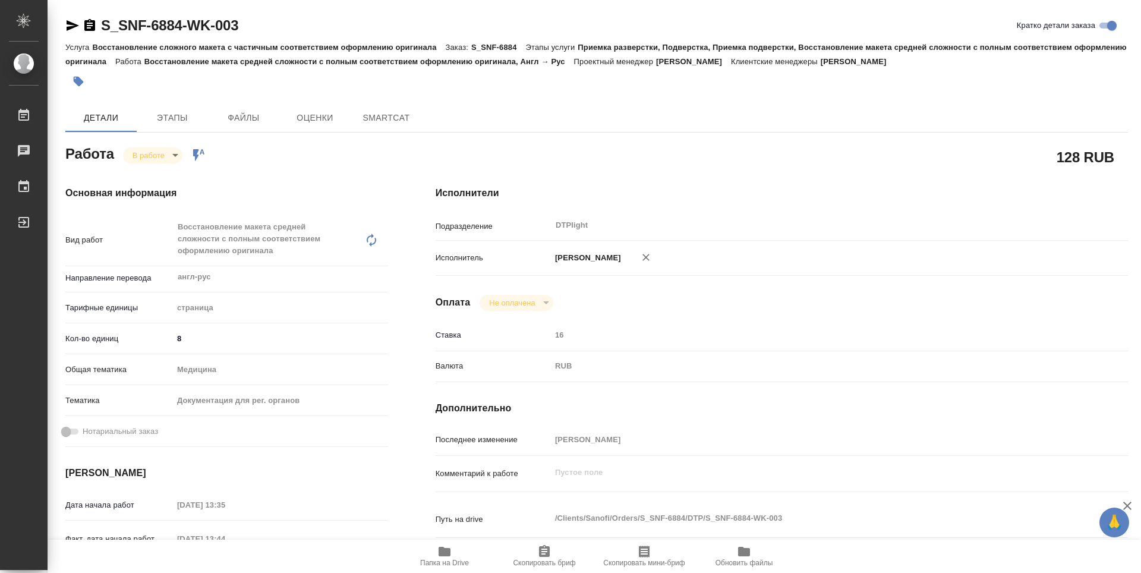
type textarea "x"
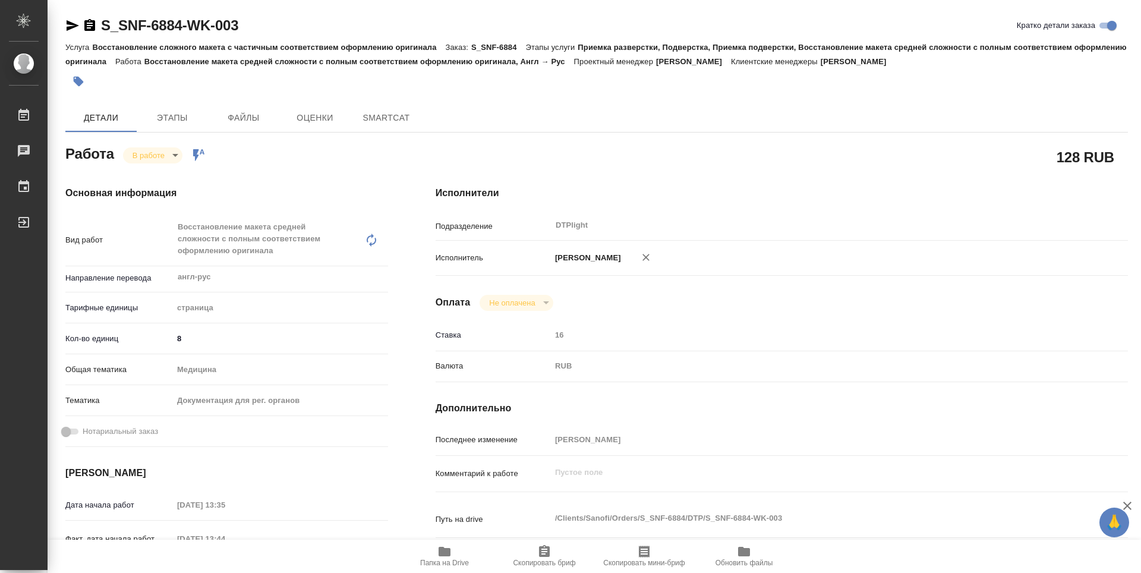
type textarea "x"
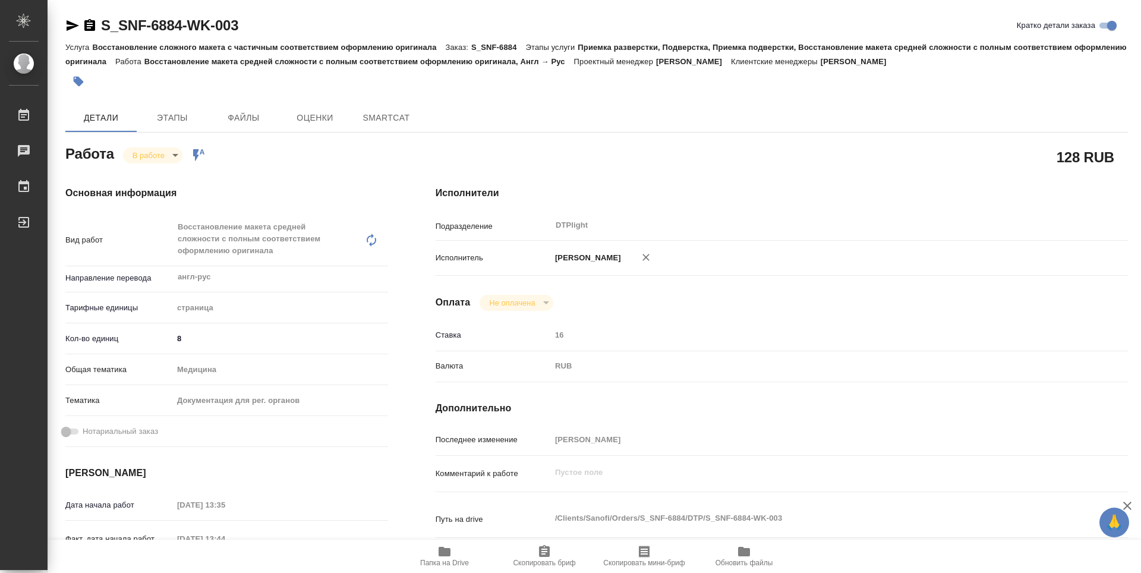
type textarea "x"
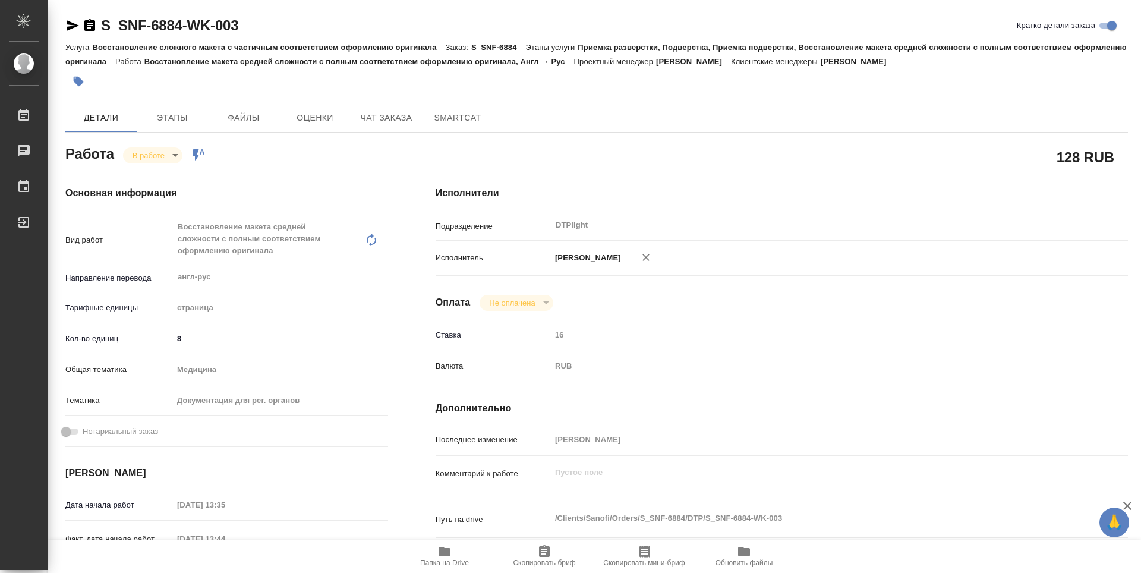
click at [450, 562] on span "Папка на Drive" at bounding box center [444, 562] width 49 height 8
type textarea "x"
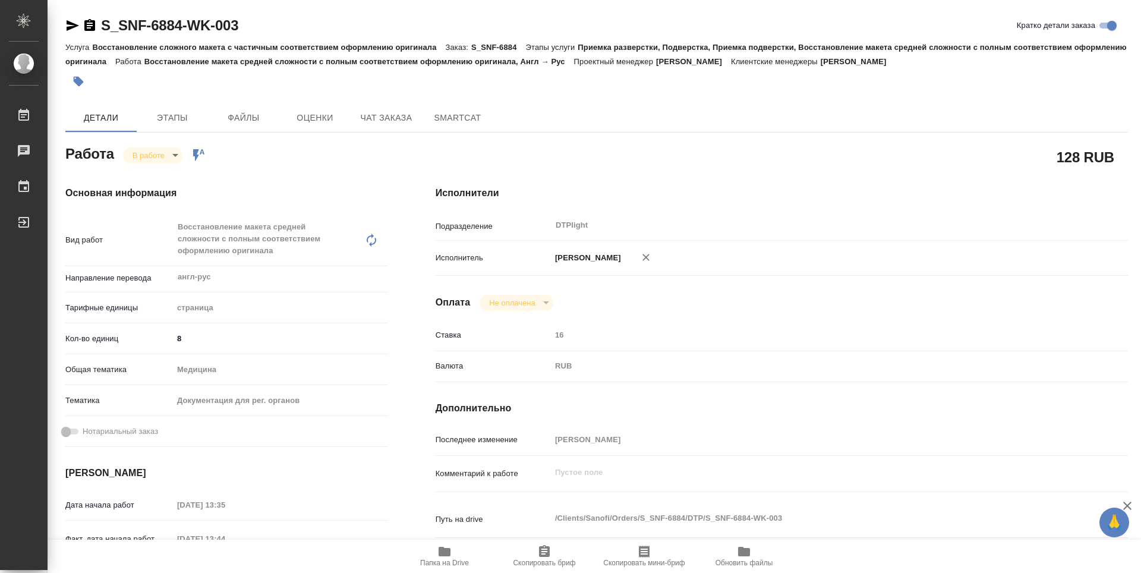
type textarea "x"
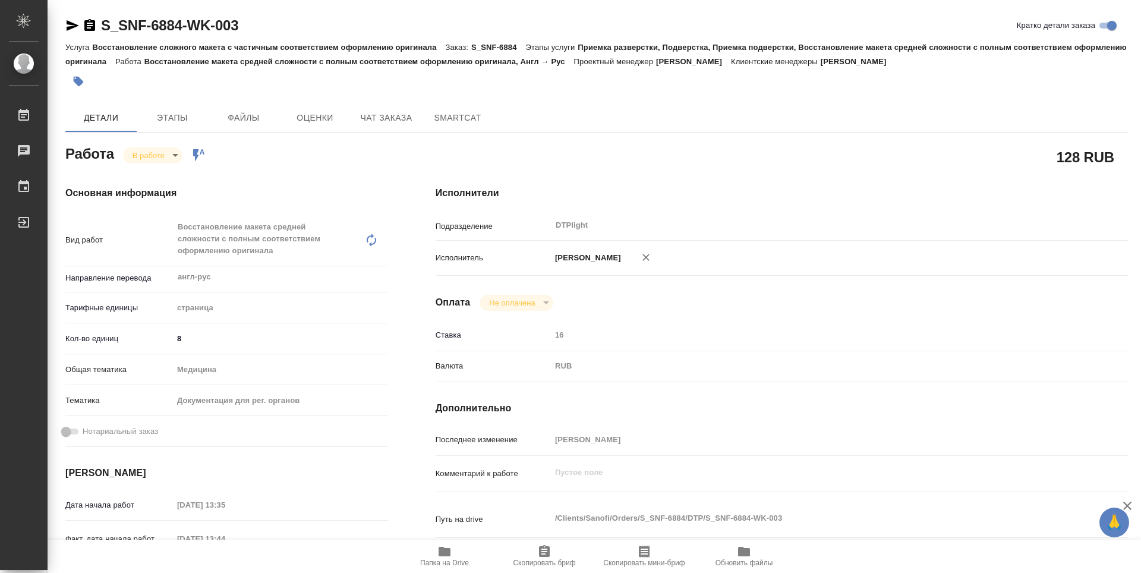
type textarea "x"
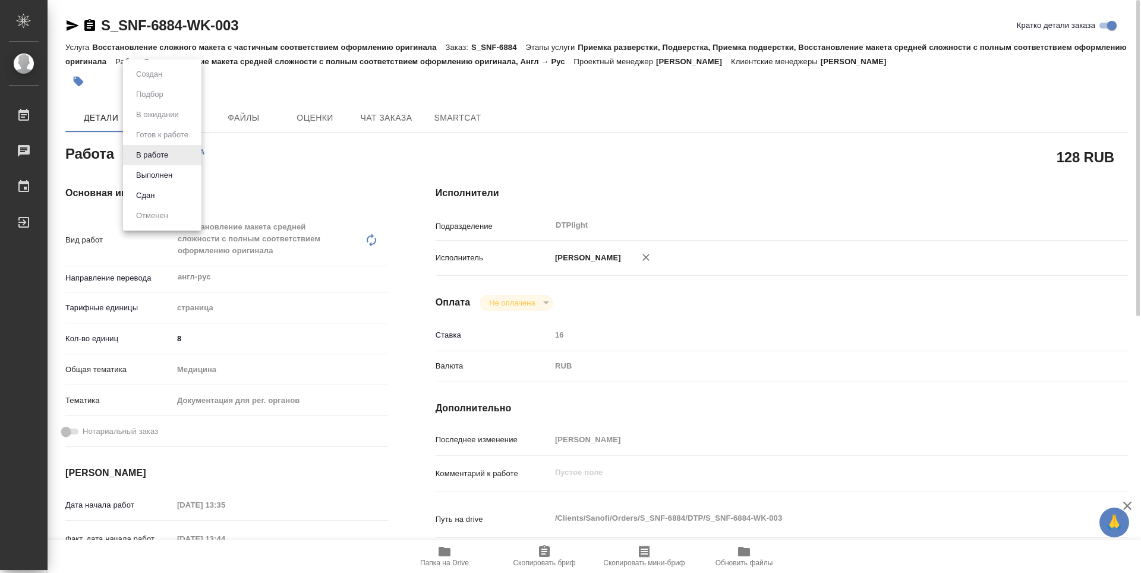
click at [178, 156] on body "🙏 .cls-1 fill:#fff; AWATERA Guselnikov Roman Работы 0 Чаты График Выйти S_SNF-6…" at bounding box center [570, 286] width 1141 height 573
click at [170, 173] on button "Выполнен" at bounding box center [153, 175] width 43 height 13
click at [87, 26] on icon "button" at bounding box center [89, 25] width 11 height 12
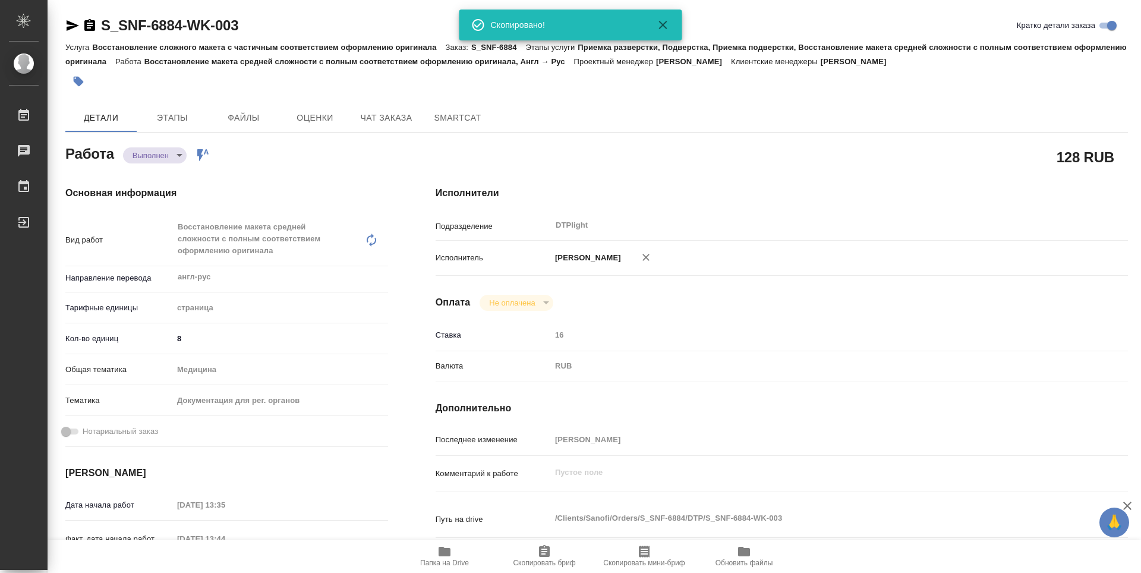
type textarea "x"
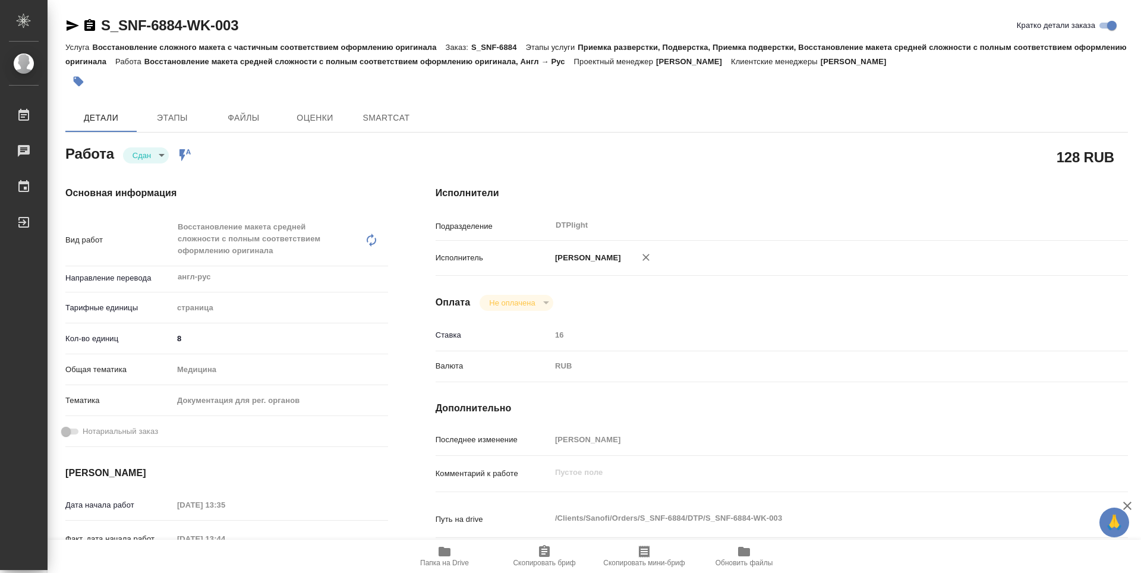
type textarea "x"
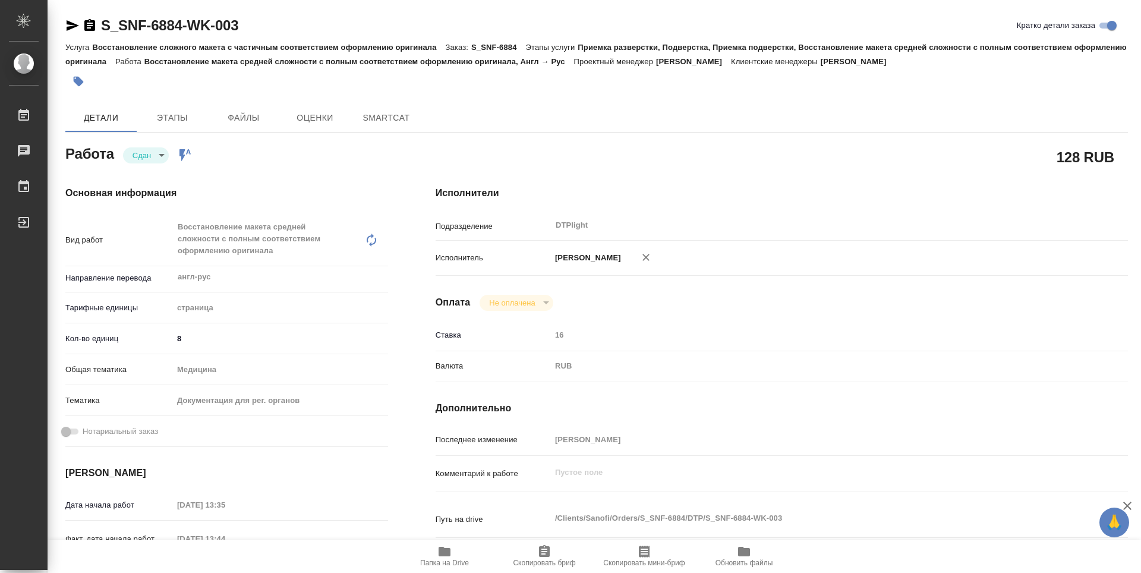
type textarea "x"
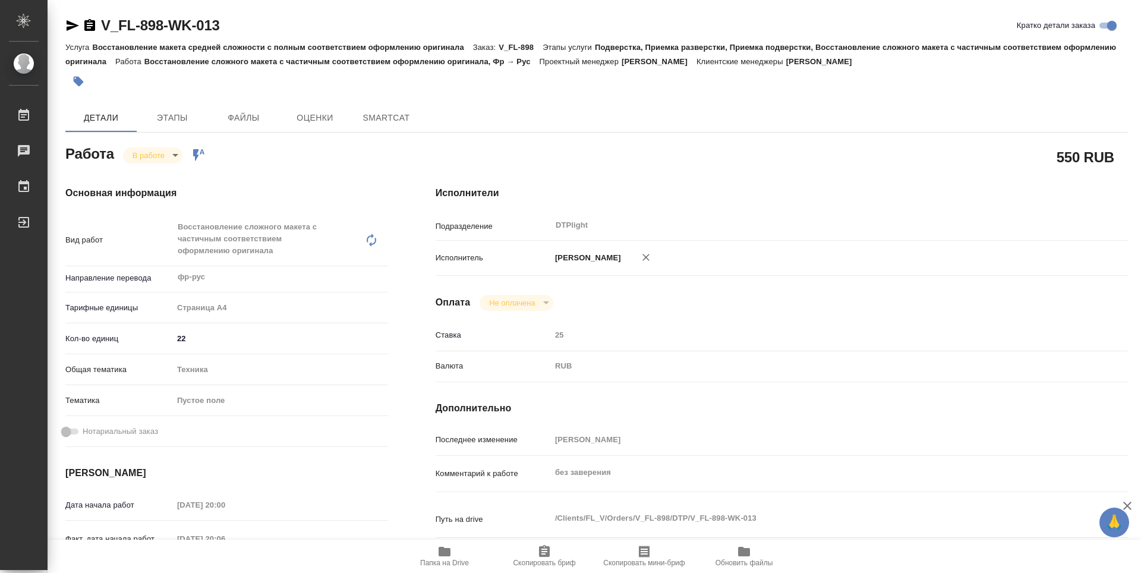
type textarea "x"
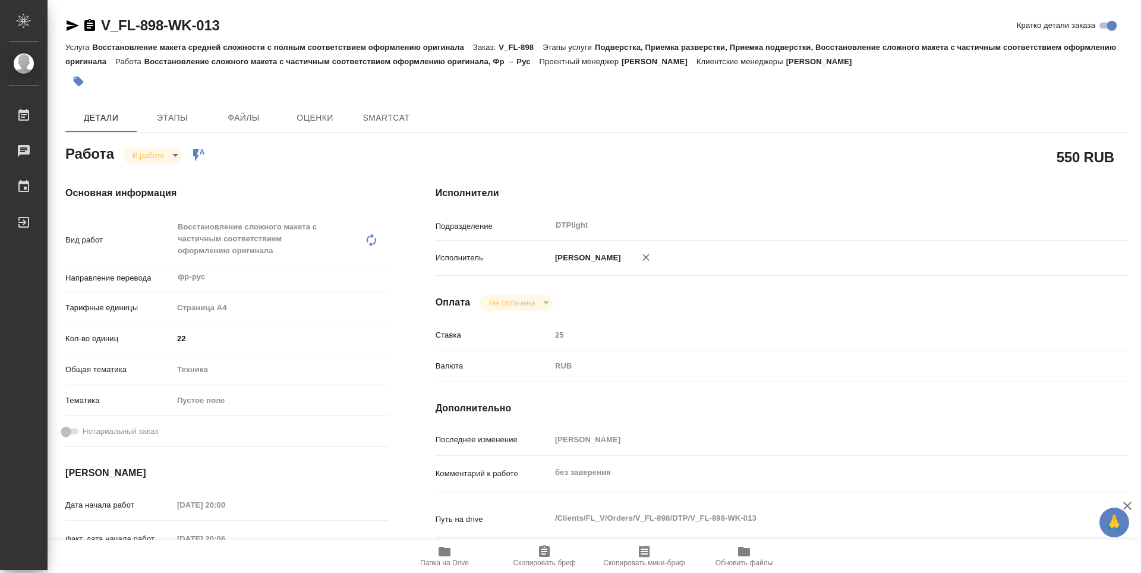
type textarea "x"
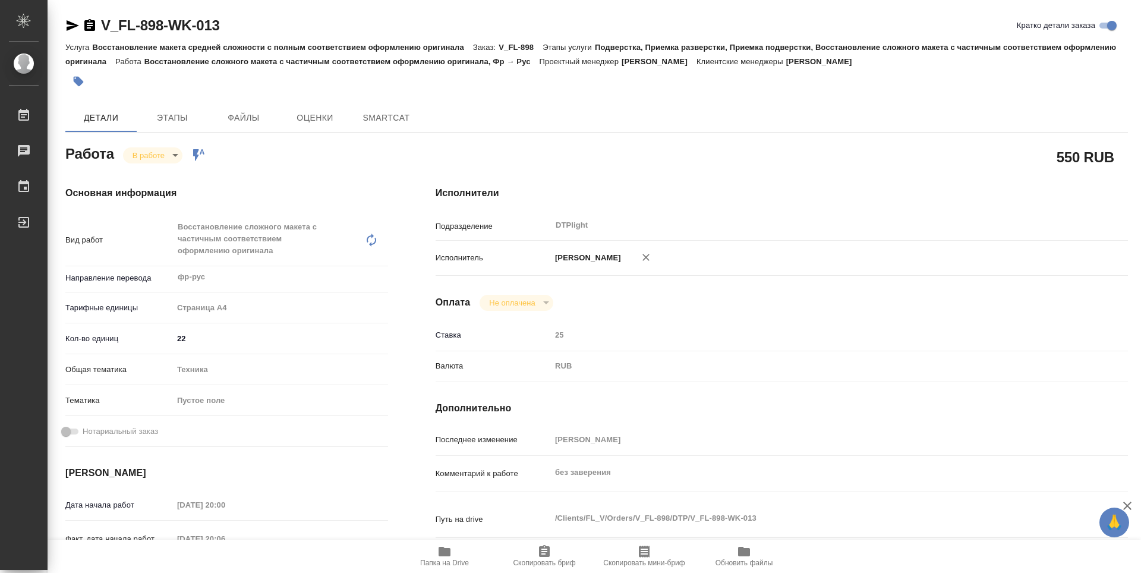
type textarea "x"
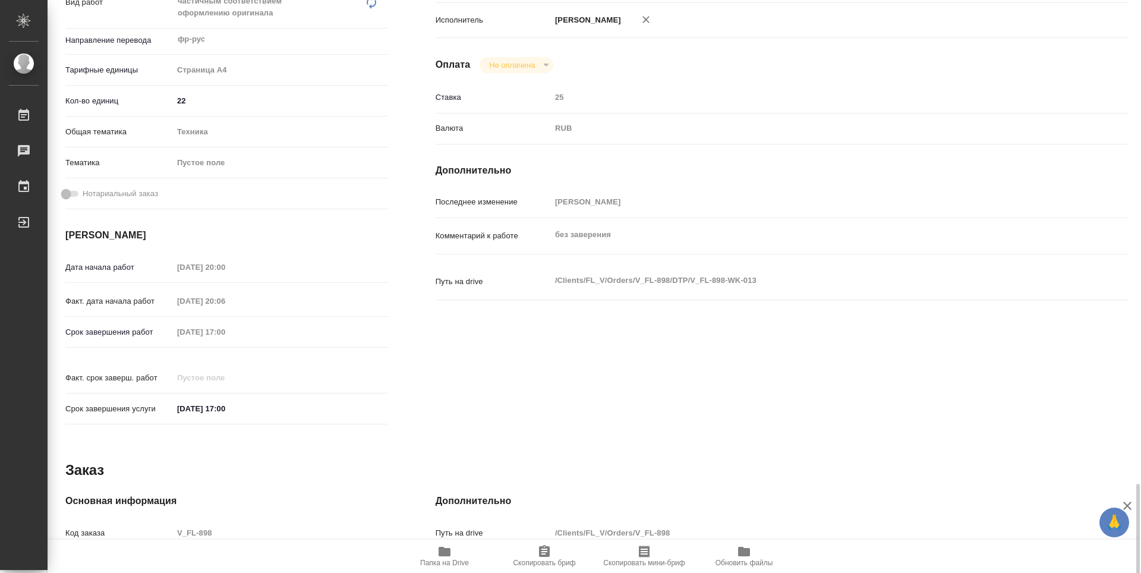
scroll to position [465, 0]
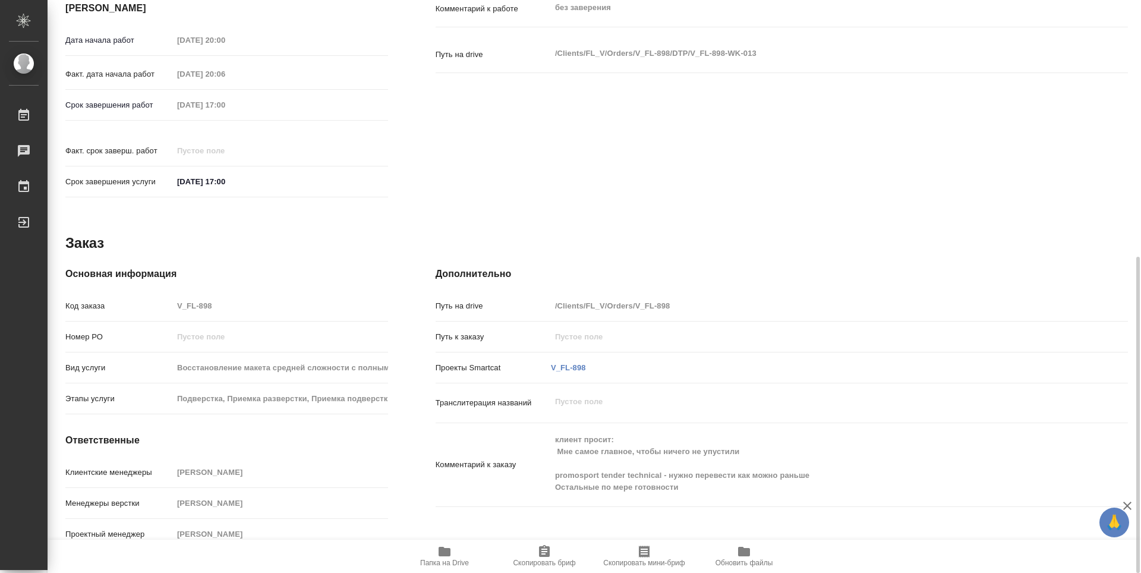
type textarea "x"
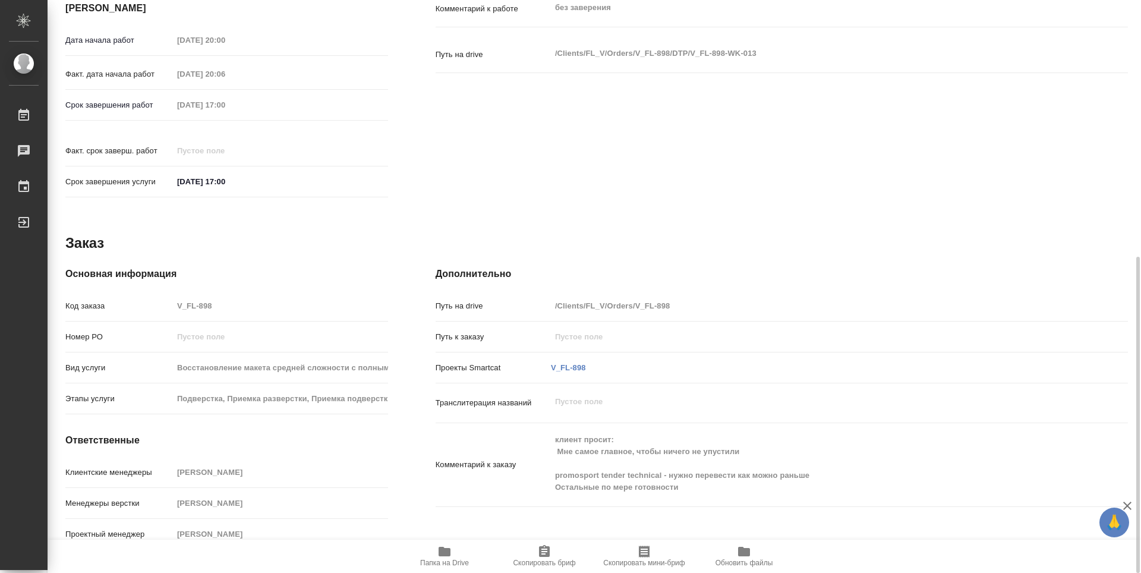
type textarea "x"
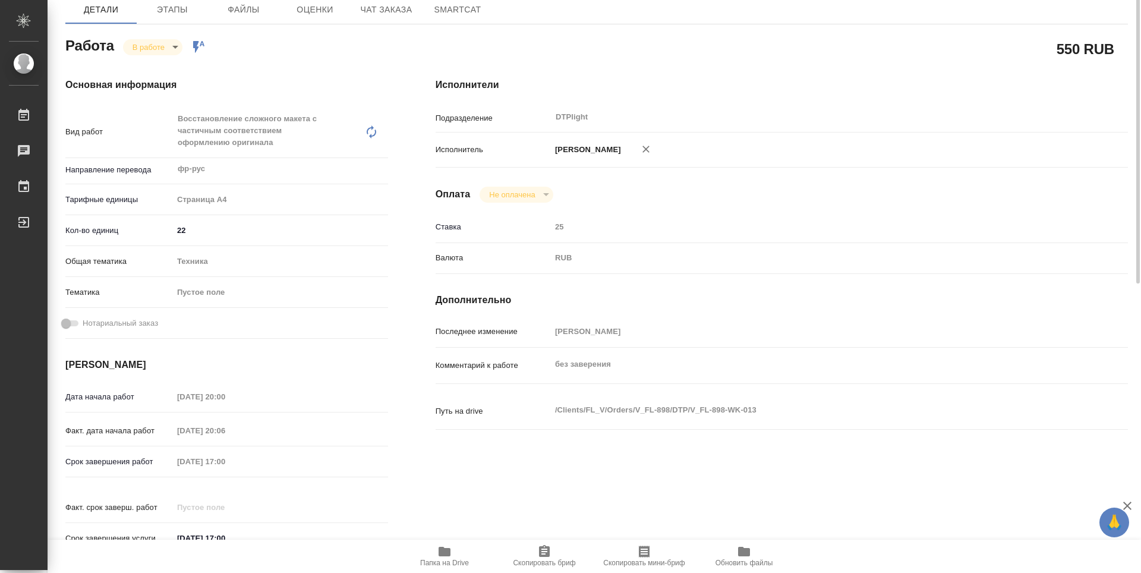
scroll to position [0, 0]
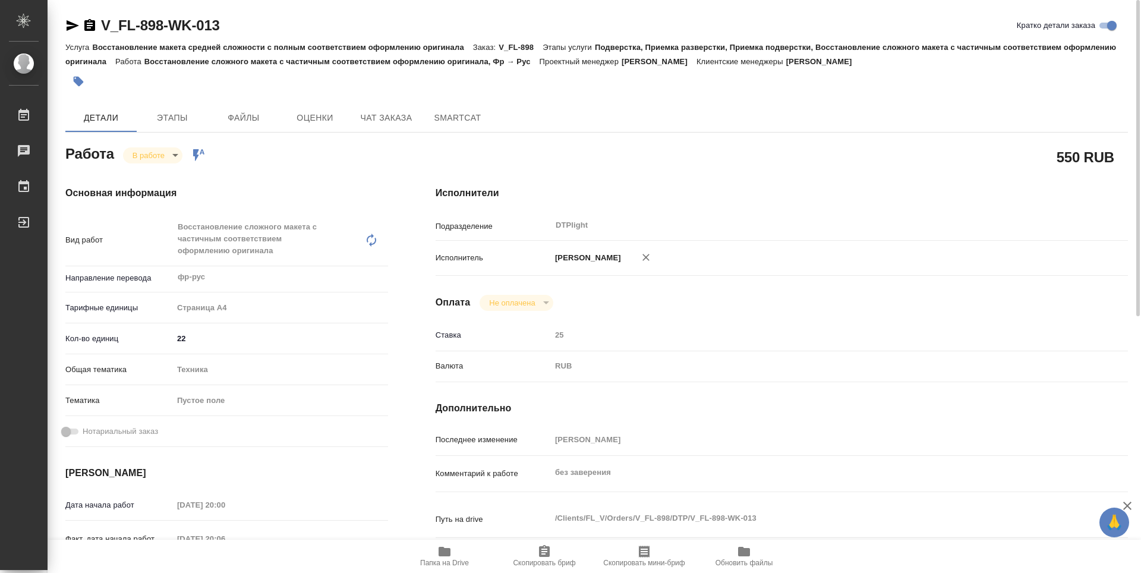
click at [451, 561] on span "Папка на Drive" at bounding box center [444, 562] width 49 height 8
click at [178, 154] on body "🙏 .cls-1 fill:#fff; AWATERA Guselnikov Roman Работы 0 Чаты График Выйти V_FL-89…" at bounding box center [570, 286] width 1141 height 573
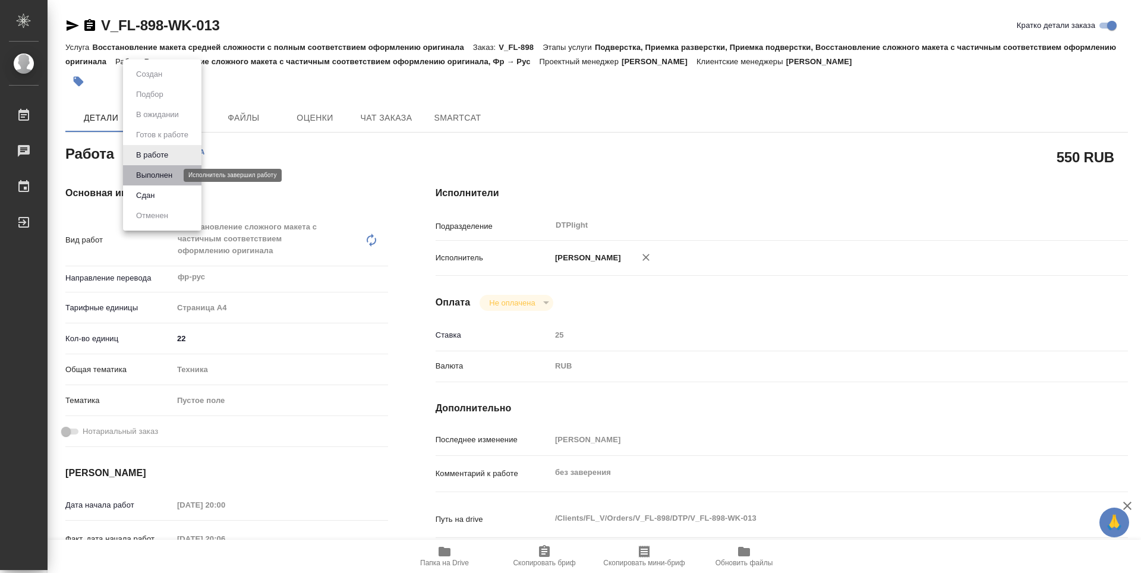
click at [164, 176] on button "Выполнен" at bounding box center [153, 175] width 43 height 13
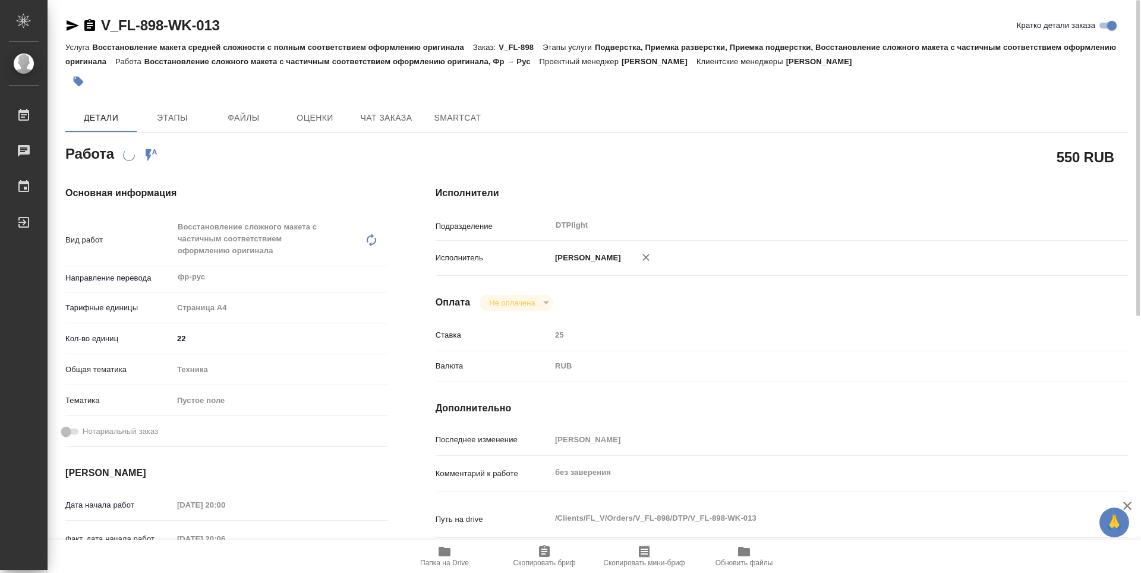
click at [91, 25] on icon "button" at bounding box center [89, 25] width 11 height 12
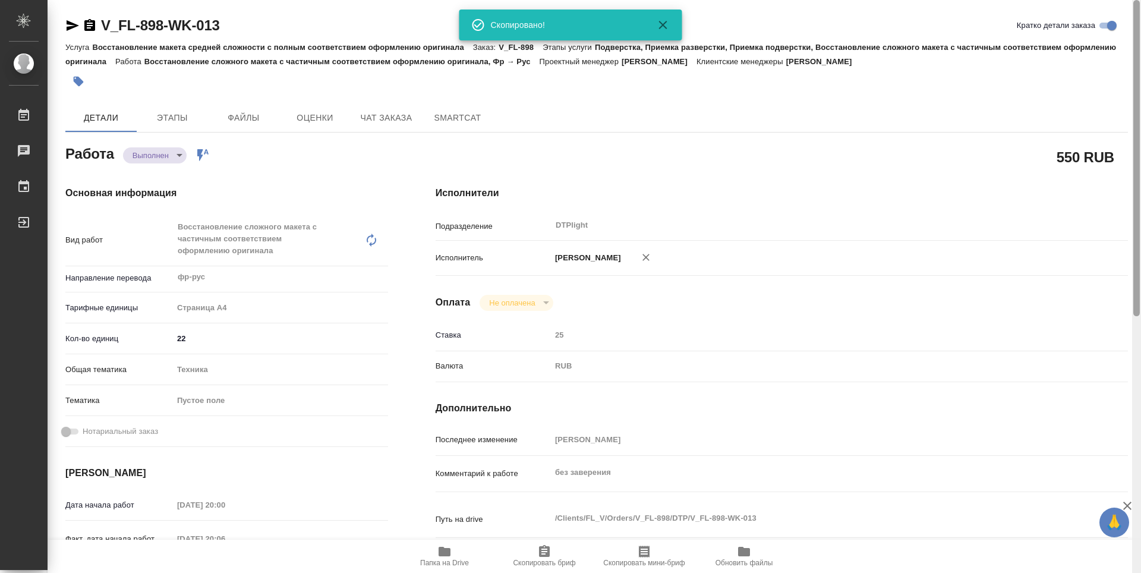
type textarea "x"
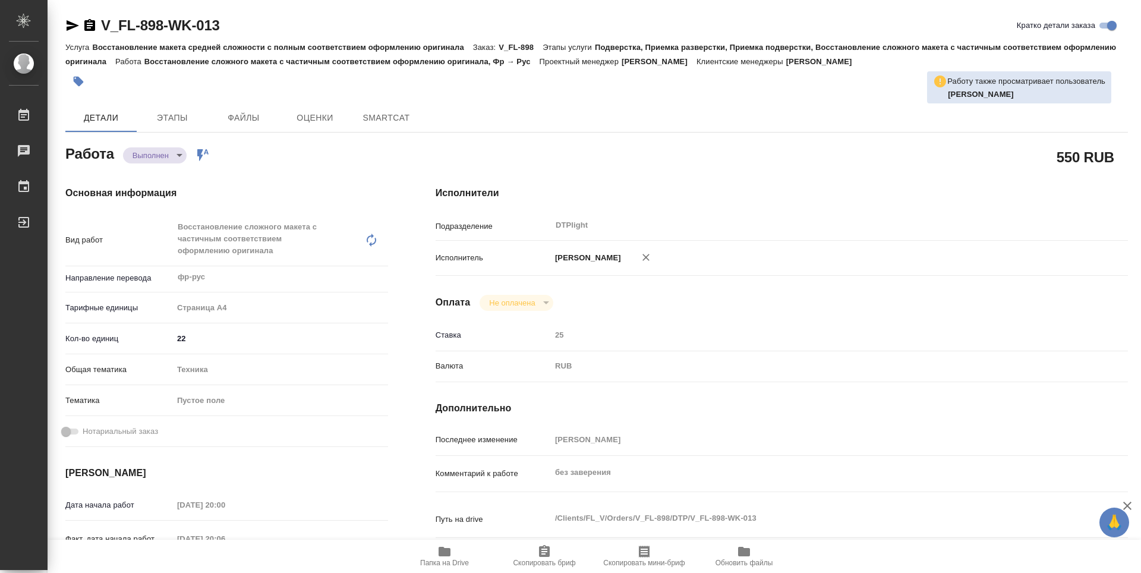
type textarea "x"
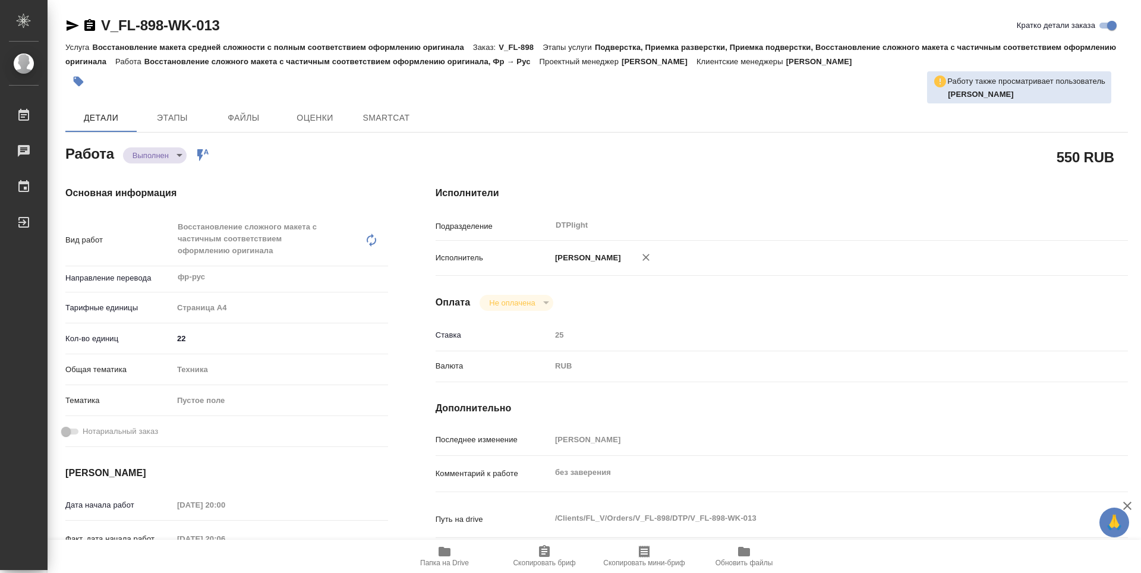
type textarea "x"
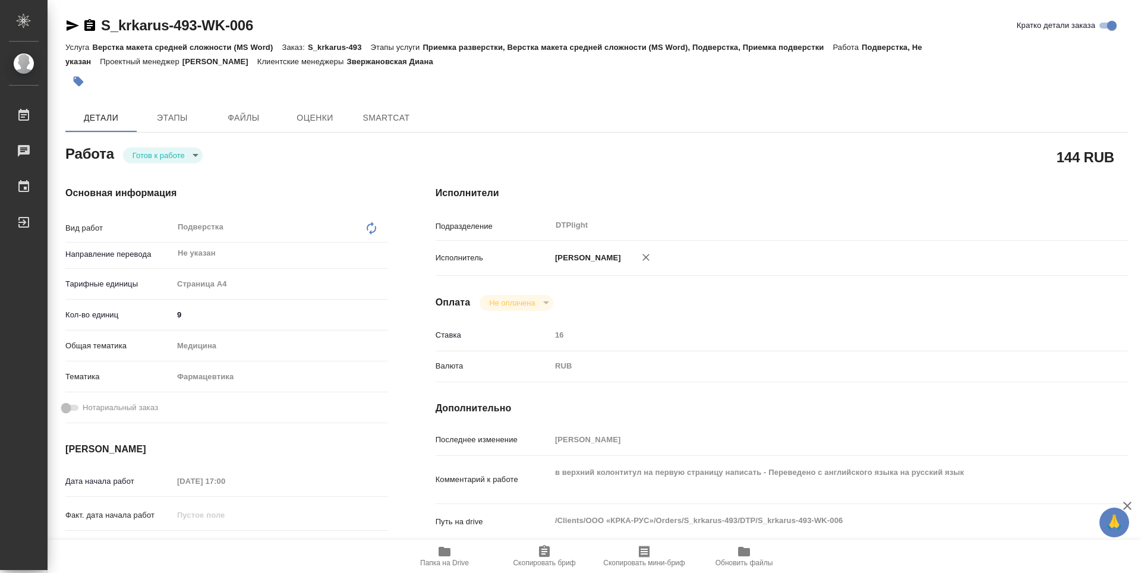
type textarea "x"
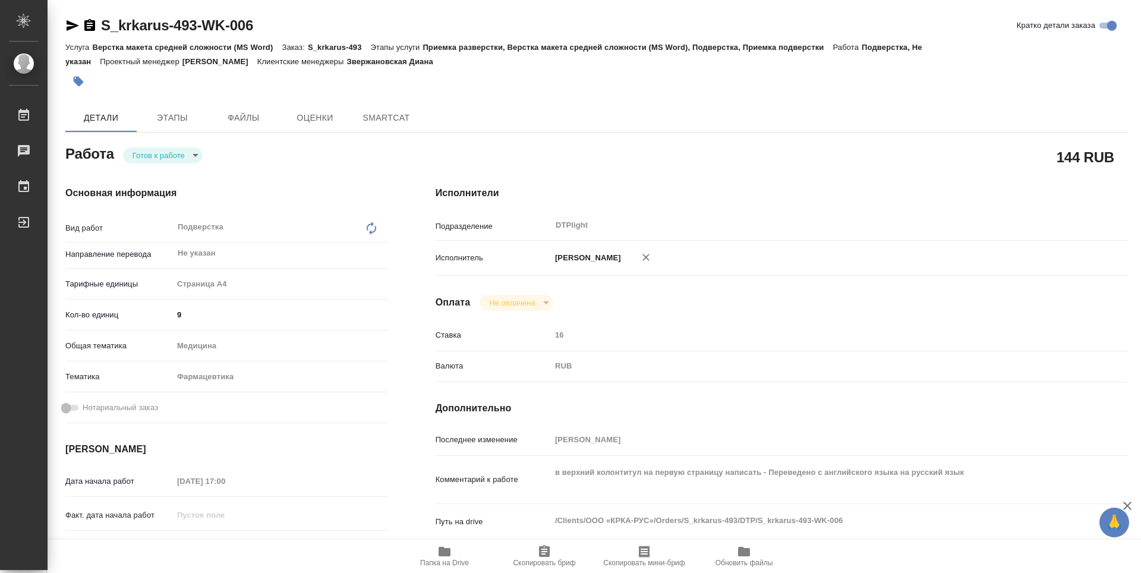
type textarea "x"
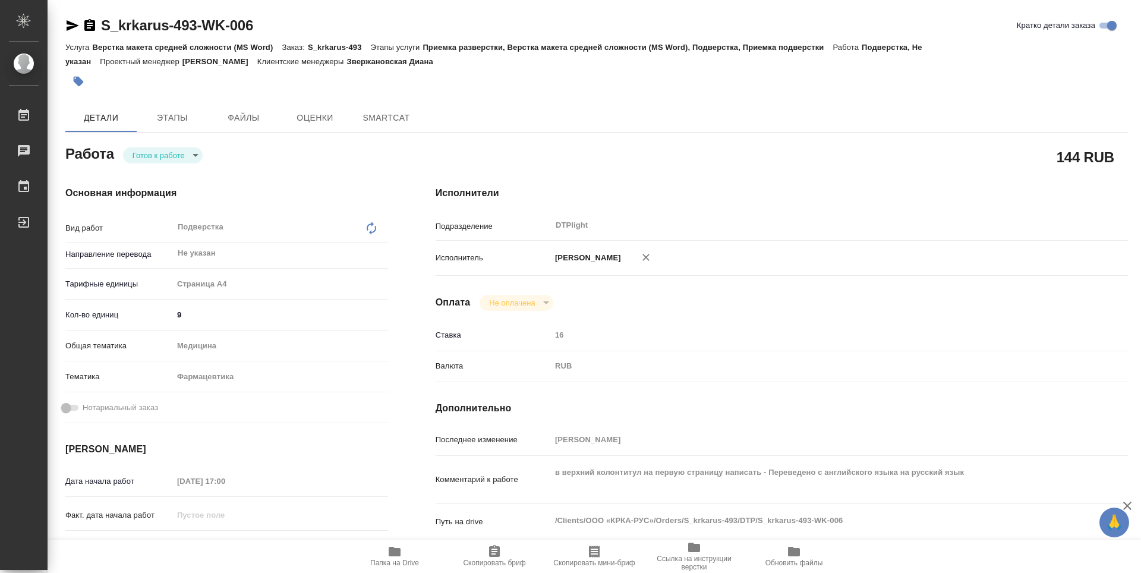
type textarea "x"
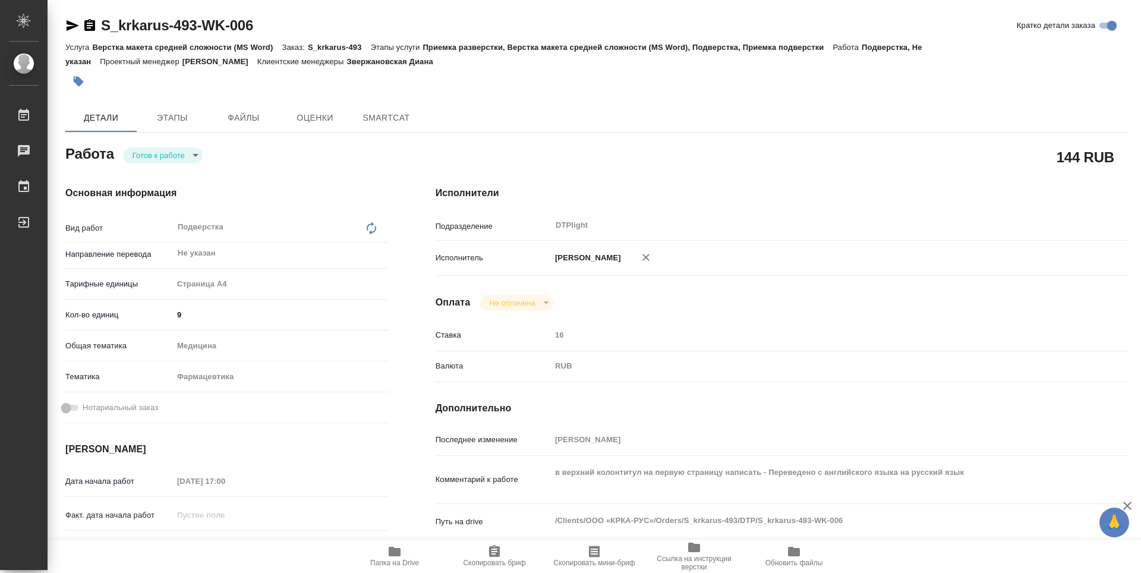
type textarea "x"
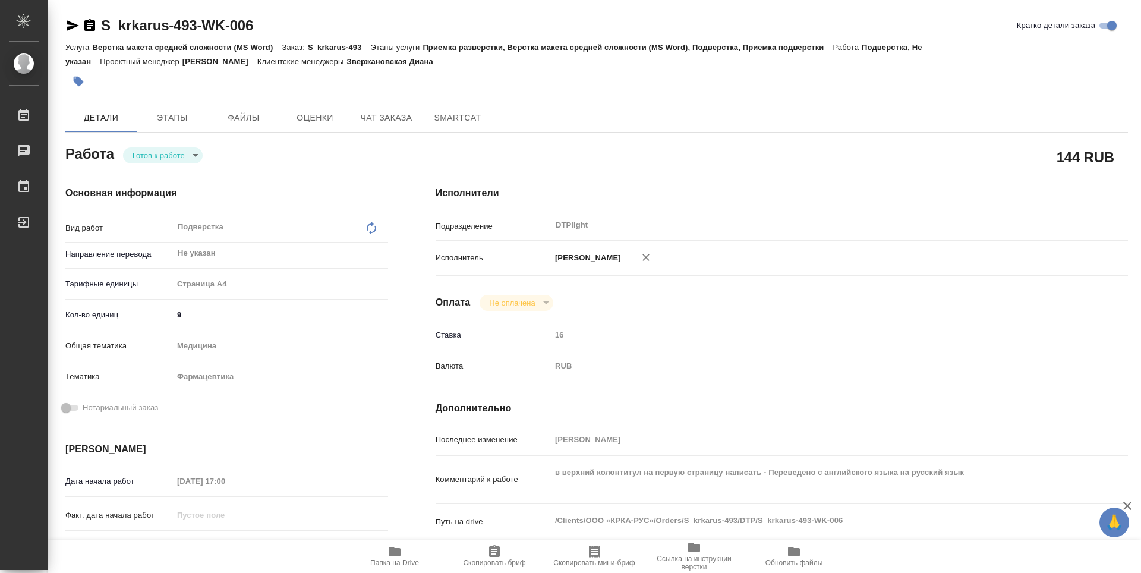
type textarea "x"
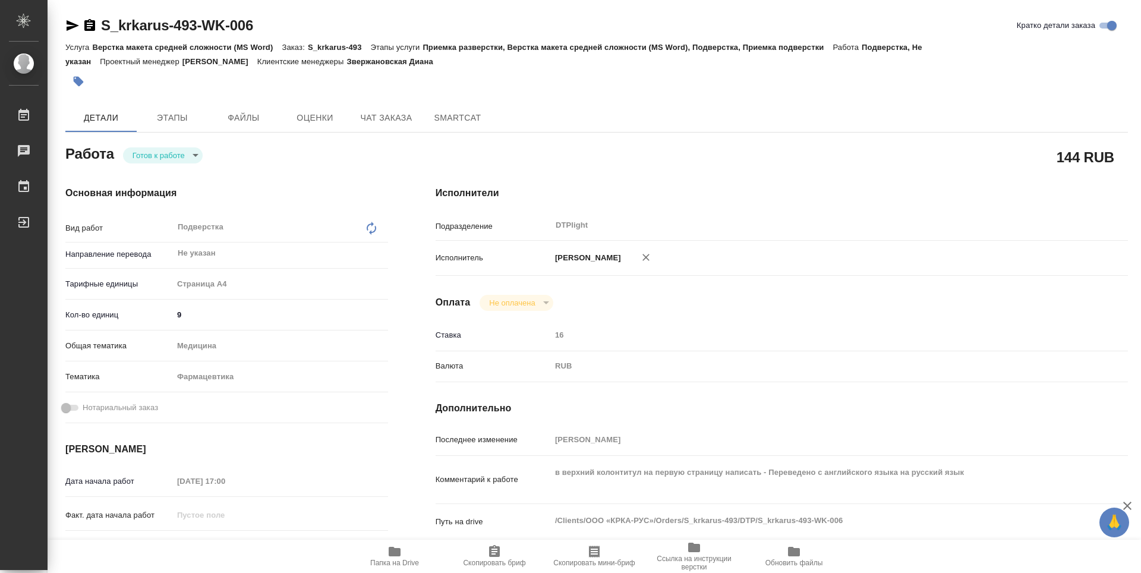
type textarea "x"
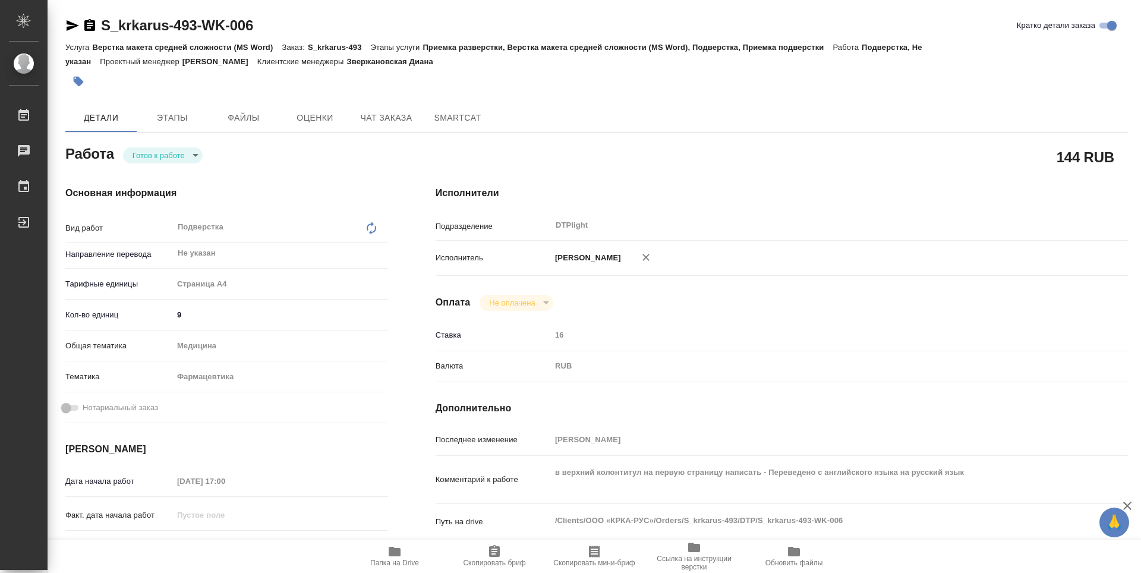
click at [194, 153] on body "🙏 .cls-1 fill:#fff; AWATERA Guselnikov Roman Работы Чаты График Выйти S_krkarus…" at bounding box center [570, 286] width 1141 height 573
click at [161, 158] on button "В работе" at bounding box center [151, 155] width 39 height 13
type textarea "x"
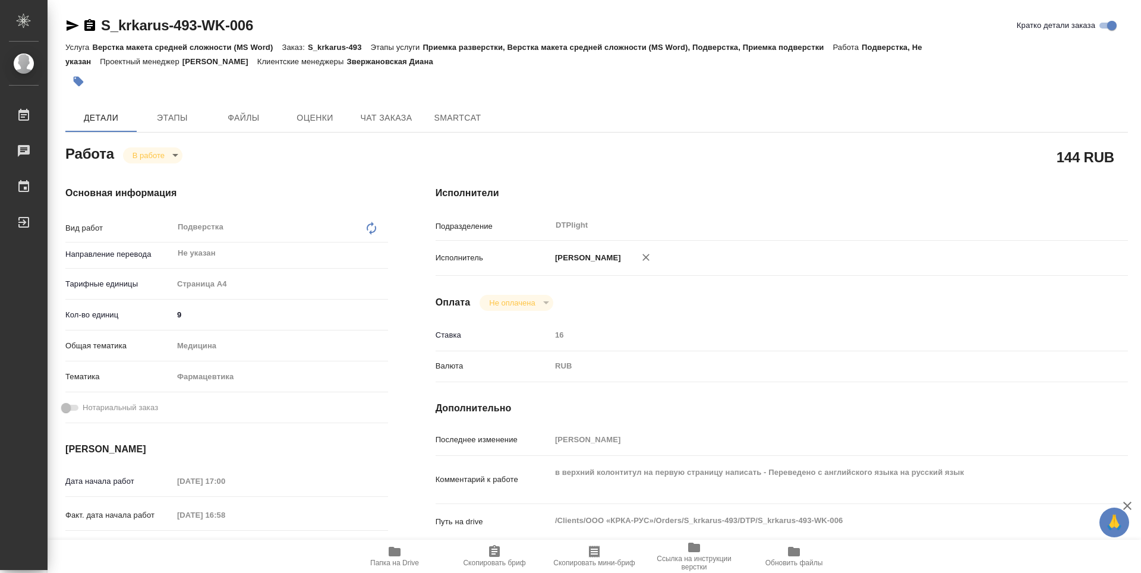
type textarea "x"
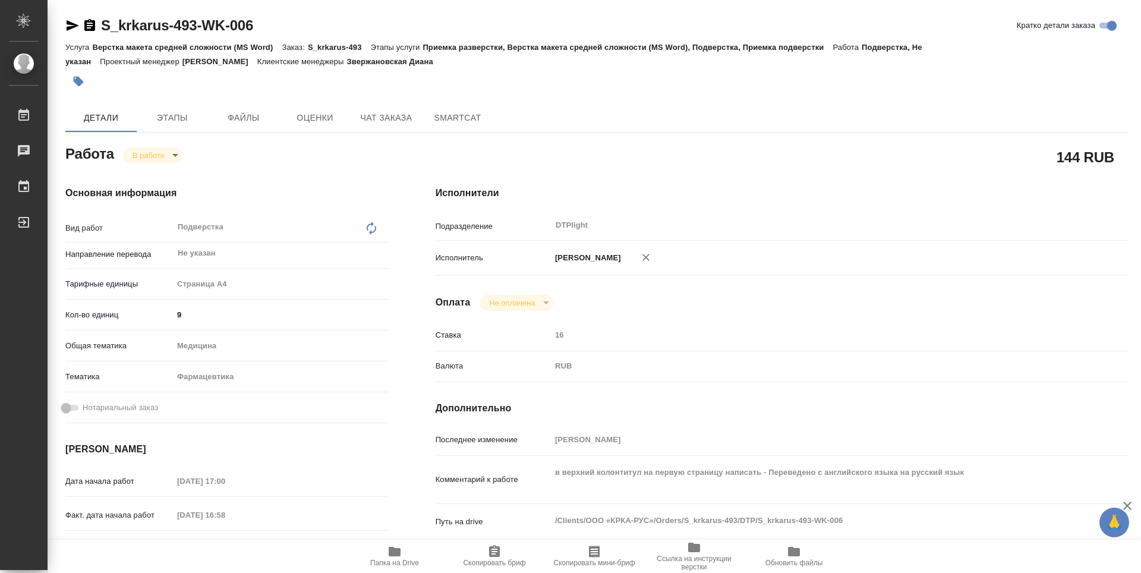
type textarea "x"
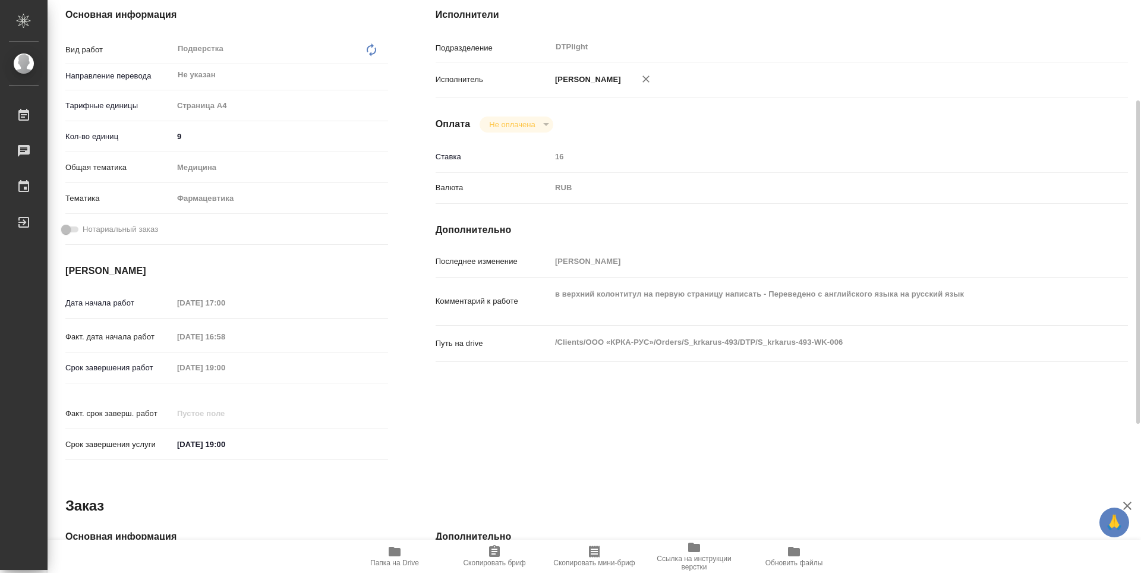
type textarea "x"
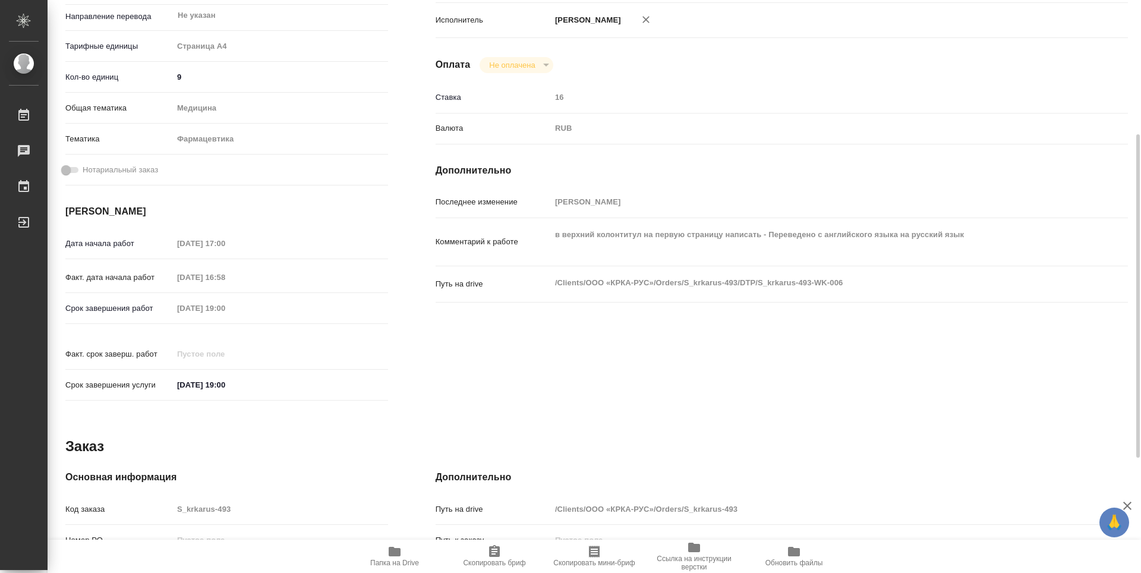
scroll to position [441, 0]
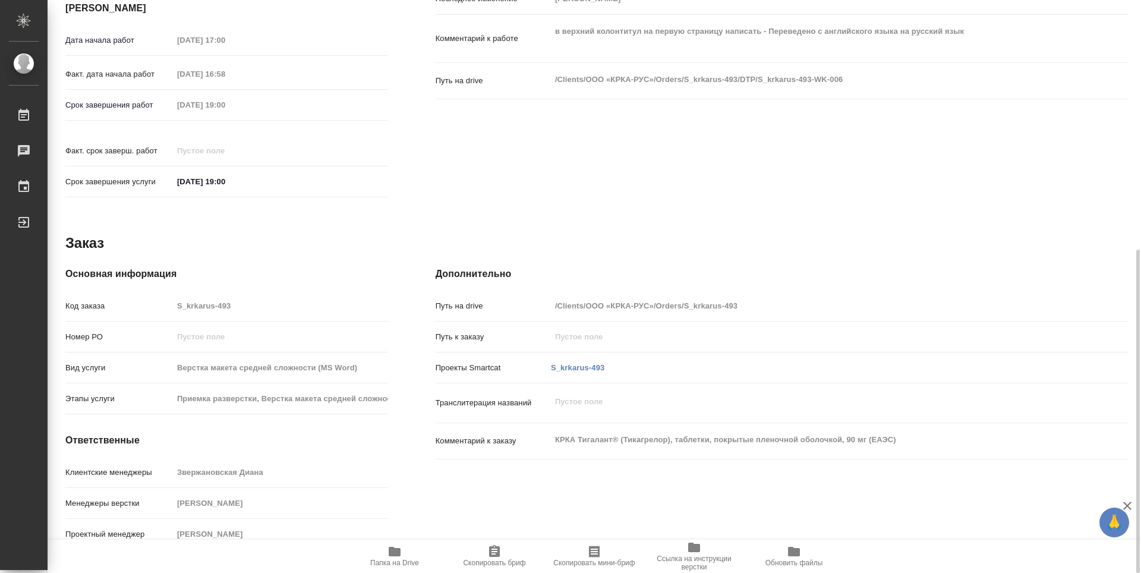
click at [393, 556] on icon "button" at bounding box center [395, 552] width 12 height 10
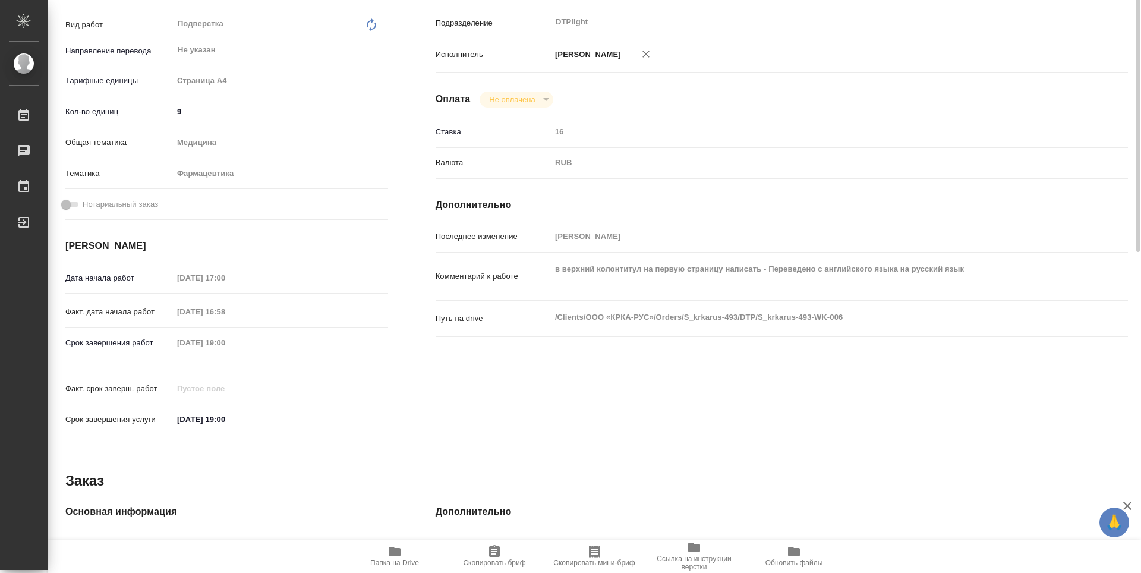
scroll to position [0, 0]
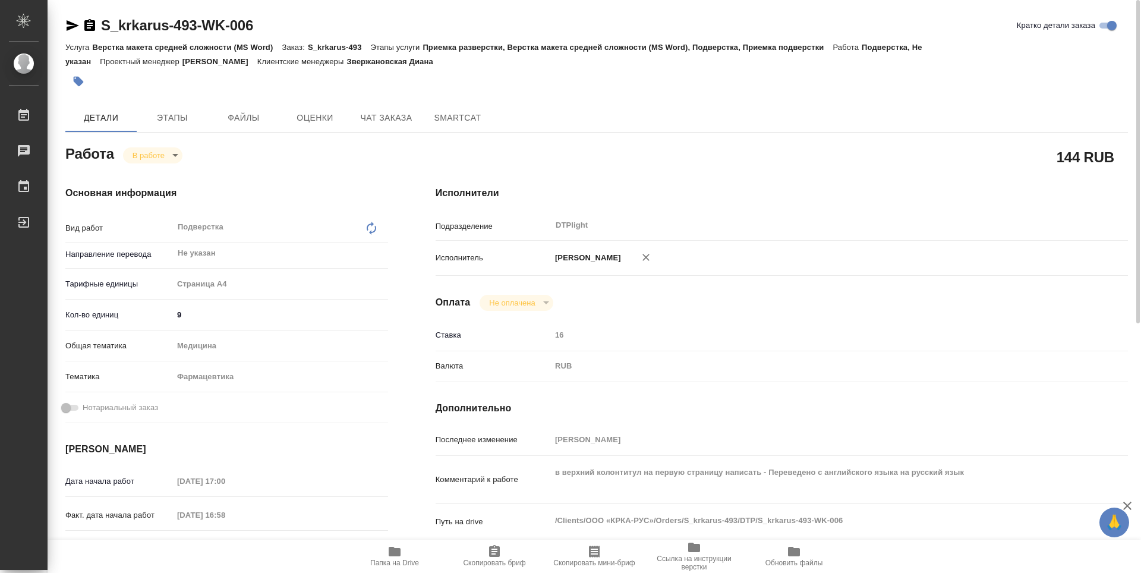
click at [92, 29] on icon "button" at bounding box center [89, 25] width 11 height 12
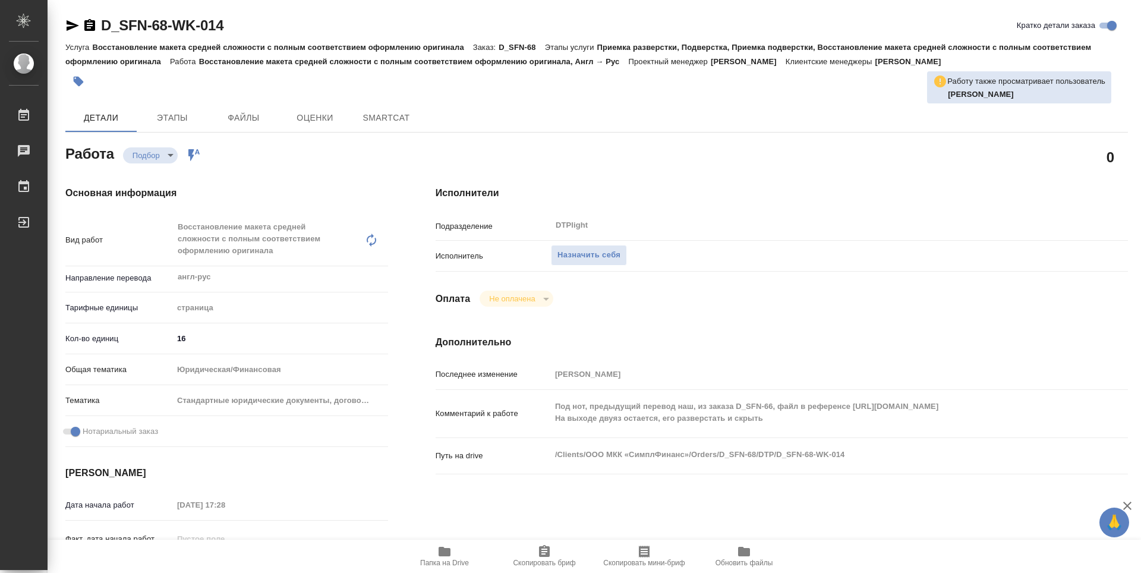
type textarea "x"
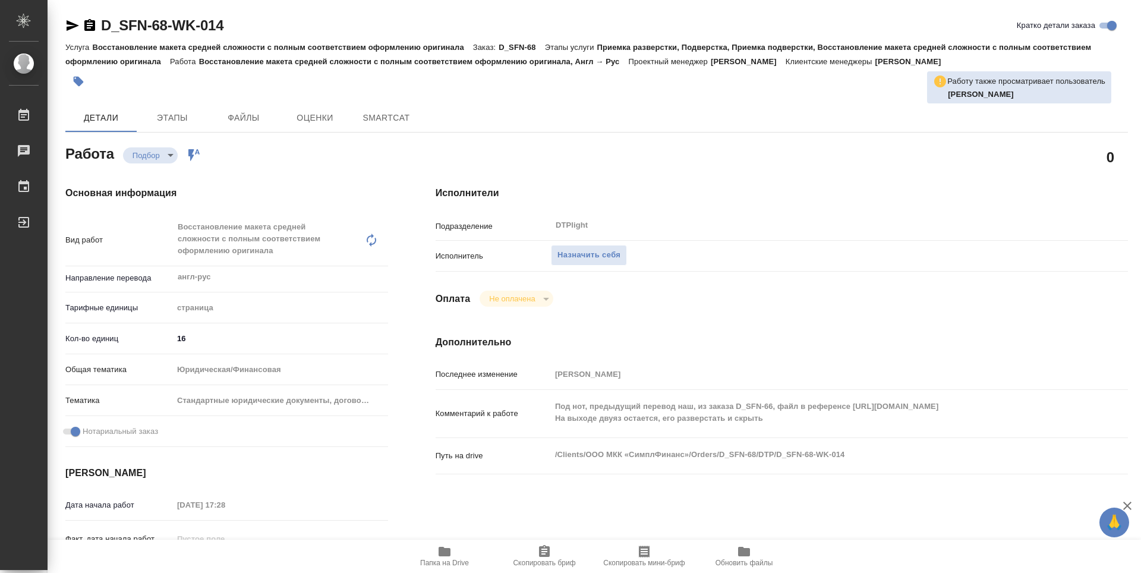
type textarea "x"
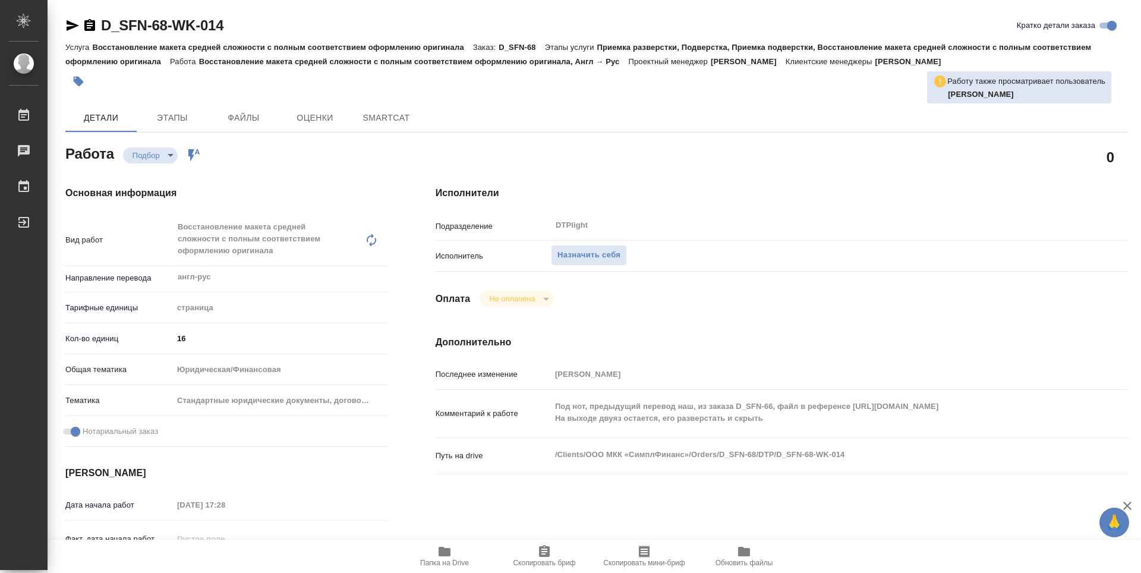
type textarea "x"
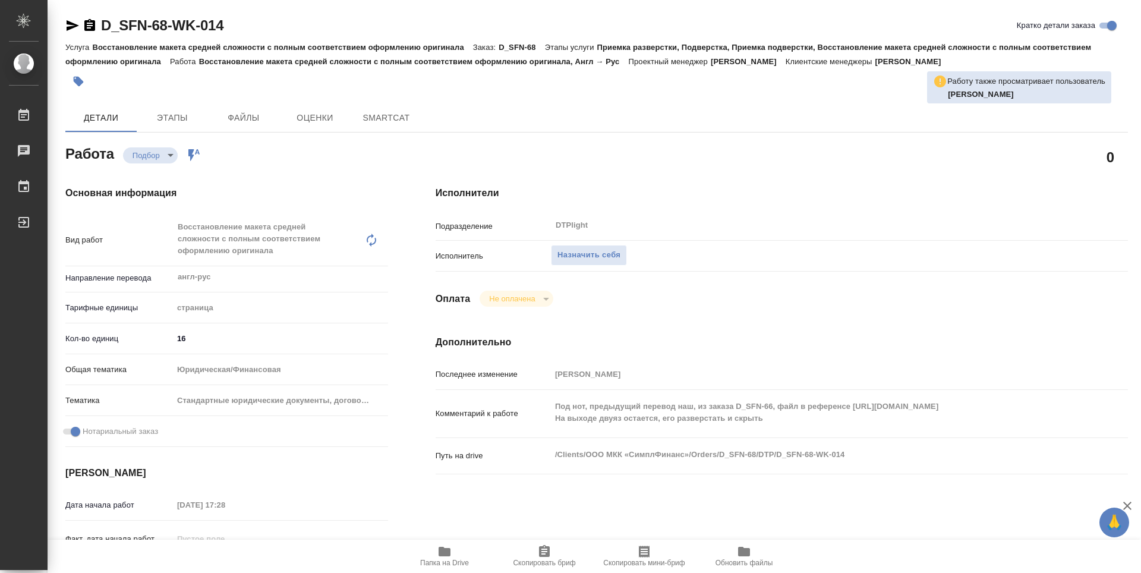
scroll to position [178, 0]
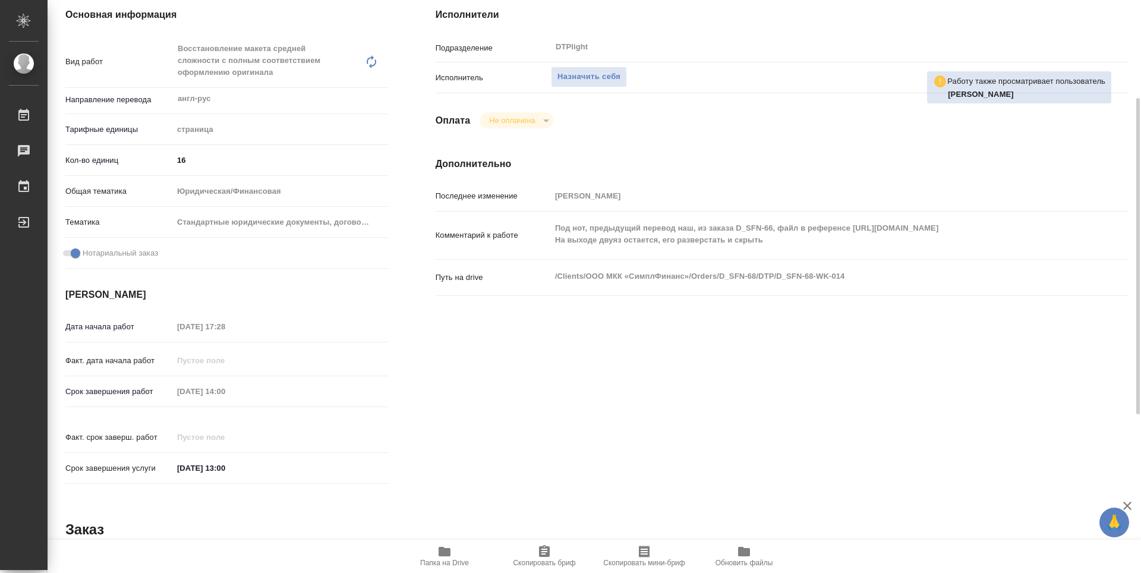
type textarea "x"
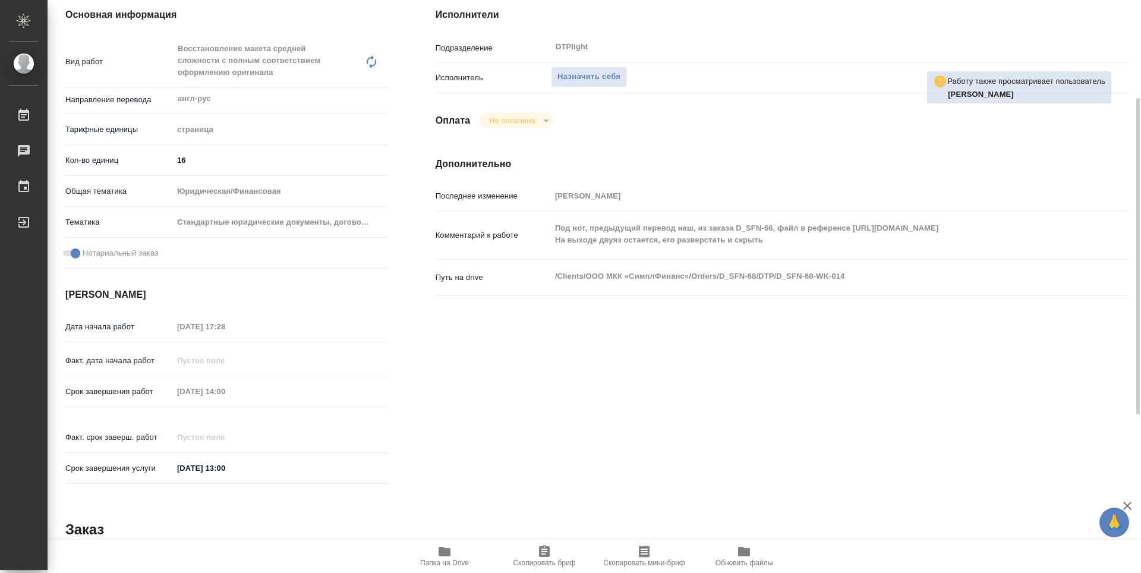
click at [454, 553] on span "Папка на Drive" at bounding box center [445, 555] width 86 height 23
type textarea "x"
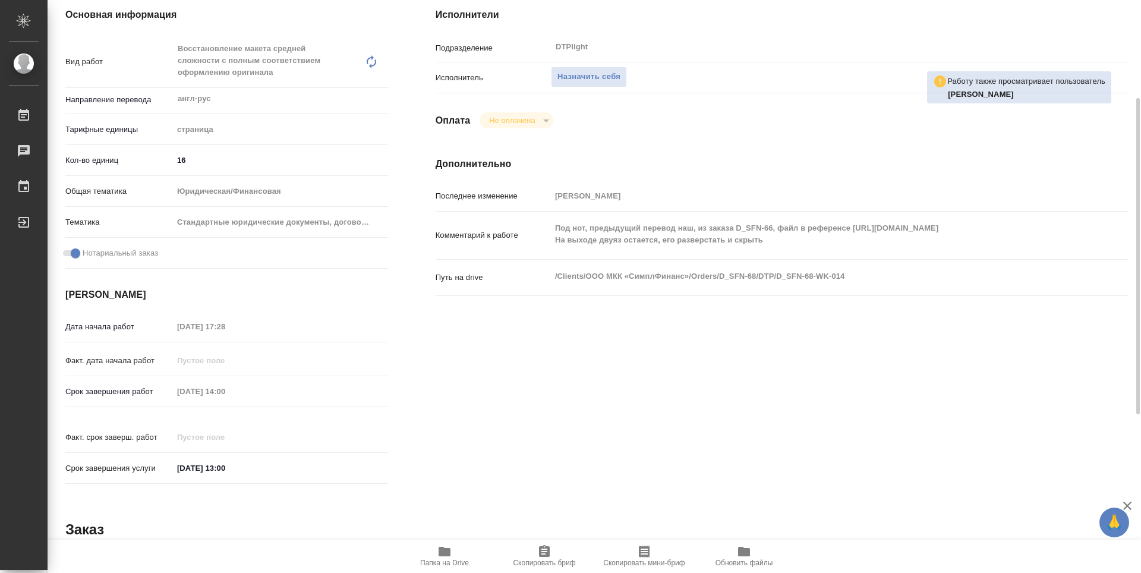
type textarea "x"
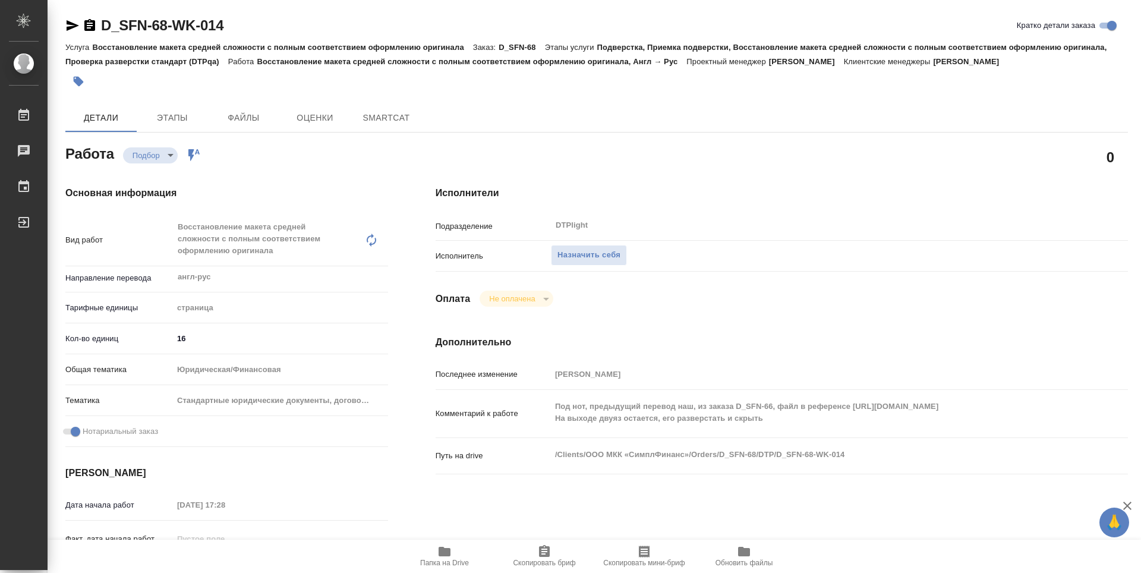
type textarea "x"
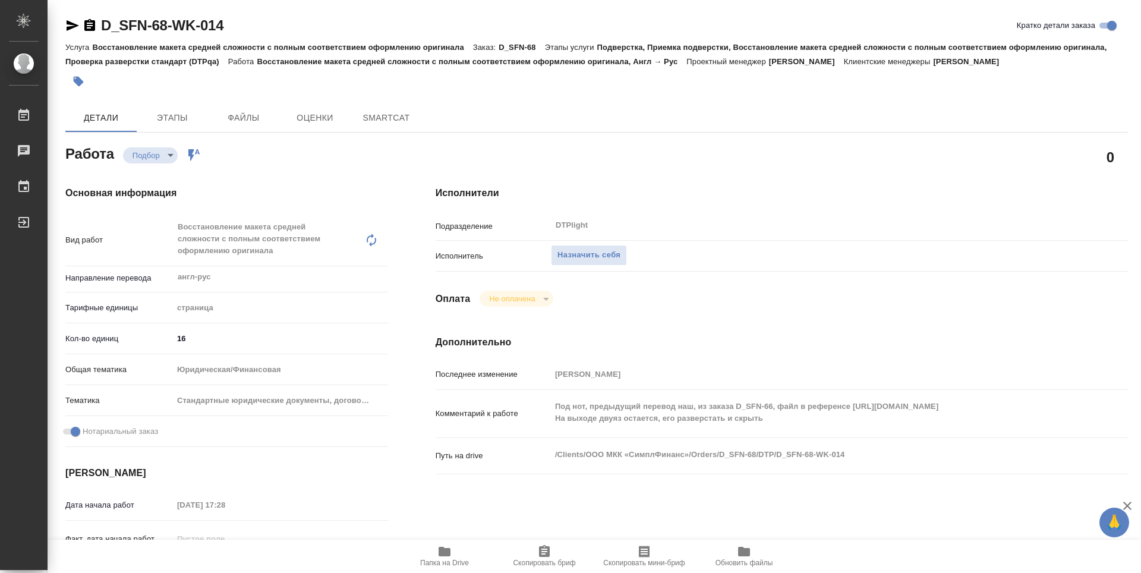
type textarea "x"
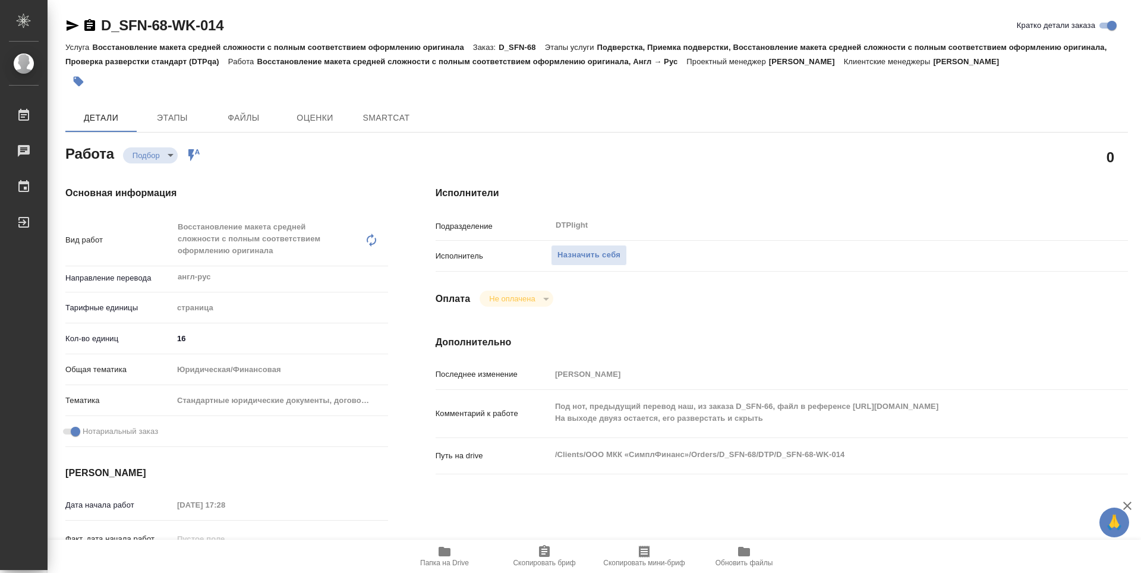
type textarea "x"
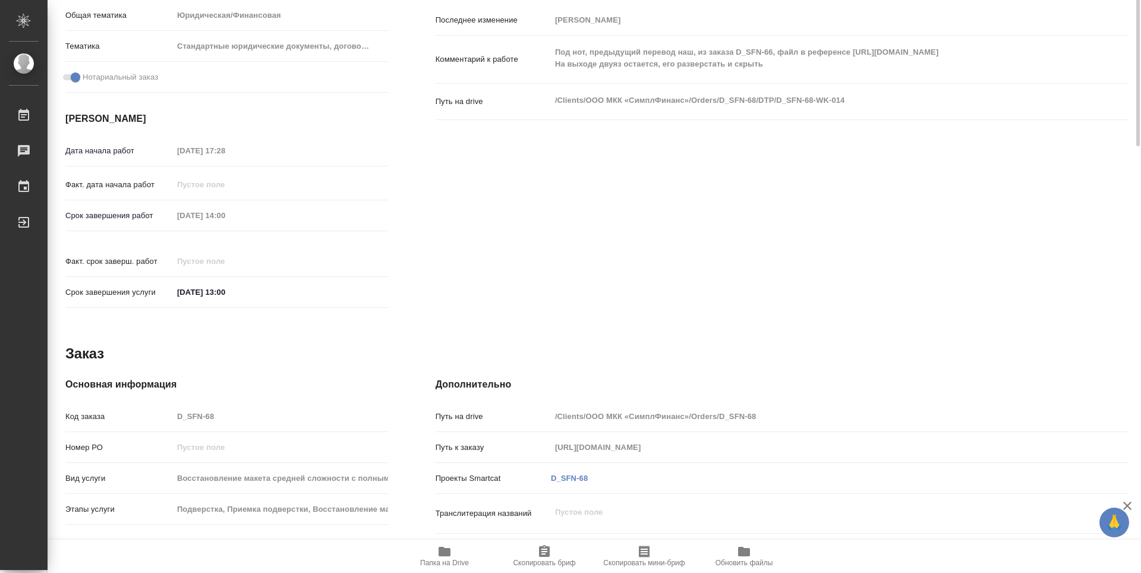
type textarea "x"
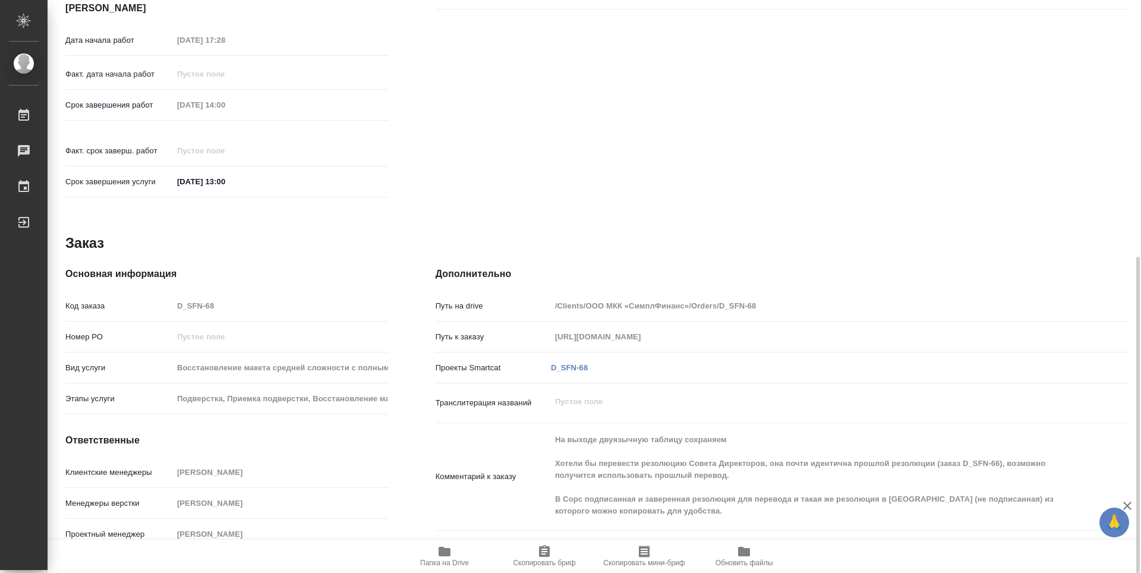
type textarea "x"
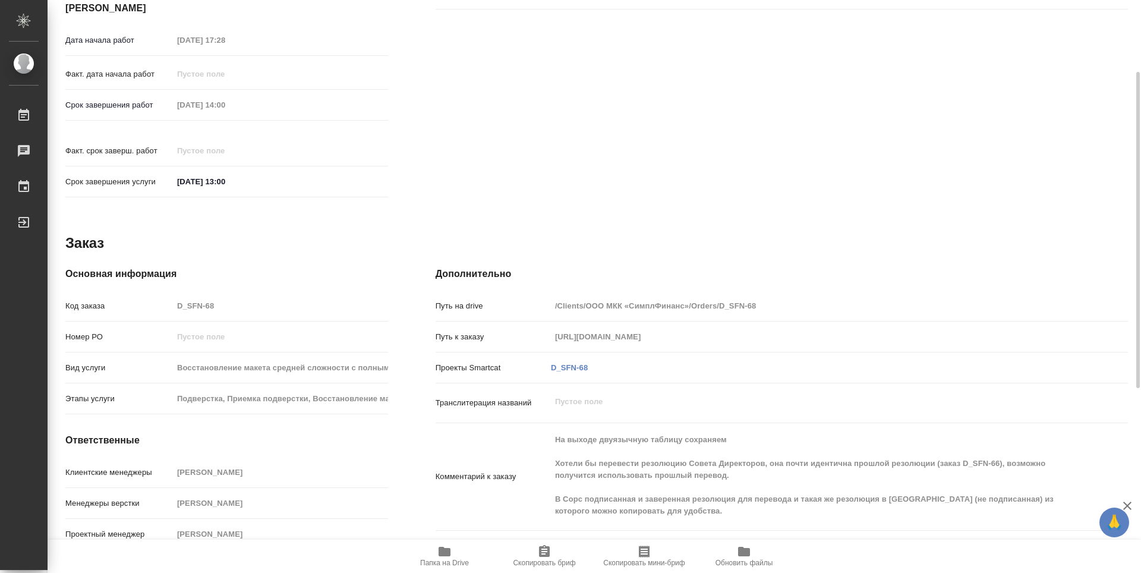
scroll to position [227, 0]
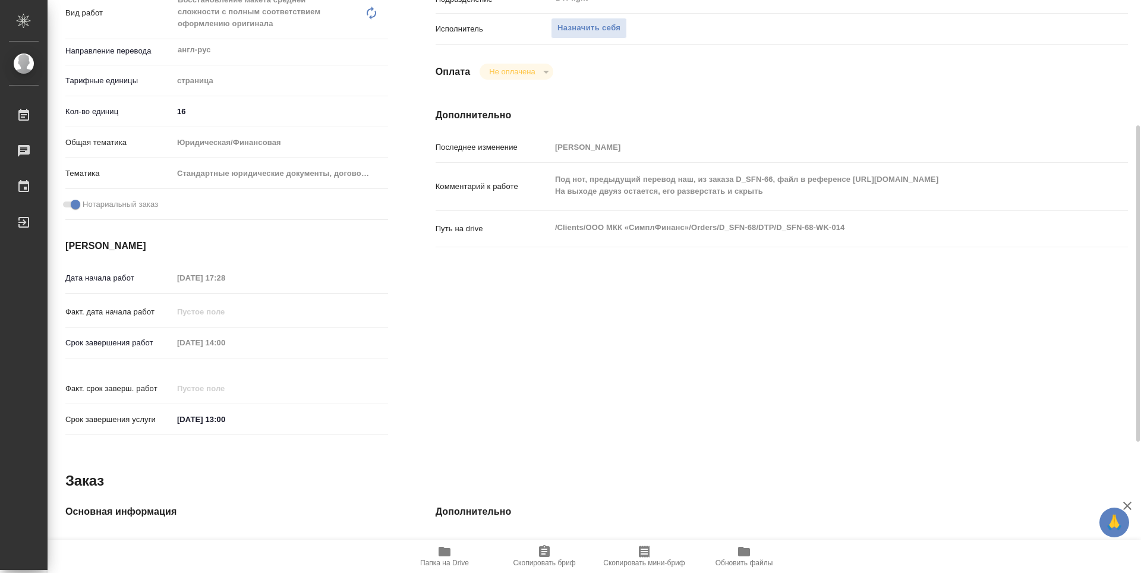
type textarea "x"
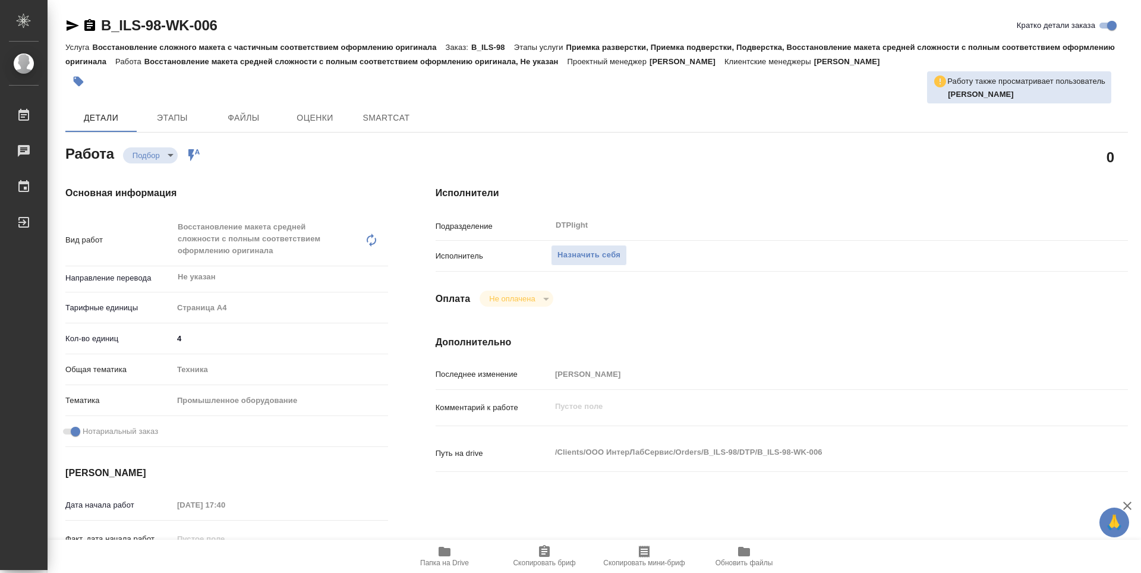
type textarea "x"
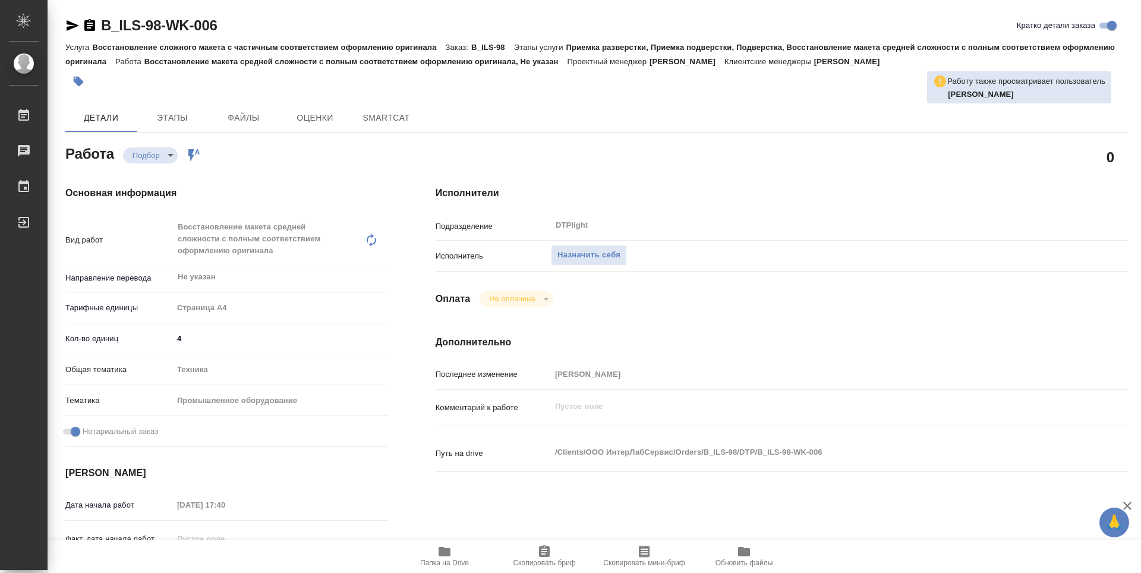
type textarea "x"
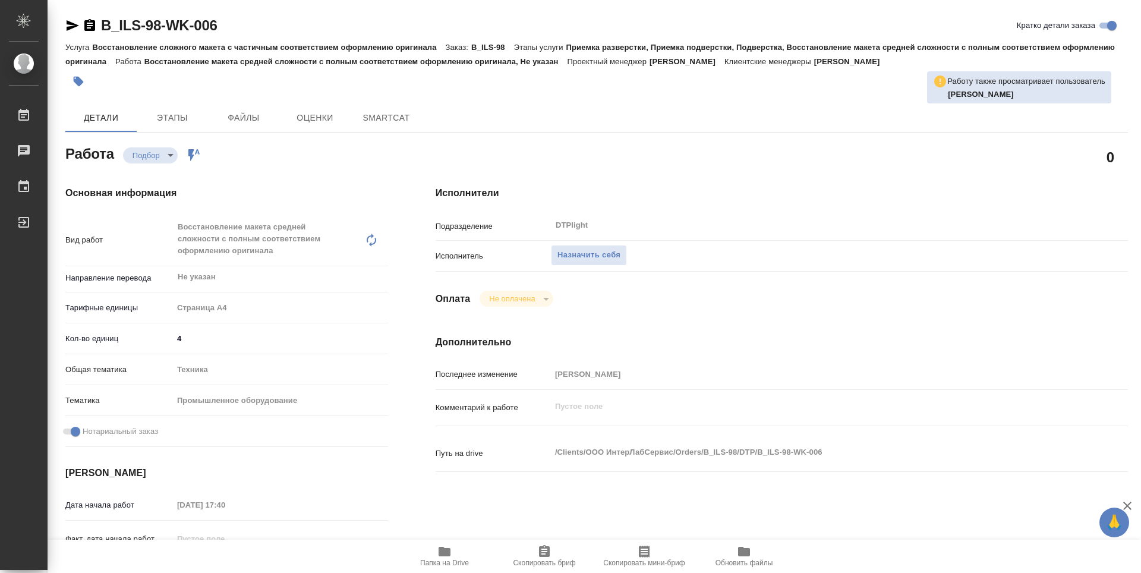
scroll to position [119, 0]
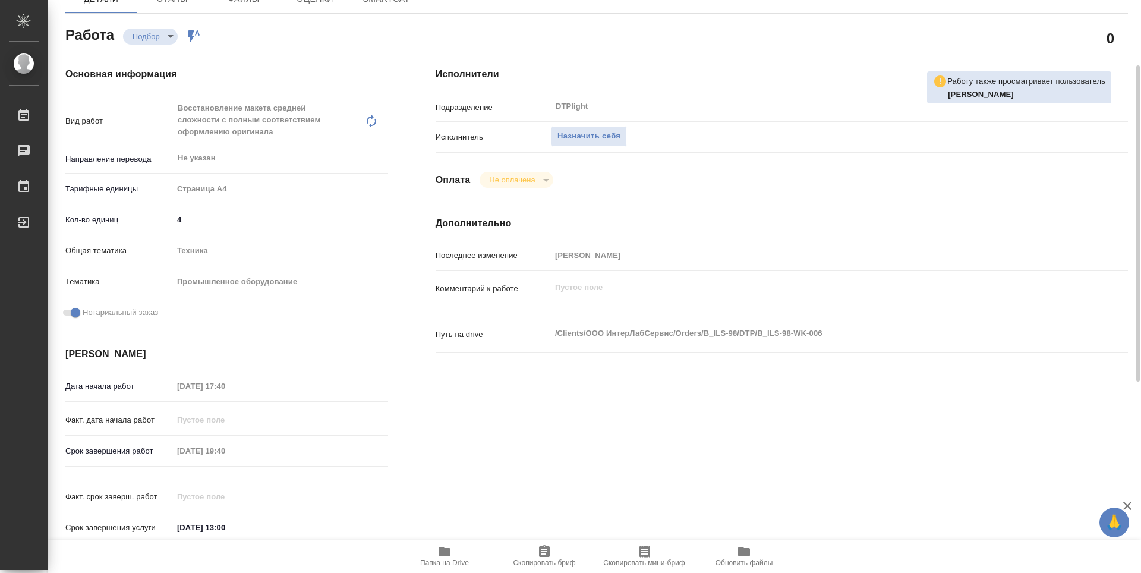
type textarea "x"
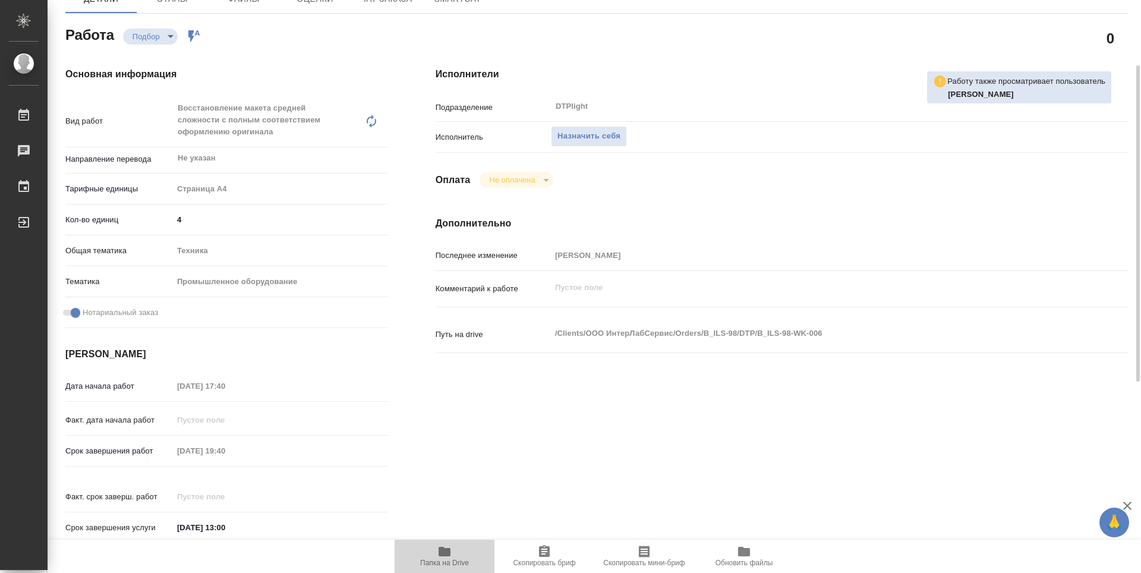
click at [444, 551] on icon "button" at bounding box center [444, 552] width 12 height 10
type textarea "x"
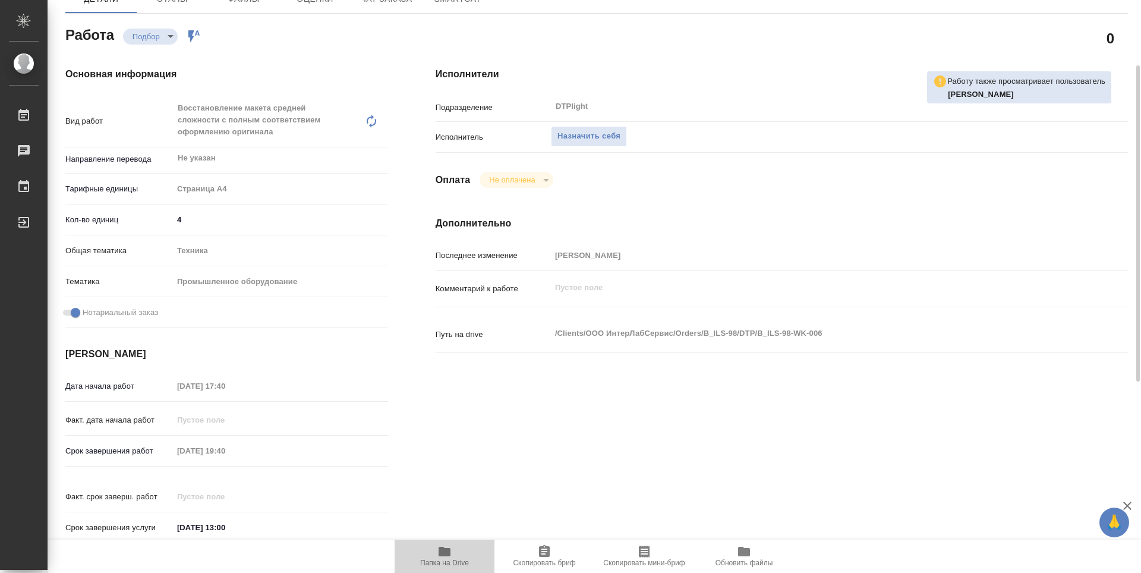
type textarea "x"
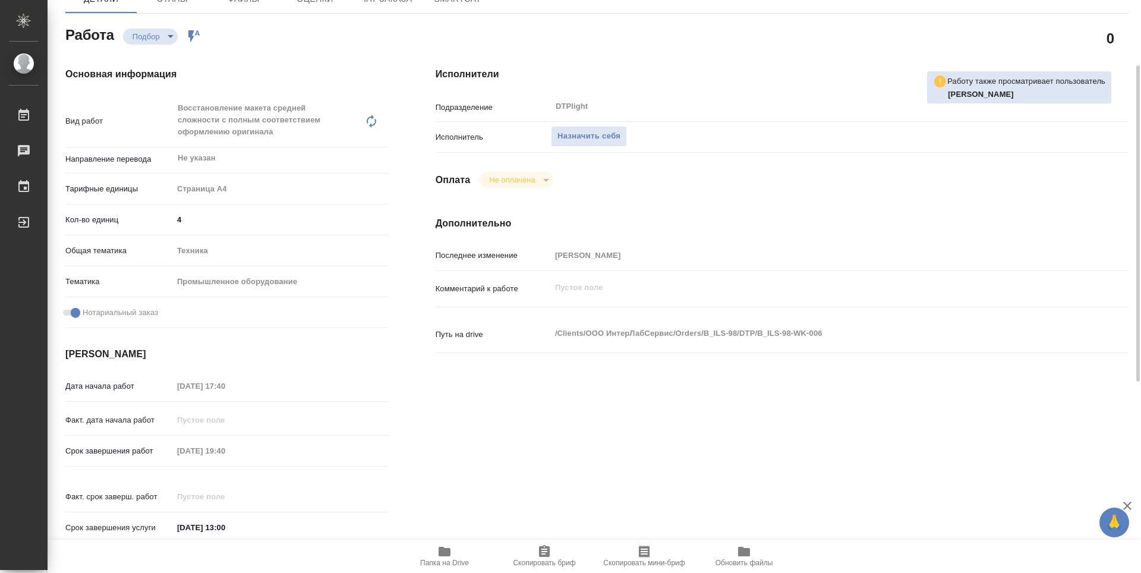
type textarea "x"
